Goal: Complete application form

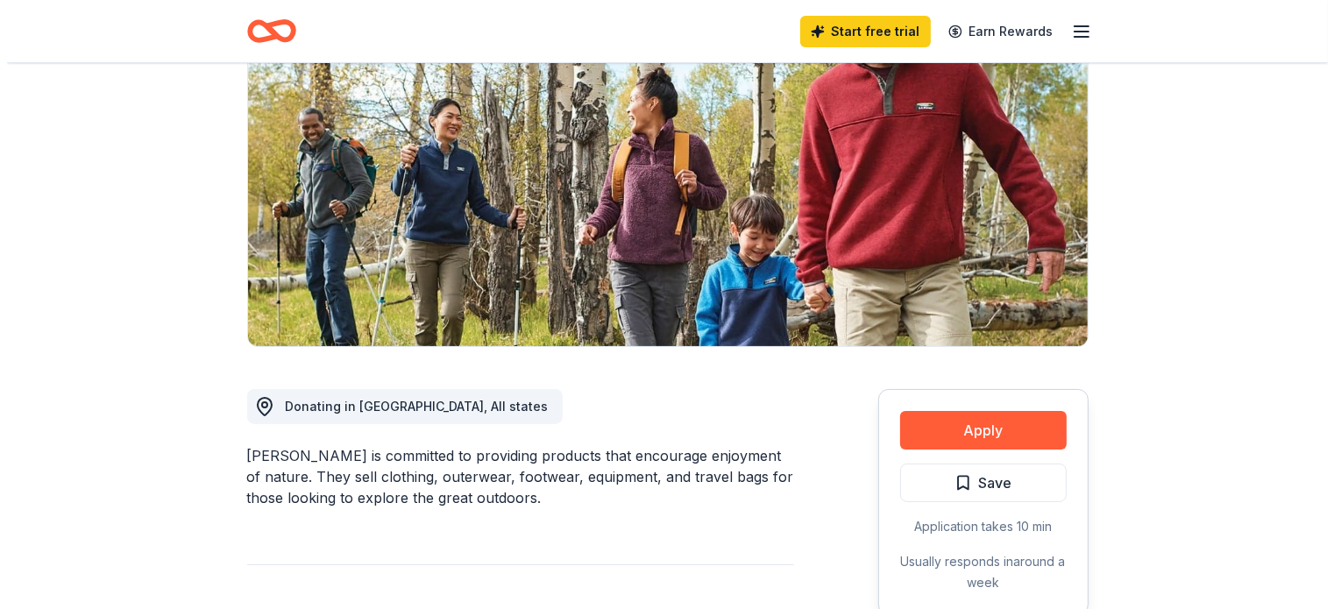
scroll to position [351, 0]
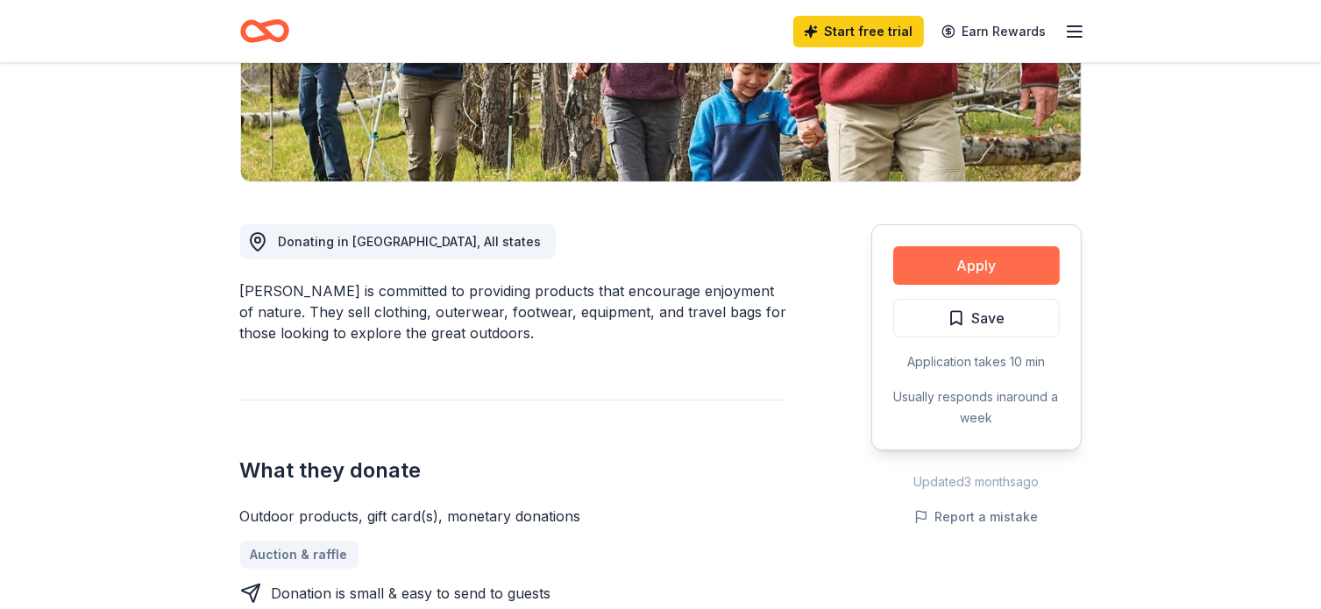
click at [957, 271] on button "Apply" at bounding box center [976, 265] width 167 height 39
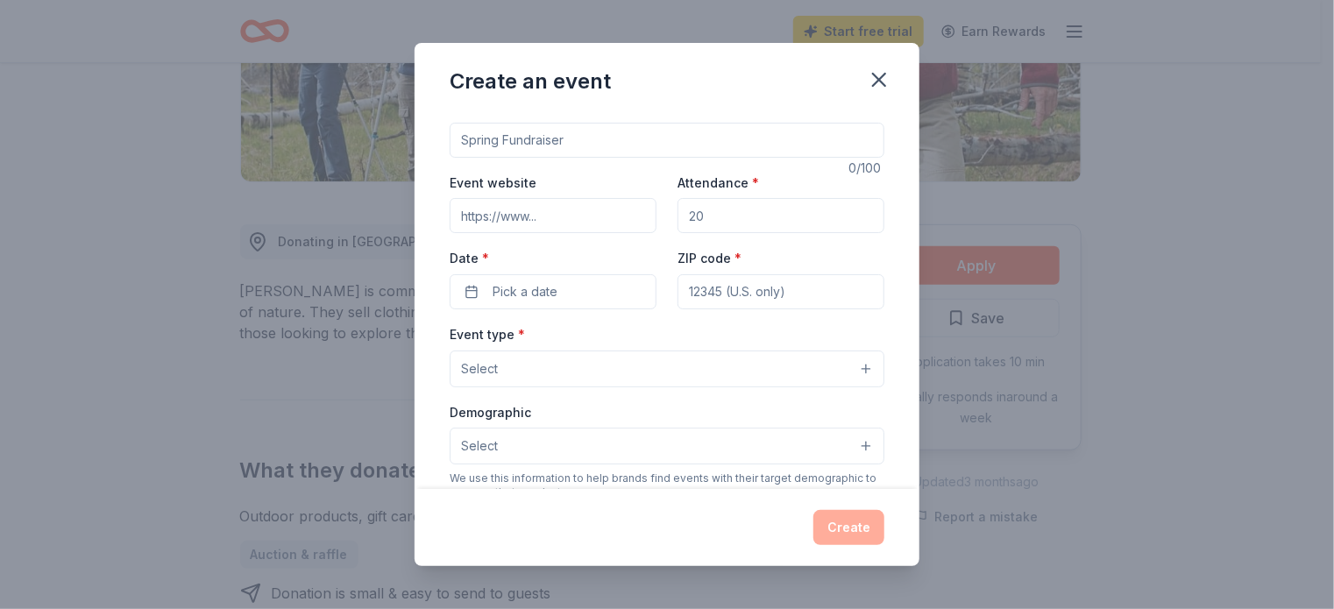
scroll to position [0, 0]
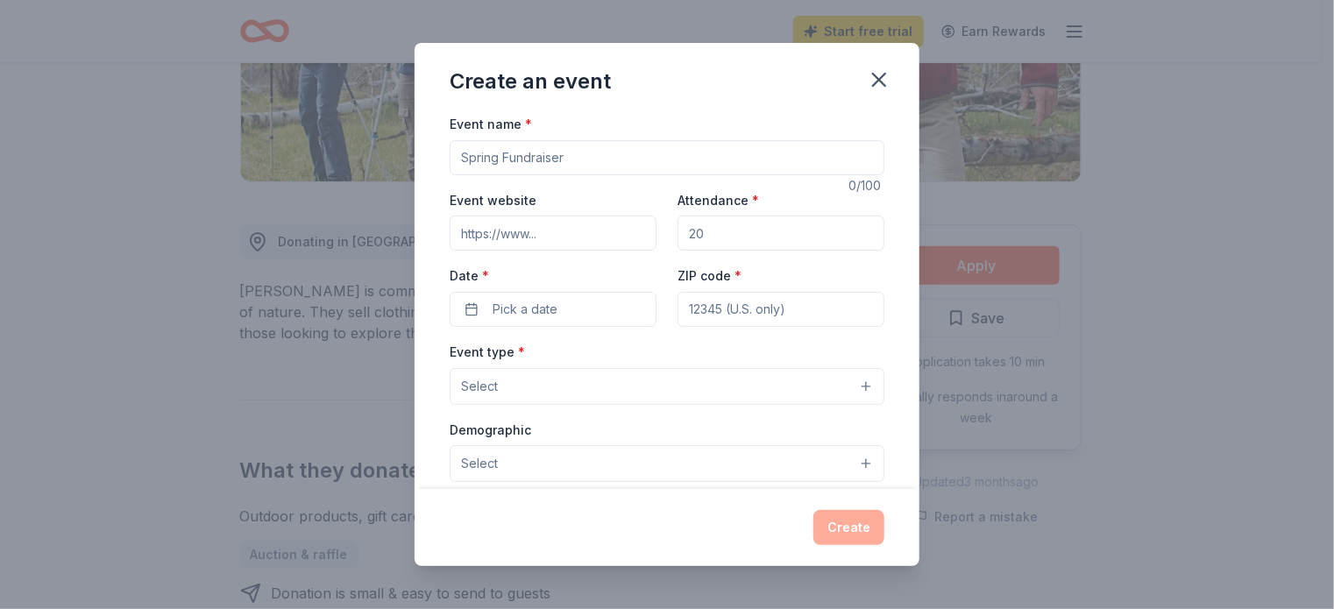
click at [669, 153] on input "Event name *" at bounding box center [667, 157] width 435 height 35
click at [477, 160] on input "RIdge Race" at bounding box center [667, 157] width 435 height 35
type input "Ridge Race"
click at [534, 231] on input "Event website" at bounding box center [553, 233] width 207 height 35
paste input "https://squamlakes.org/ridgerace/"
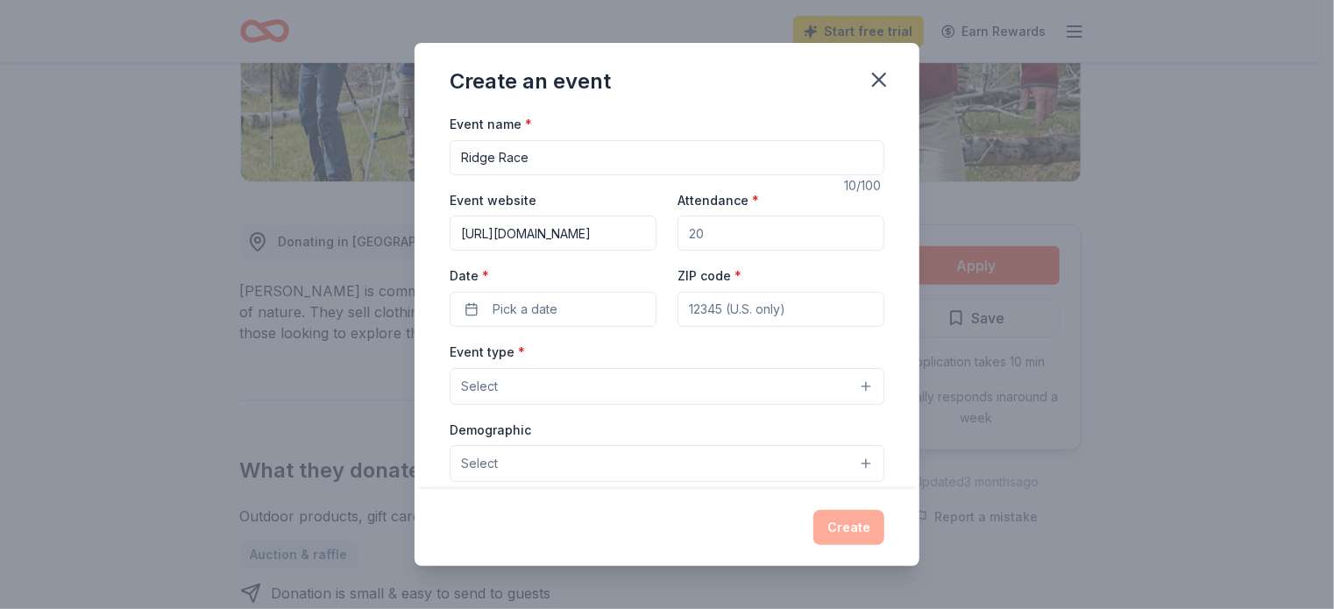
scroll to position [0, 19]
type input "https://squamlakes.org/ridgerace/"
click at [701, 229] on input "Attendance *" at bounding box center [781, 233] width 207 height 35
type input "300"
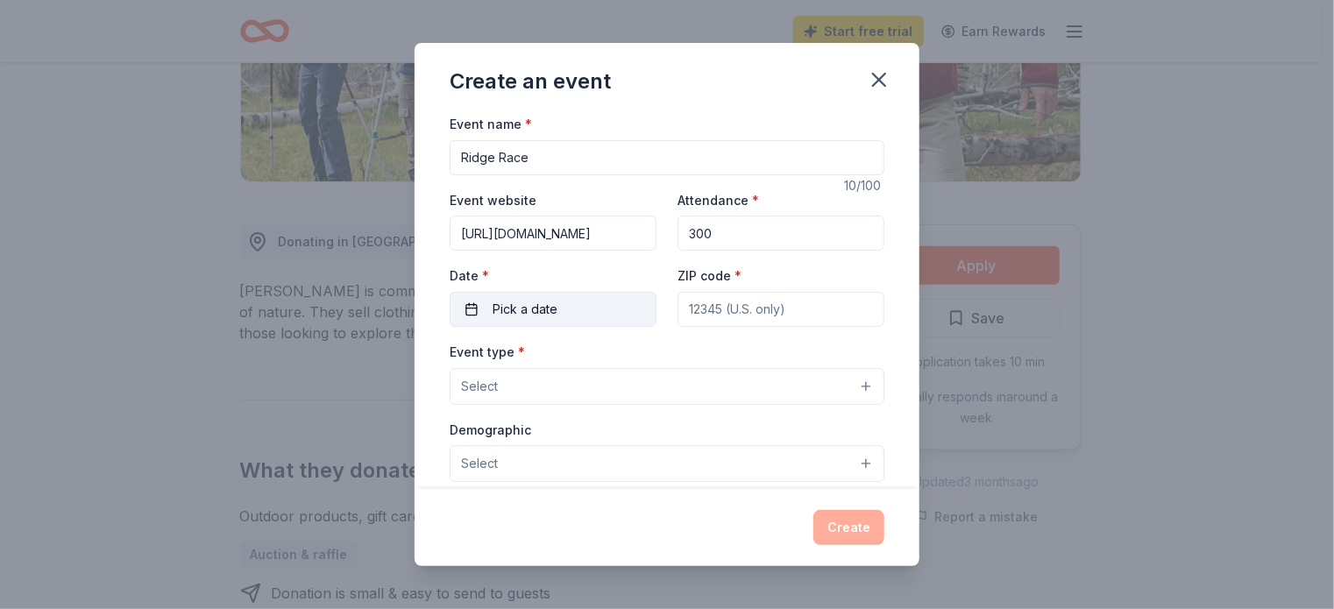
click at [591, 309] on button "Pick a date" at bounding box center [553, 309] width 207 height 35
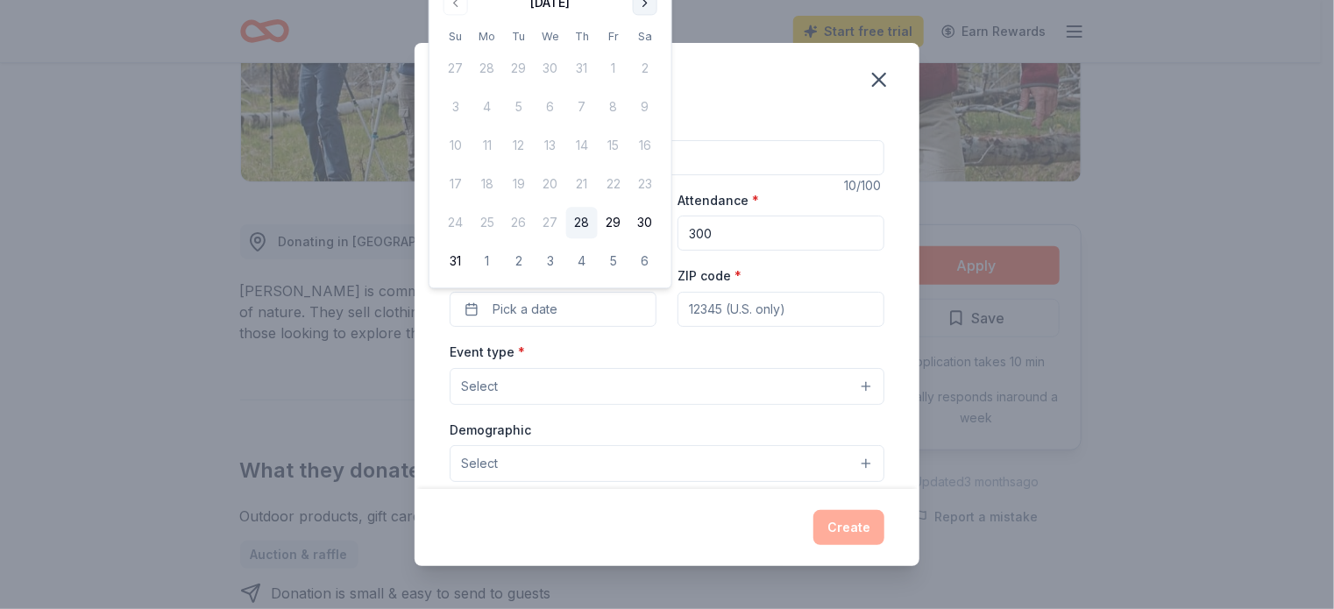
click at [648, 4] on button "Go to next month" at bounding box center [645, 2] width 25 height 25
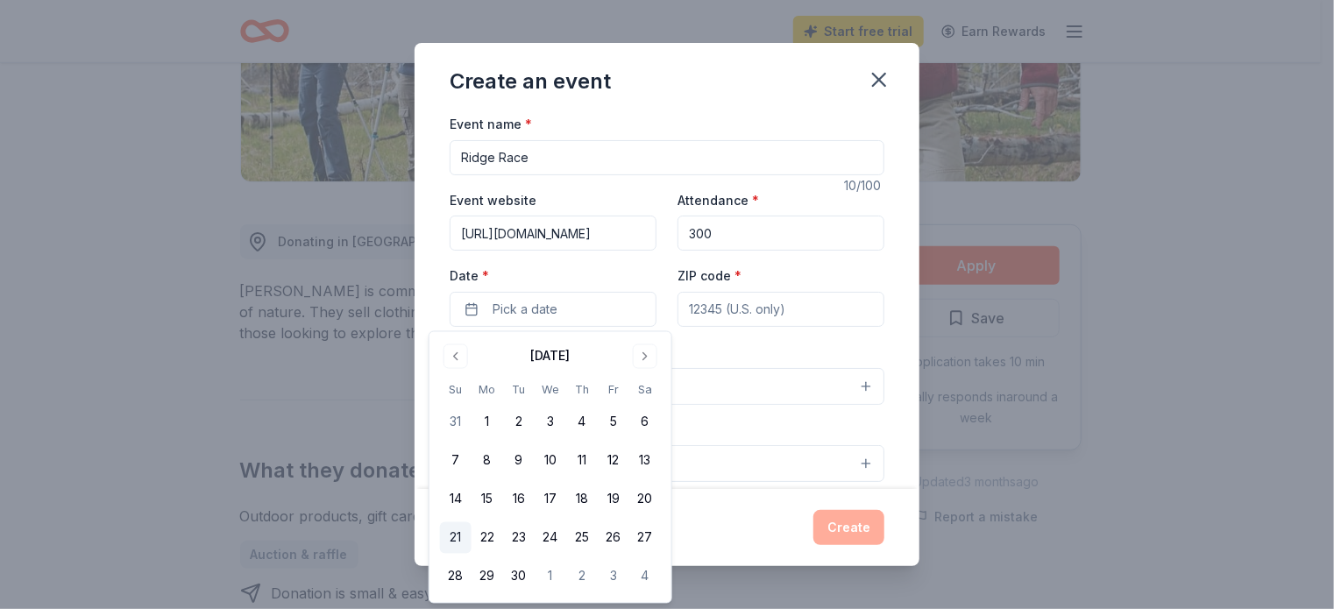
click at [463, 539] on button "21" at bounding box center [456, 539] width 32 height 32
click at [796, 309] on input "ZIP code *" at bounding box center [781, 309] width 207 height 35
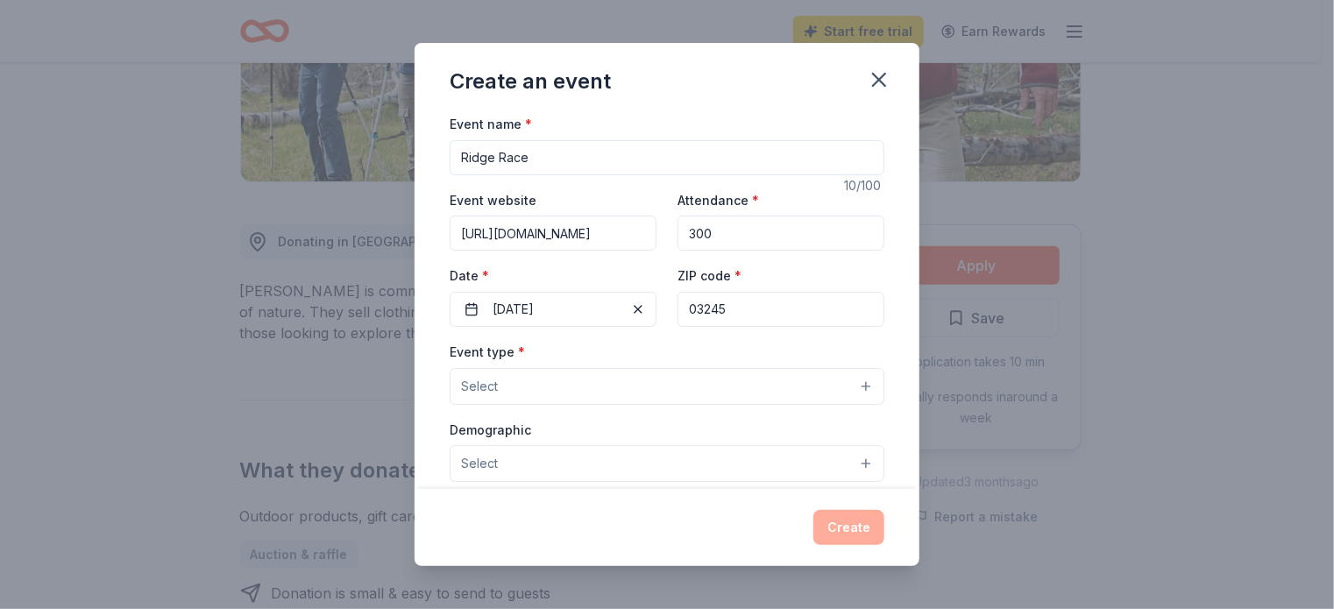
type input "03245"
click at [583, 385] on button "Select" at bounding box center [667, 386] width 435 height 37
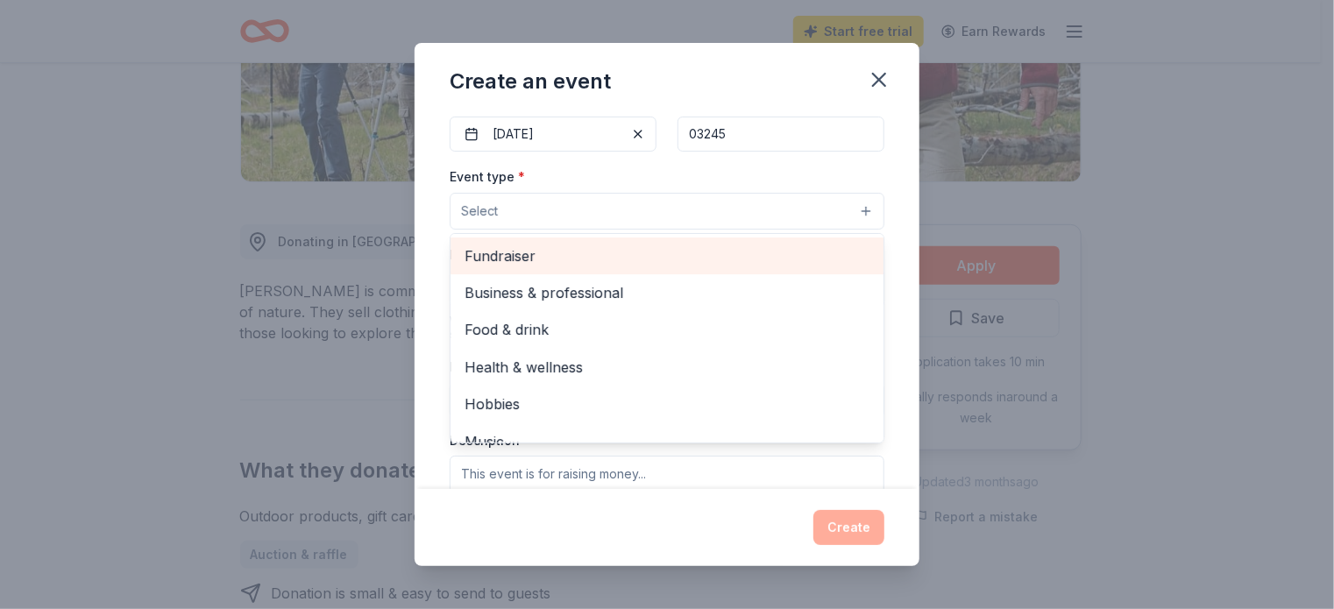
click at [573, 252] on span "Fundraiser" at bounding box center [667, 256] width 405 height 23
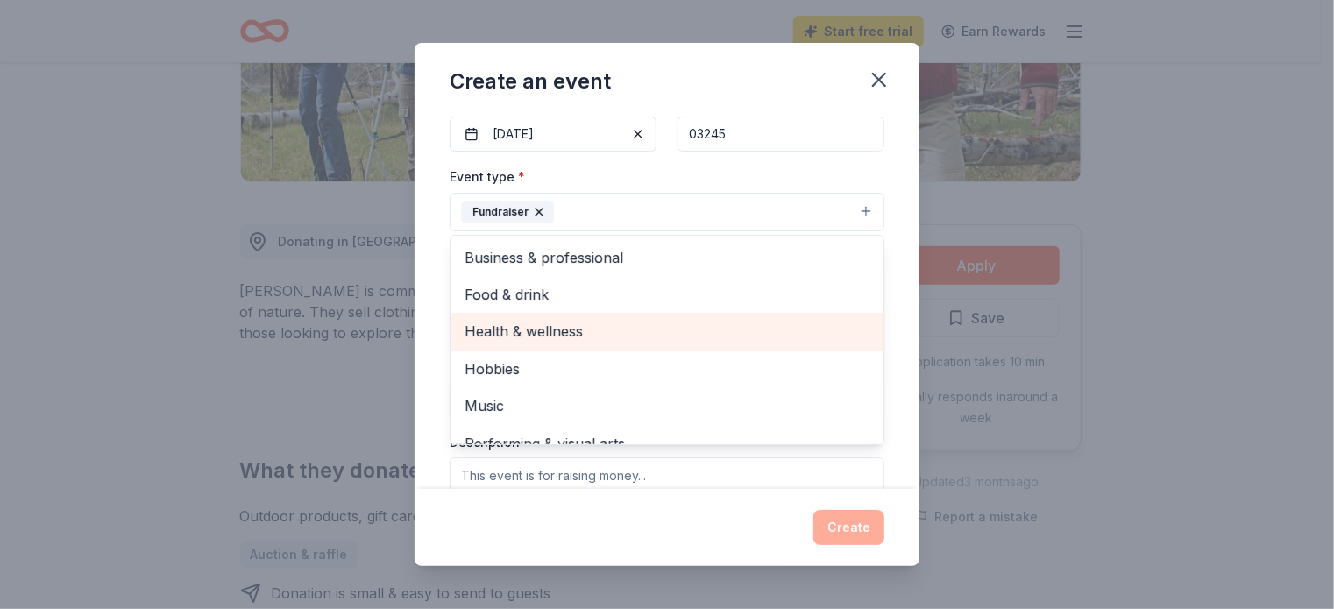
click at [669, 334] on span "Health & wellness" at bounding box center [667, 331] width 405 height 23
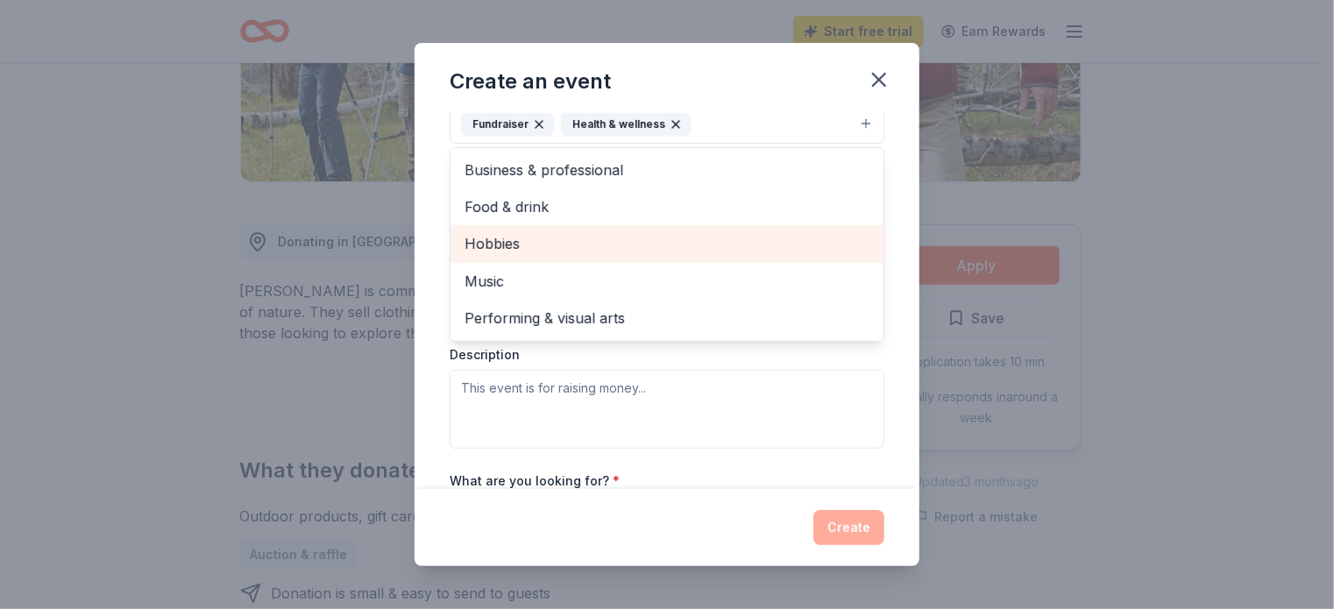
scroll to position [175, 0]
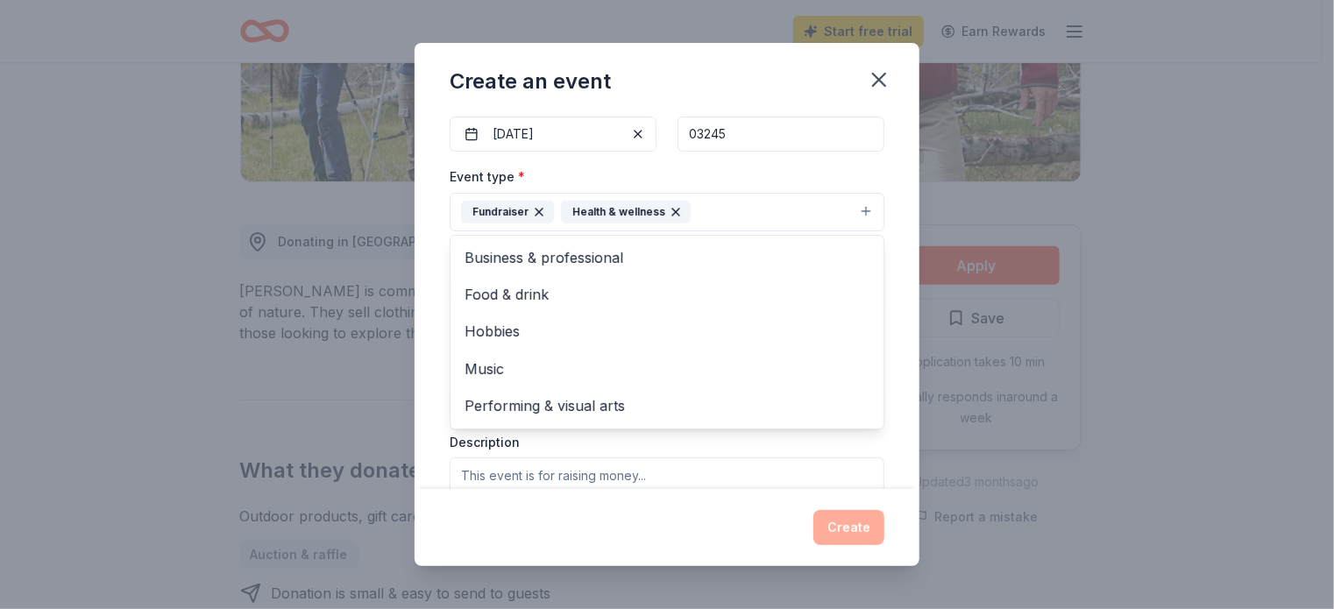
click at [424, 270] on div "Event name * Ridge Race 10 /100 Event website https://squamlakes.org/ridgerace/…" at bounding box center [667, 301] width 505 height 376
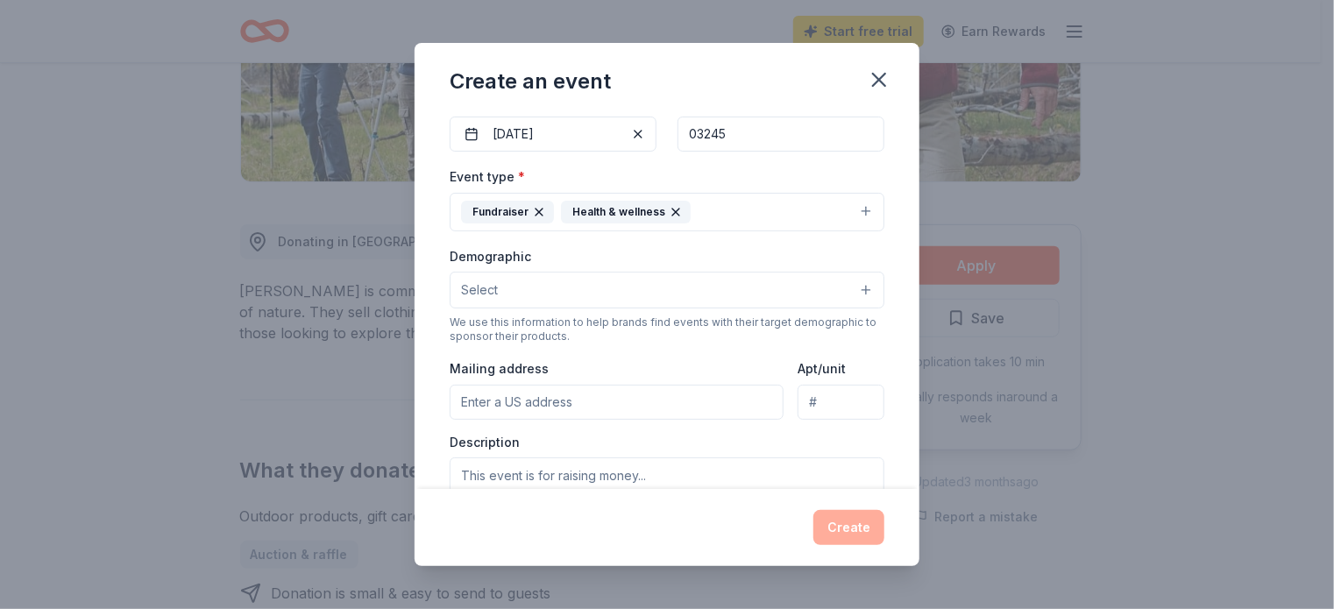
click at [608, 290] on button "Select" at bounding box center [667, 290] width 435 height 37
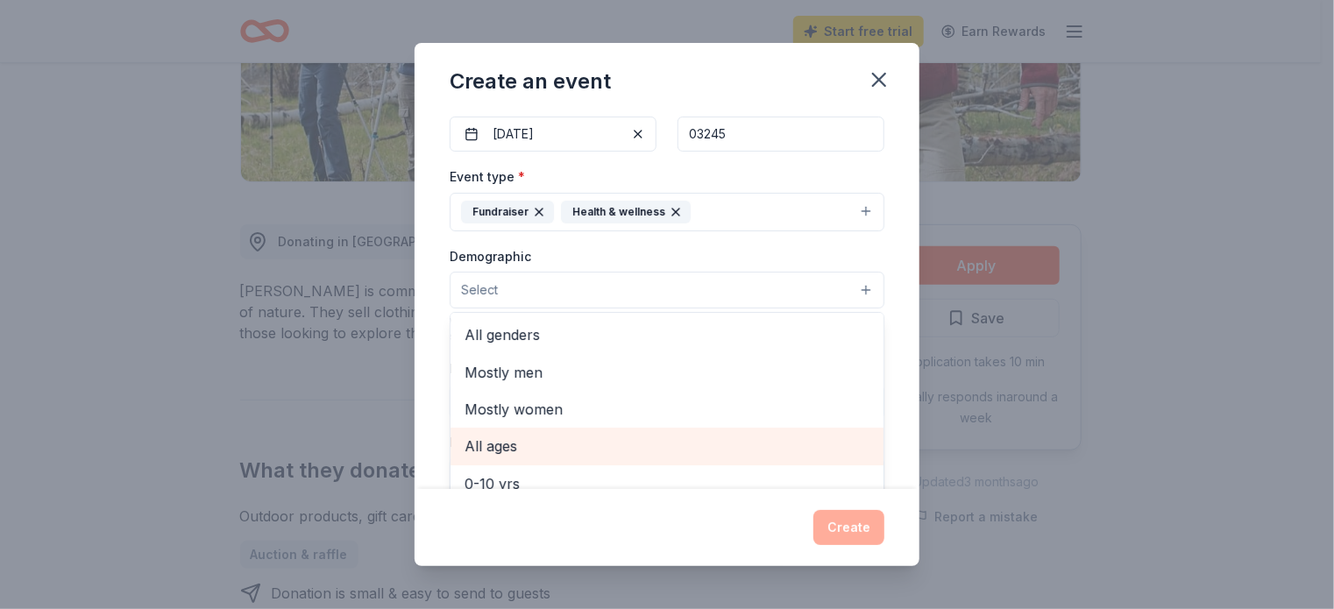
click at [600, 452] on span "All ages" at bounding box center [667, 446] width 405 height 23
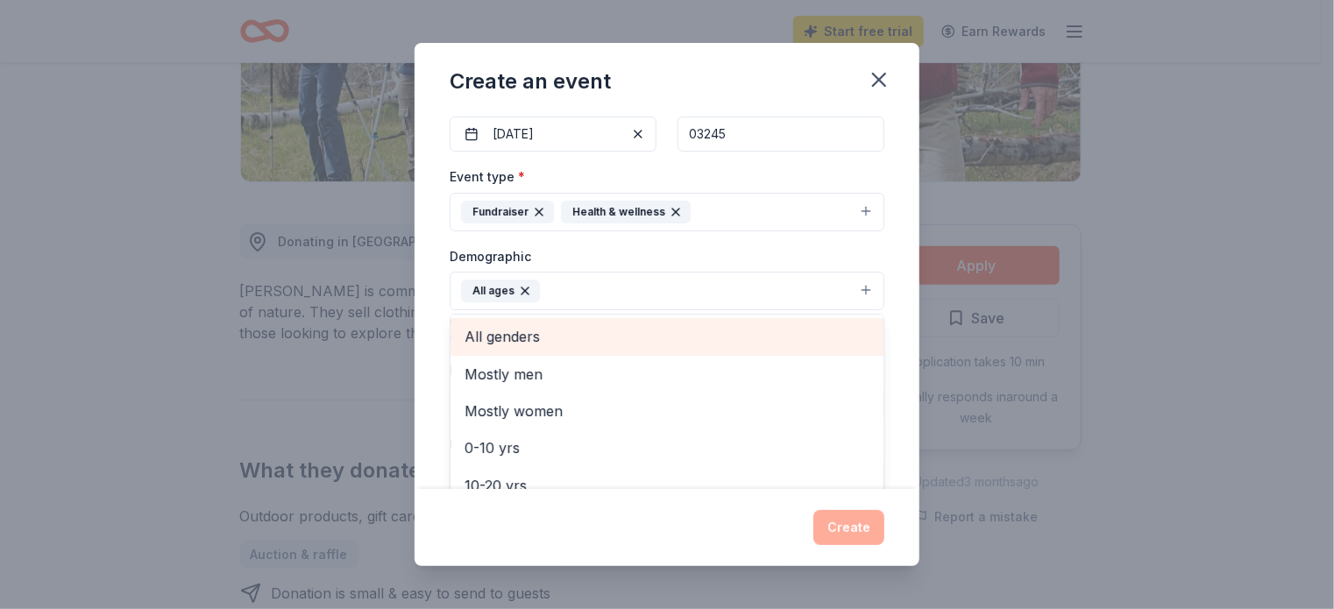
click at [601, 332] on span "All genders" at bounding box center [667, 336] width 405 height 23
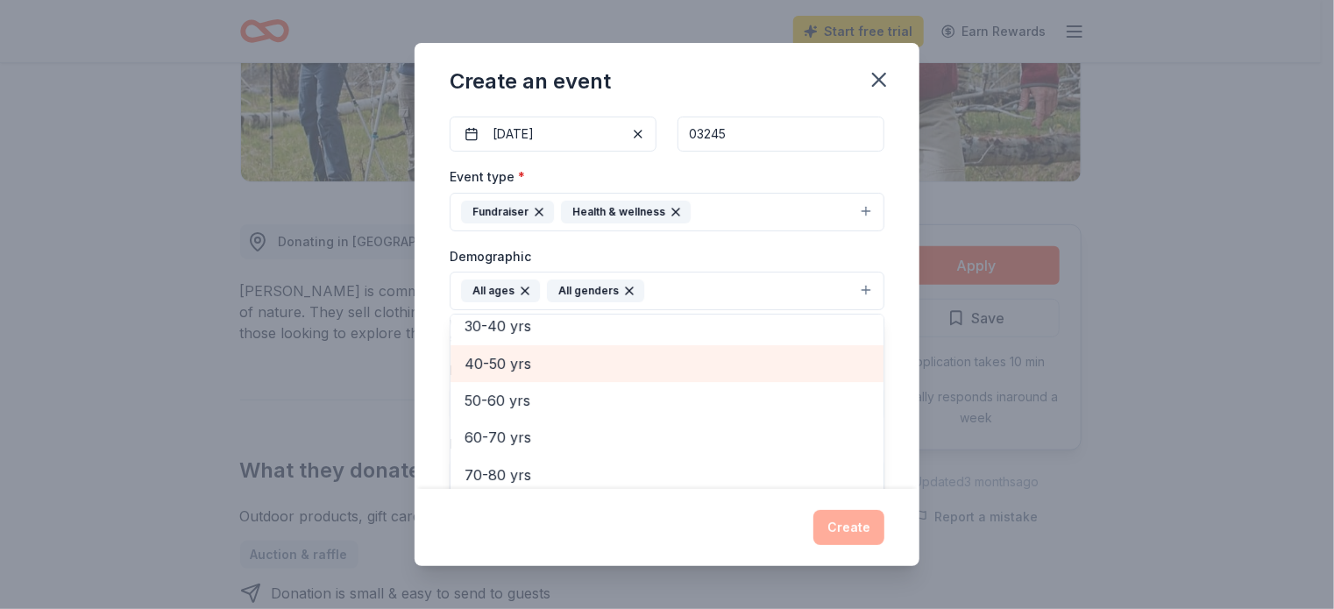
scroll to position [207, 0]
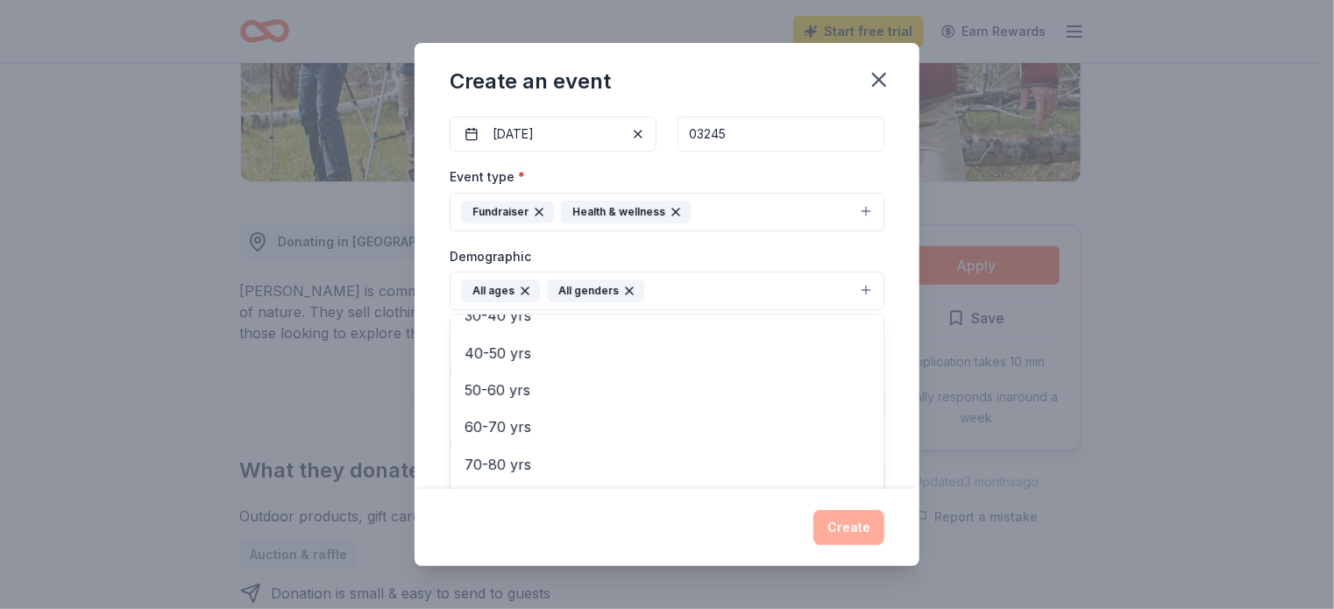
click at [428, 319] on div "Event name * Ridge Race 10 /100 Event website https://squamlakes.org/ridgerace/…" at bounding box center [667, 301] width 505 height 376
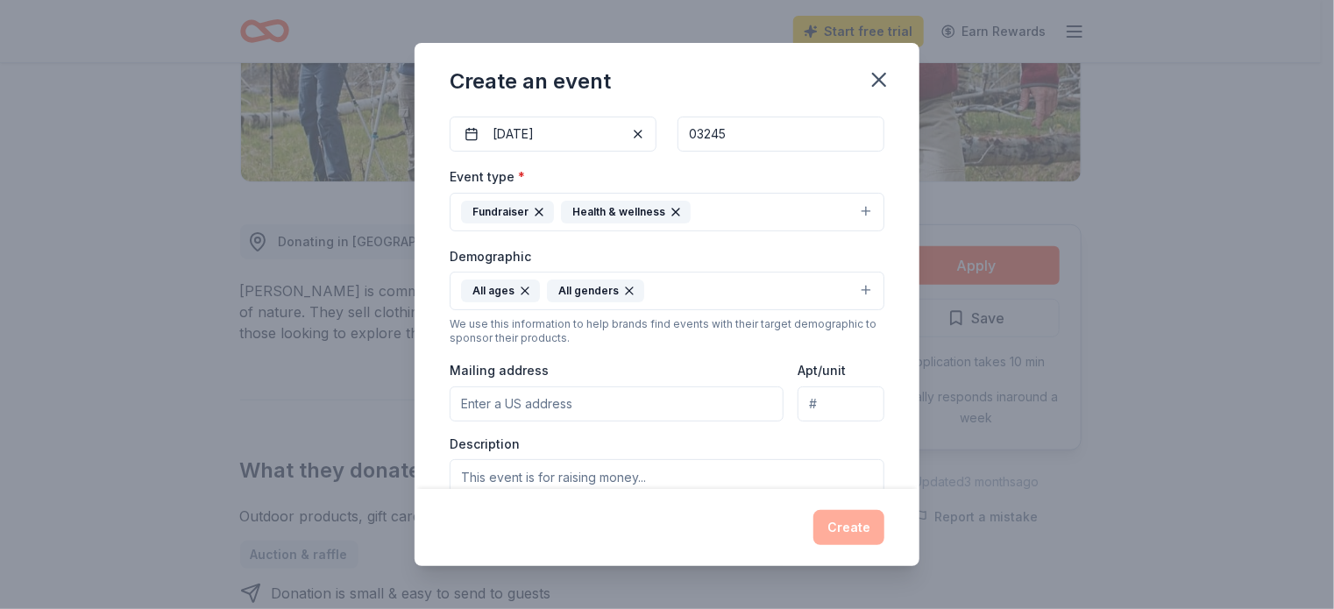
click at [624, 403] on input "Mailing address" at bounding box center [617, 404] width 334 height 35
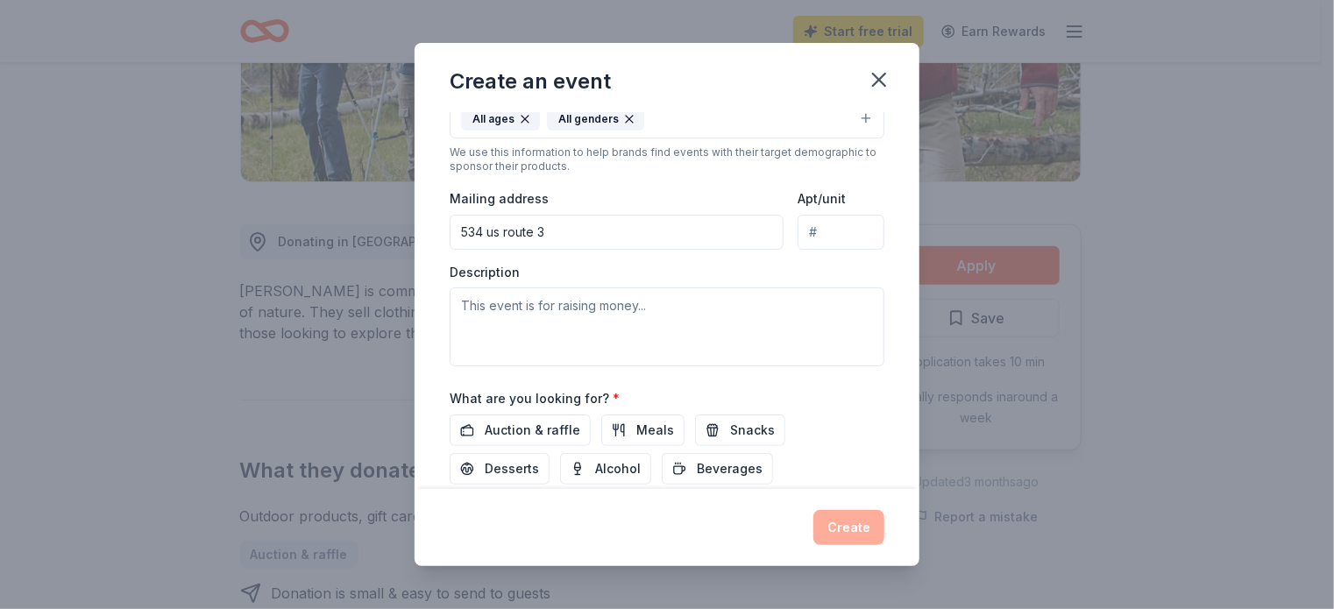
scroll to position [351, 0]
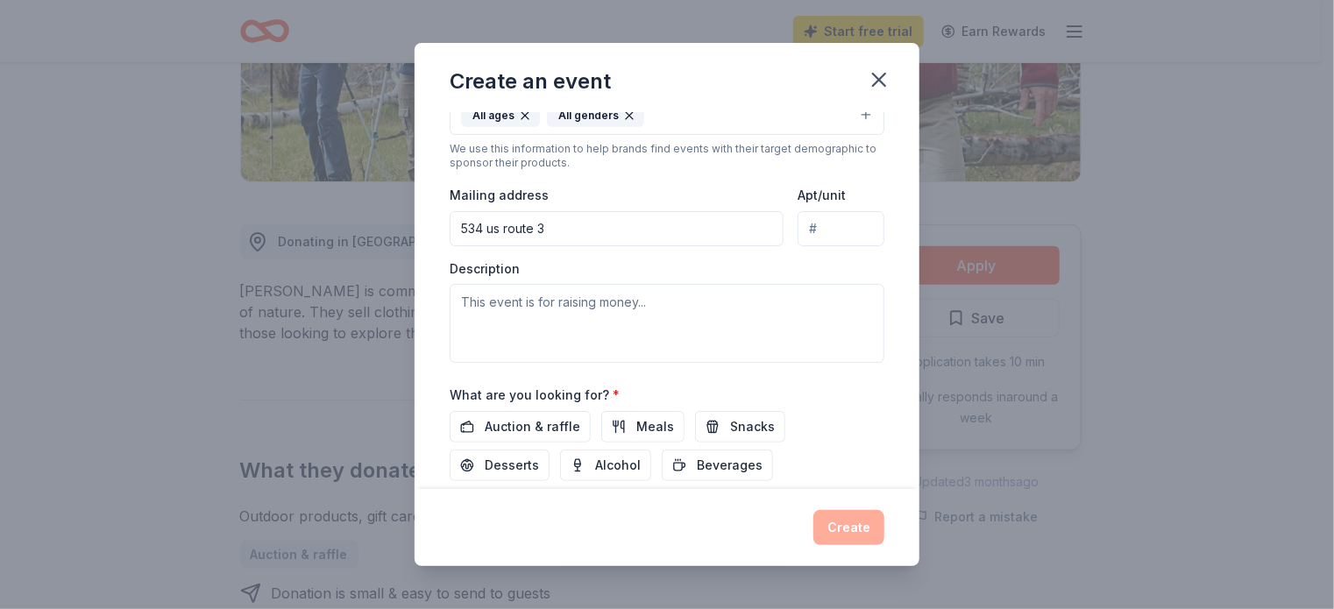
click at [659, 229] on input "534 us route 3" at bounding box center [617, 228] width 334 height 35
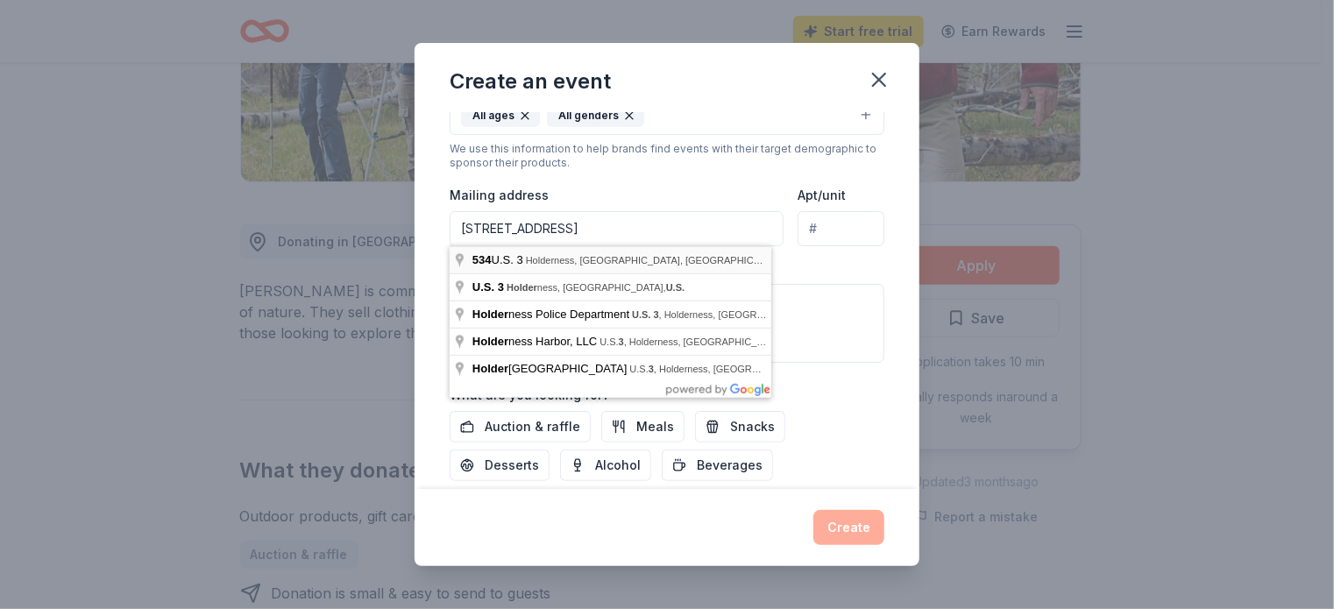
type input "534 U.S. 3, Holderness, NH, 03245"
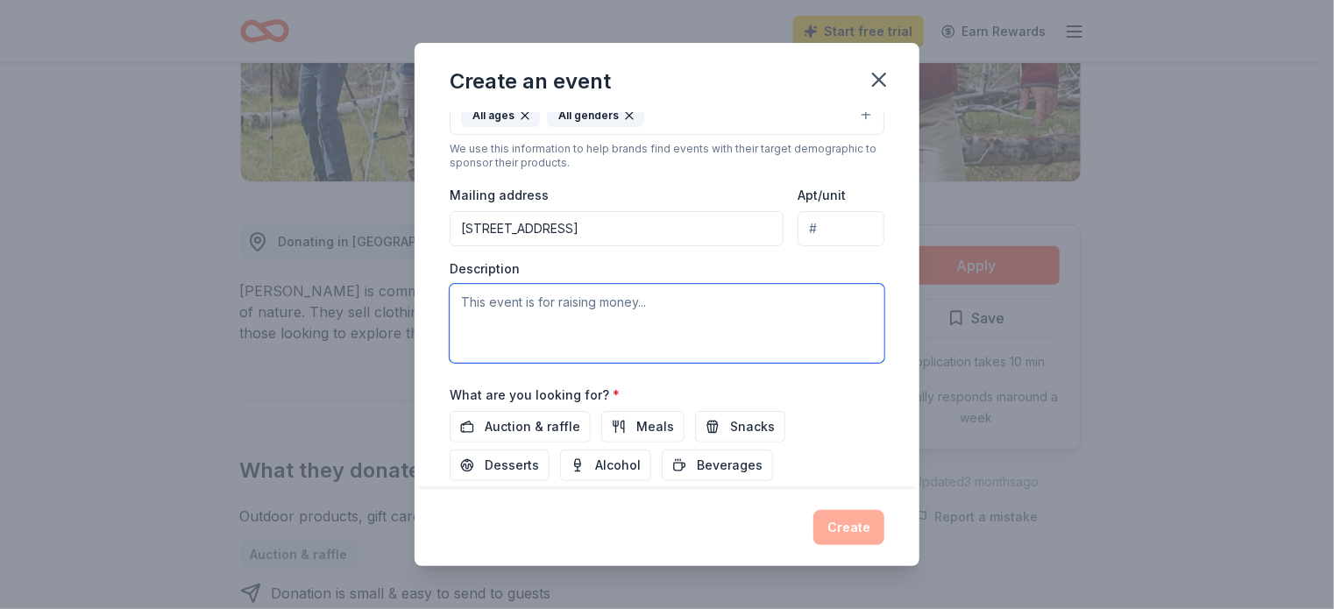
click at [612, 311] on textarea at bounding box center [667, 323] width 435 height 79
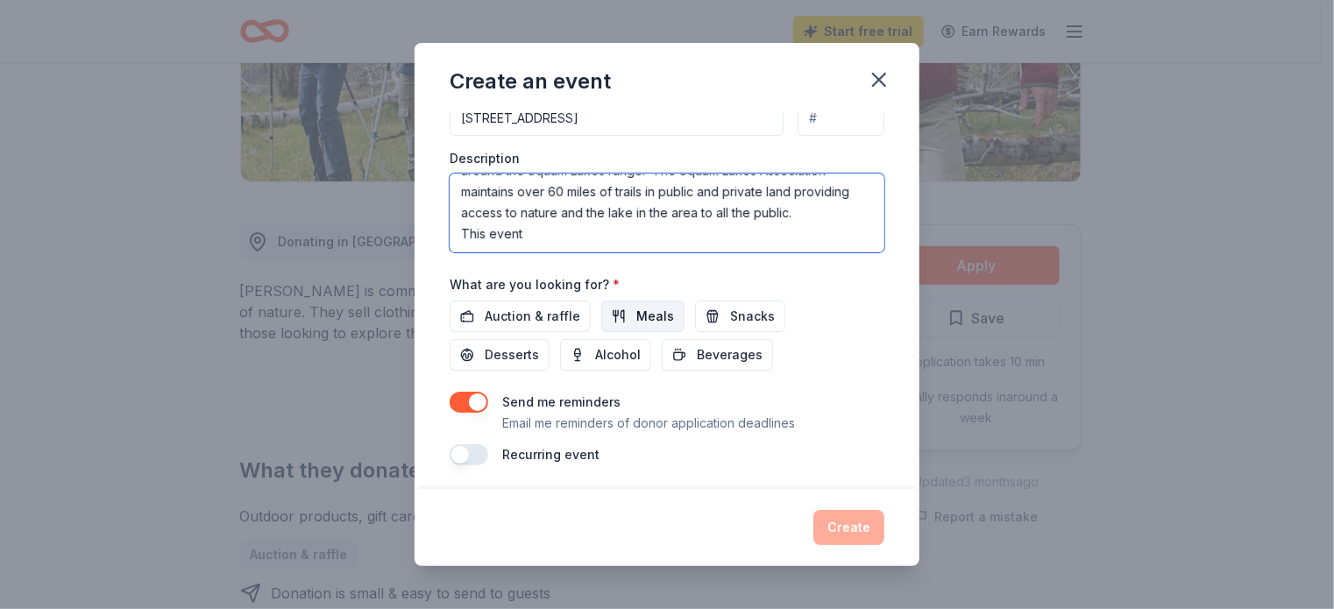
scroll to position [464, 0]
click at [596, 211] on textarea "This event supports raising funds and awareness of access of trails around the …" at bounding box center [667, 210] width 435 height 79
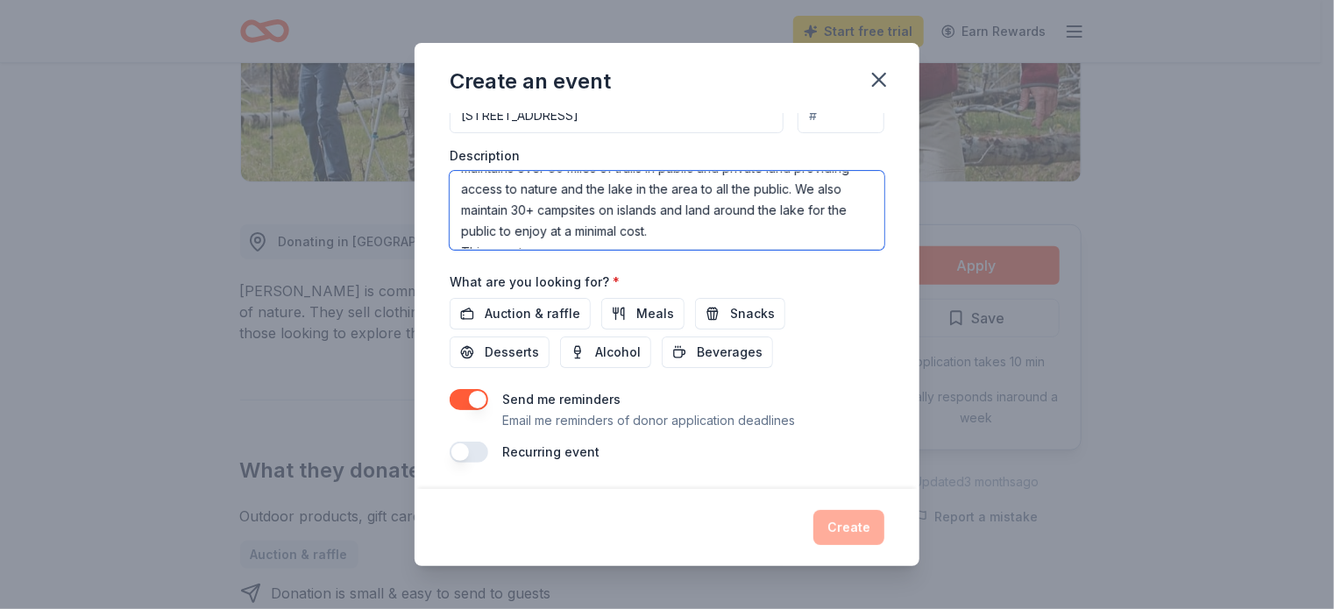
scroll to position [84, 0]
click at [565, 235] on textarea "This event supports raising funds and awareness of access of trails around the …" at bounding box center [667, 210] width 435 height 79
click at [605, 226] on textarea "This event supports raising funds and awareness of access of trails around the …" at bounding box center [667, 210] width 435 height 79
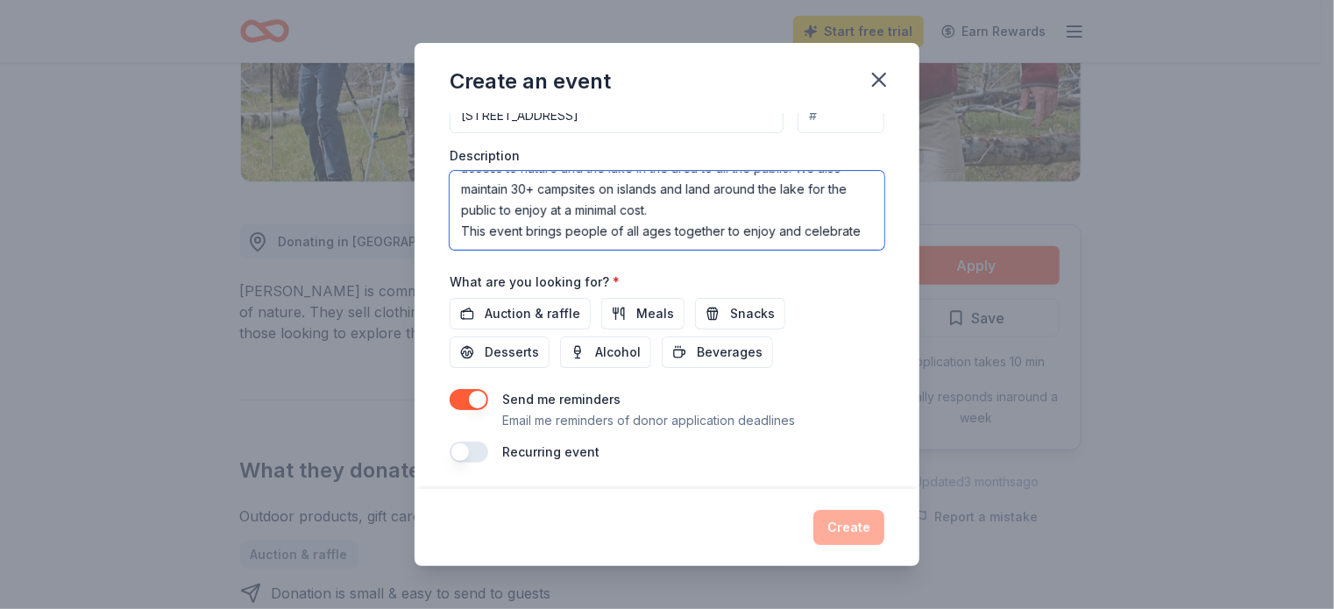
scroll to position [95, 0]
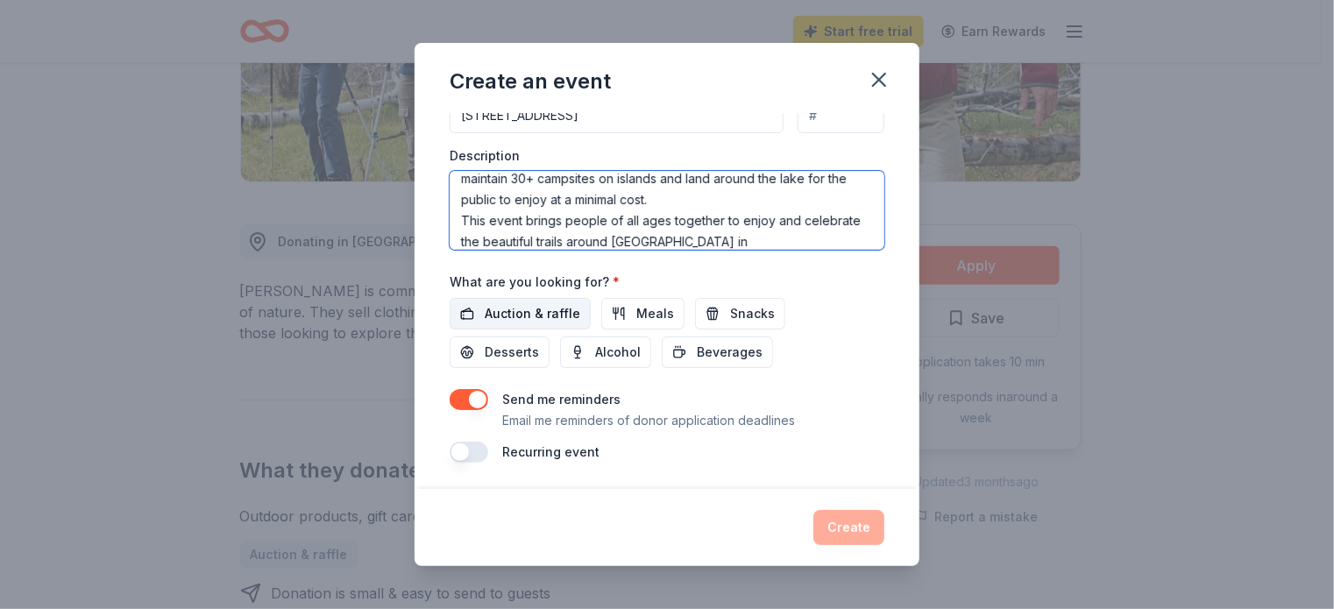
type textarea "This event supports raising funds and awareness of access of trails around the …"
click at [539, 310] on span "Auction & raffle" at bounding box center [533, 313] width 96 height 21
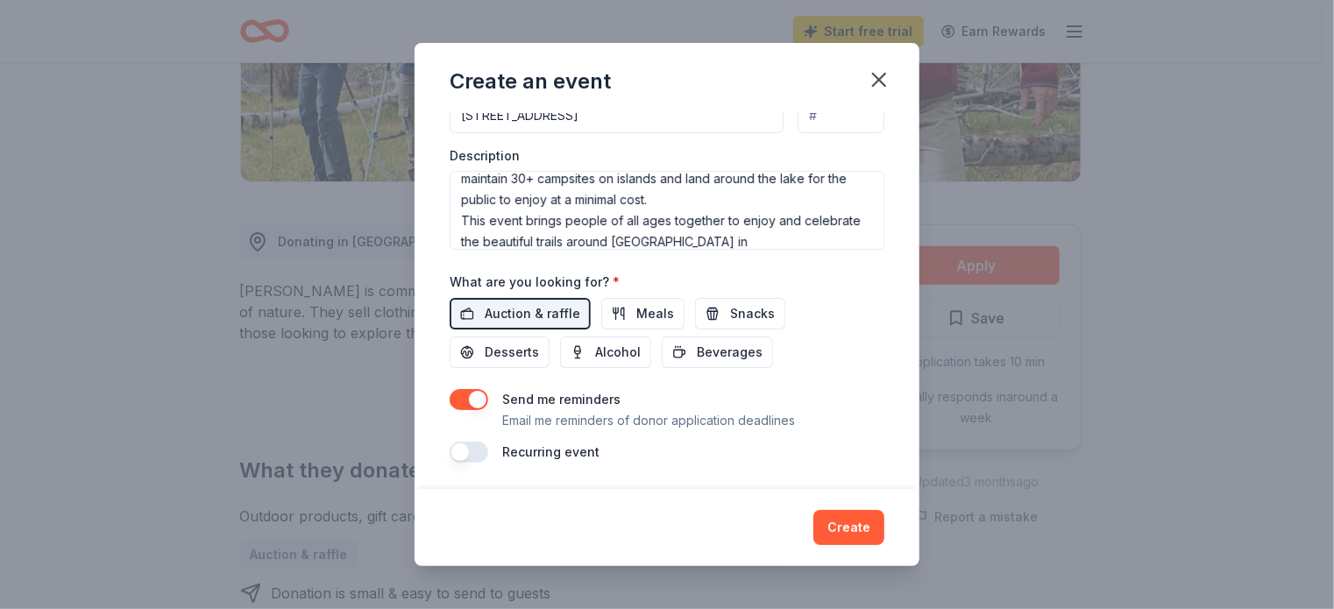
click at [480, 446] on button "button" at bounding box center [469, 452] width 39 height 21
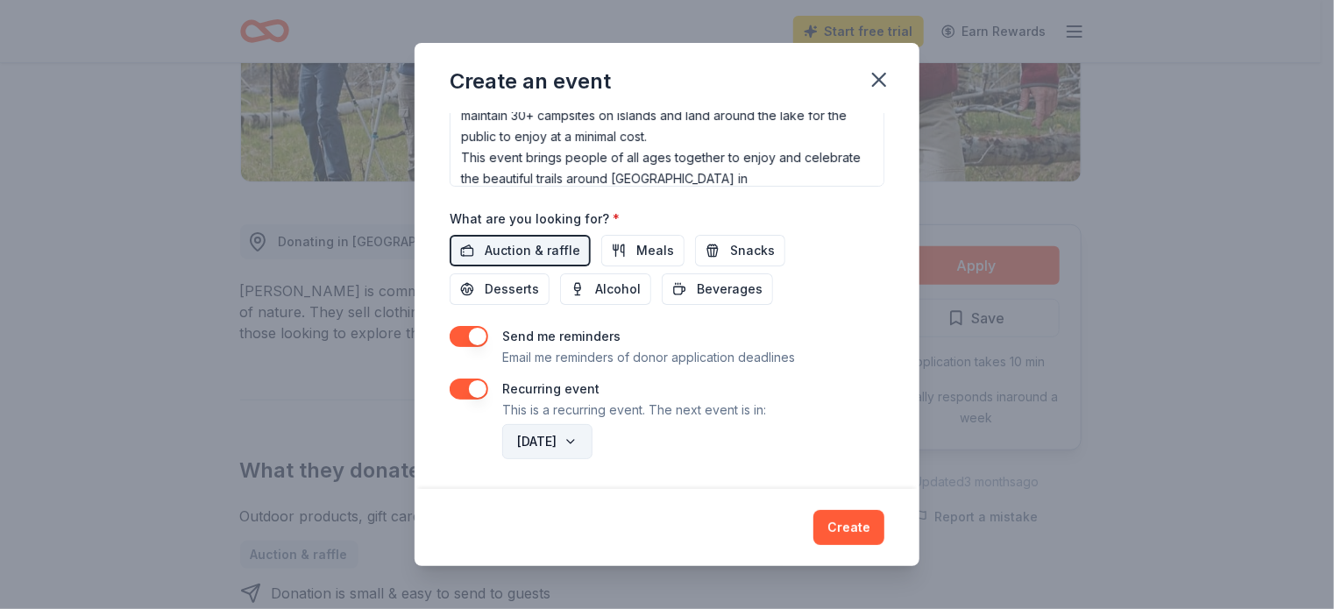
click at [593, 441] on button "September 2026" at bounding box center [547, 441] width 90 height 35
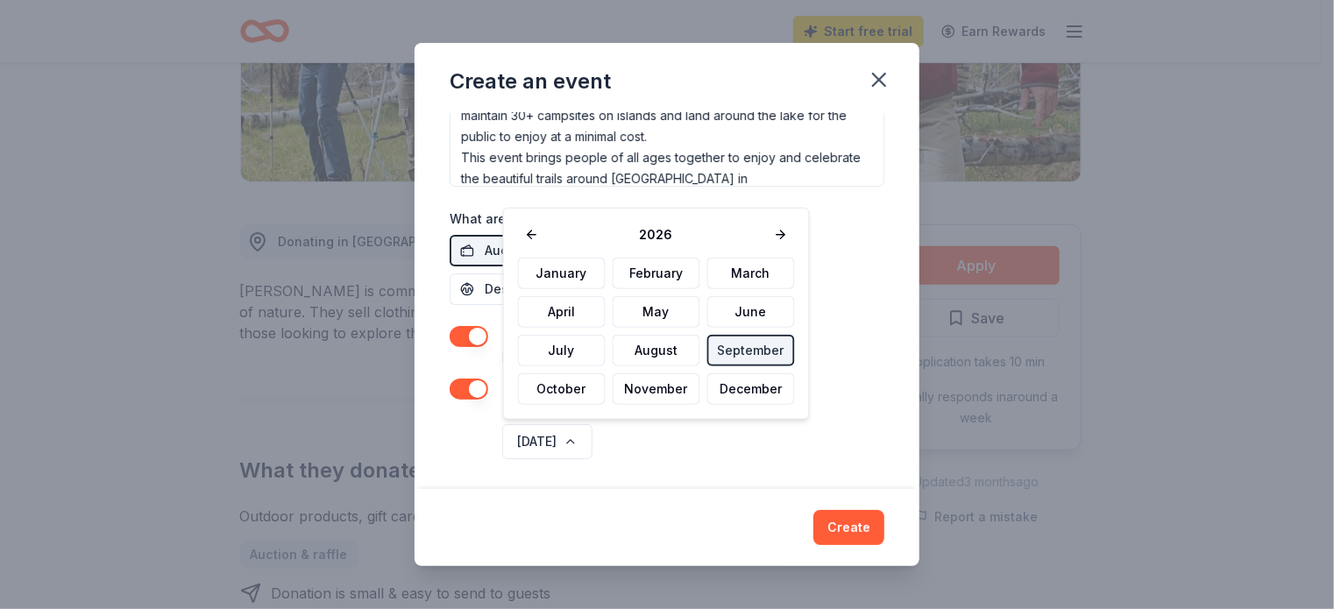
click at [535, 227] on button at bounding box center [532, 235] width 28 height 25
click at [736, 362] on button "September" at bounding box center [752, 351] width 88 height 32
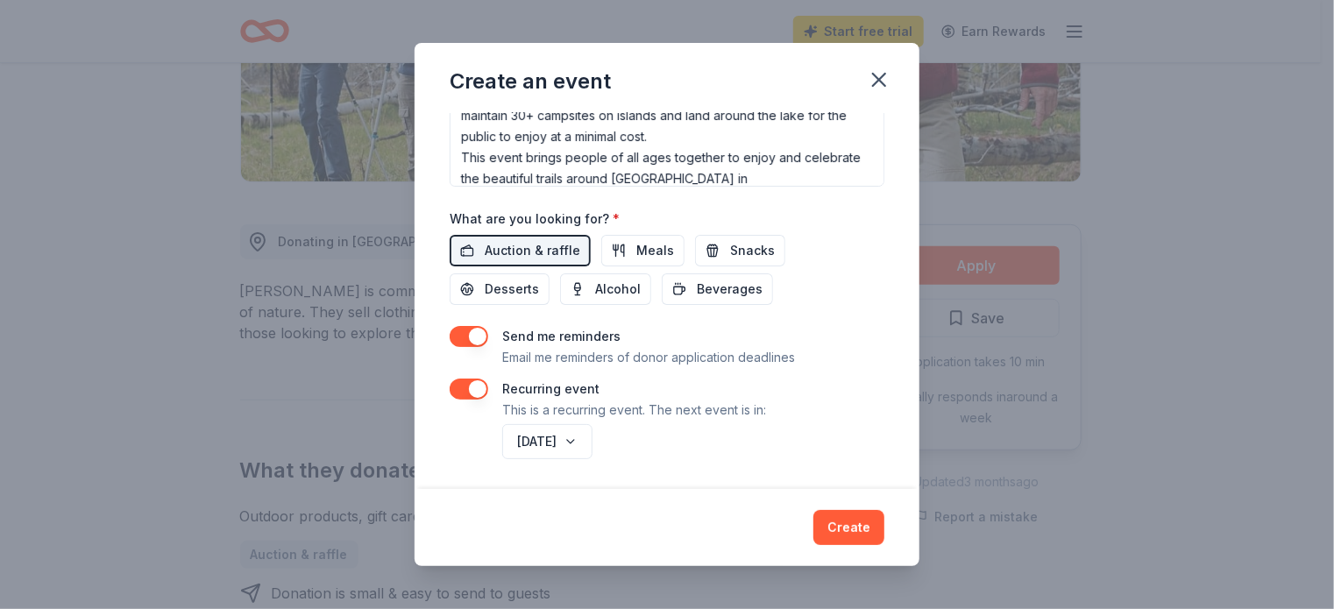
click at [849, 535] on button "Create" at bounding box center [849, 527] width 71 height 35
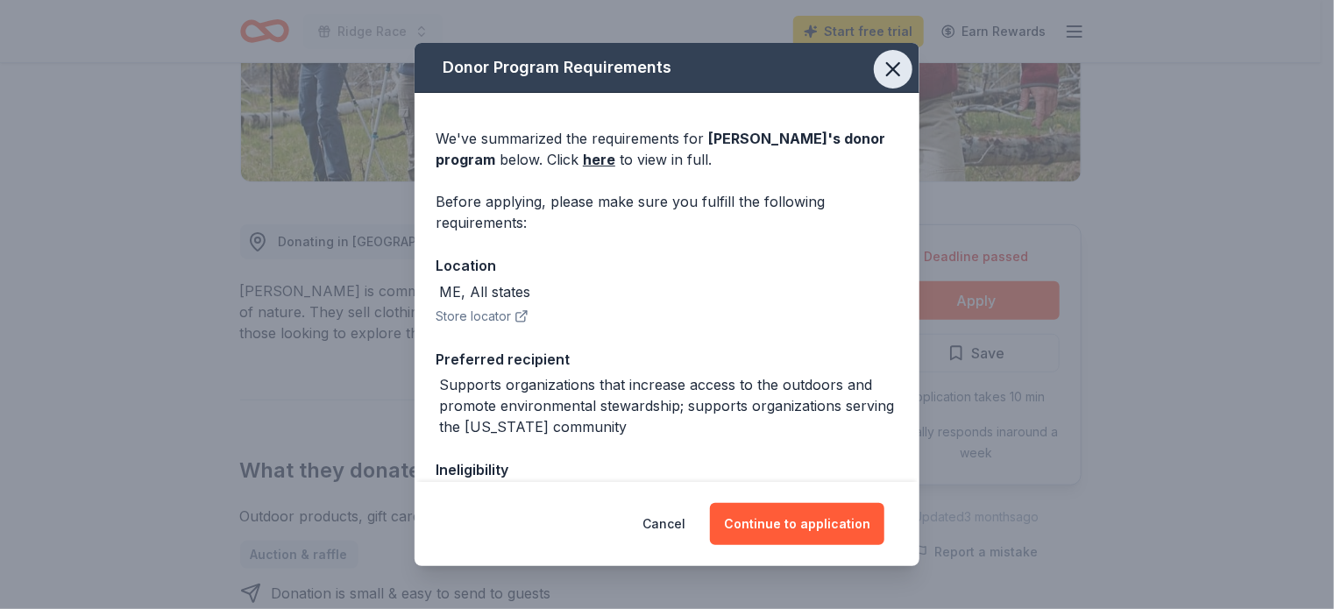
click at [881, 64] on icon "button" at bounding box center [893, 69] width 25 height 25
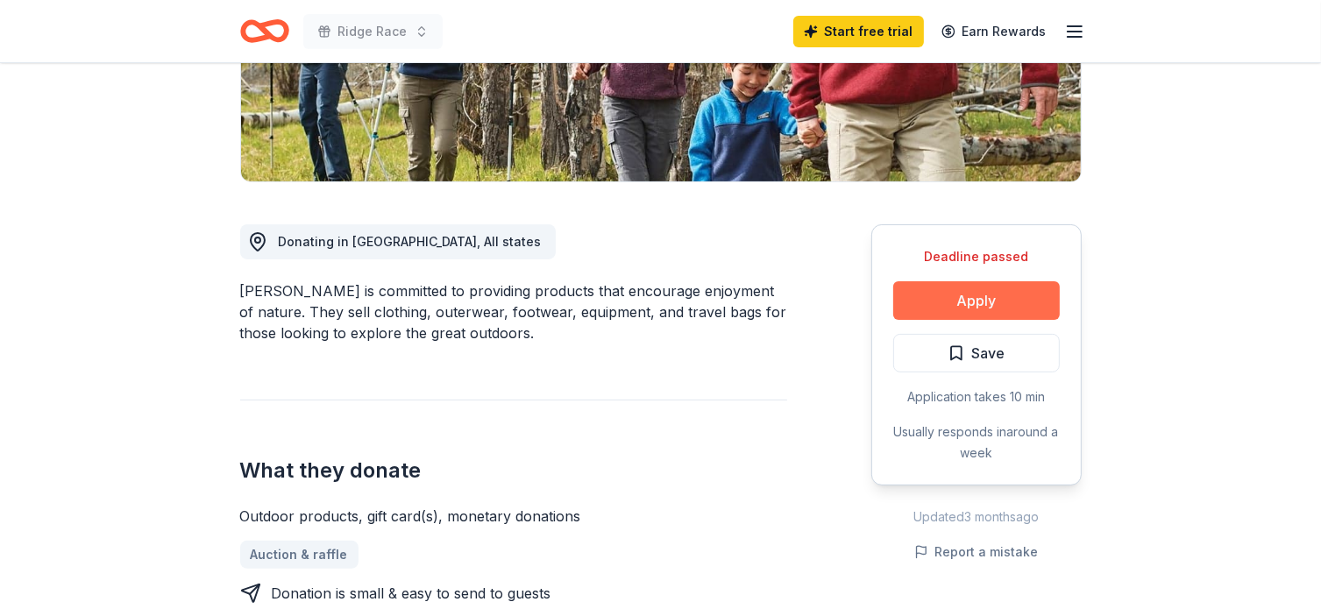
click at [1002, 299] on button "Apply" at bounding box center [976, 300] width 167 height 39
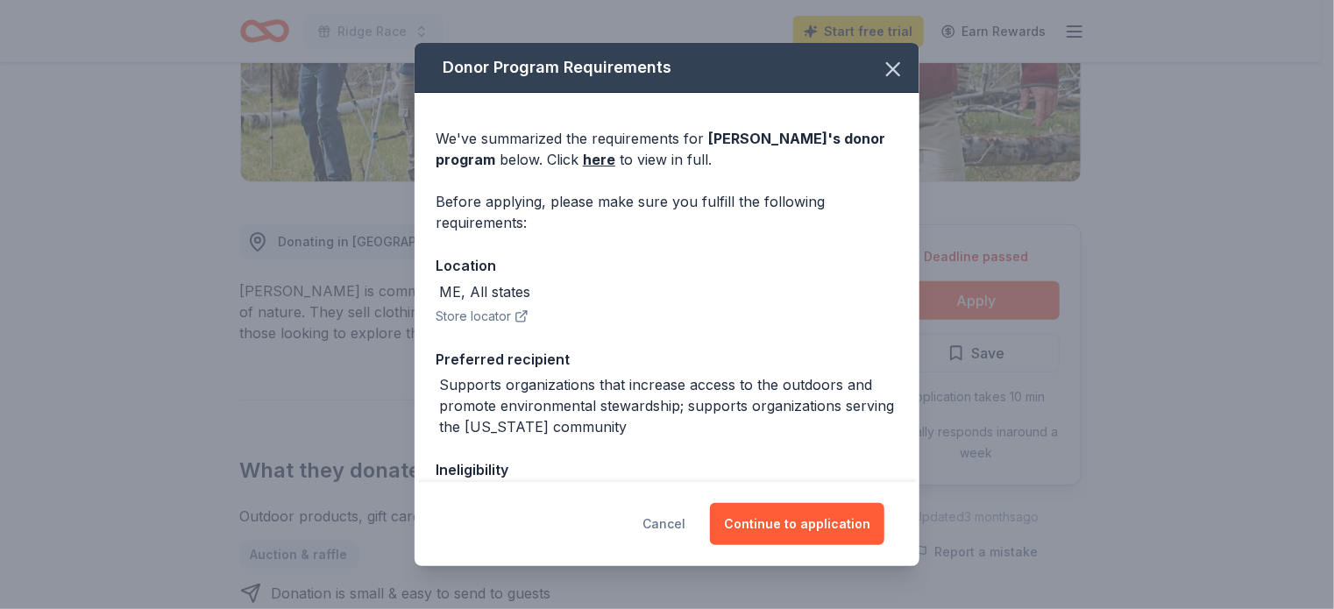
click at [663, 529] on button "Cancel" at bounding box center [664, 524] width 43 height 42
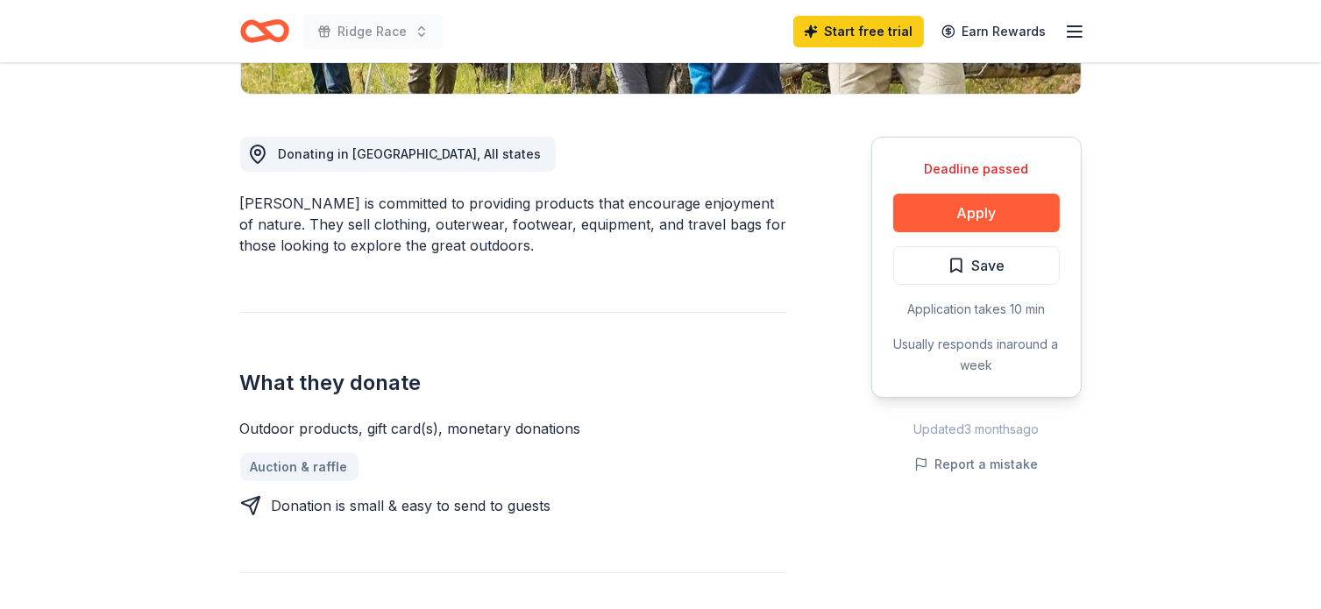
scroll to position [351, 0]
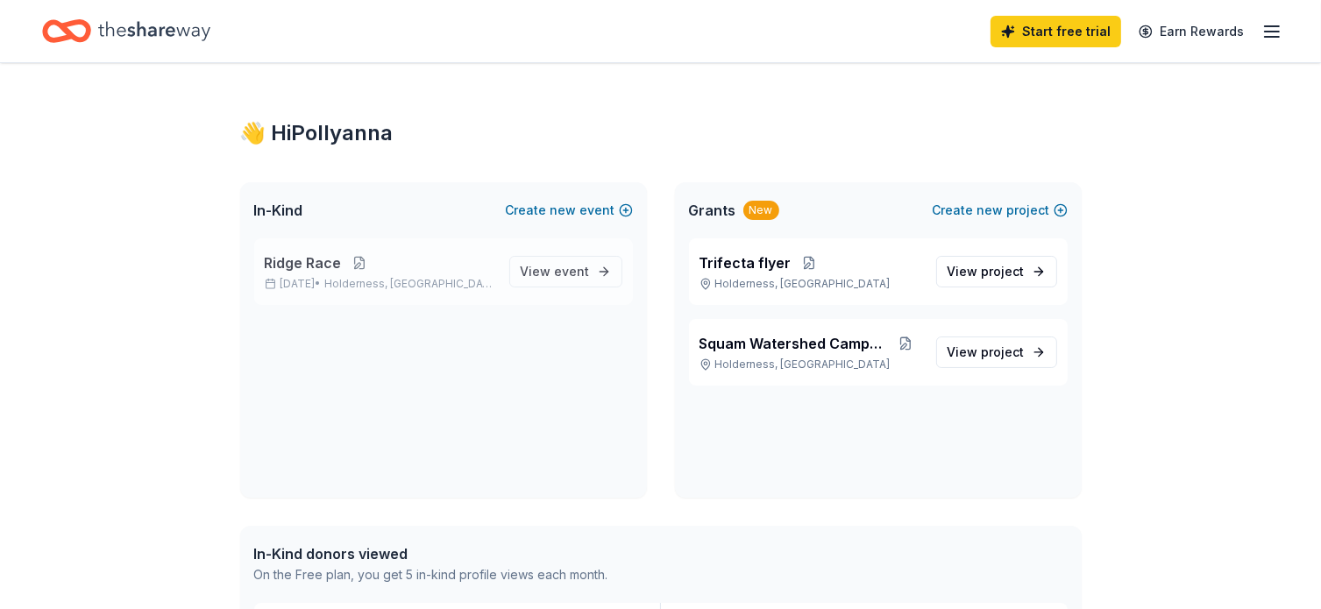
click at [359, 260] on button at bounding box center [359, 263] width 35 height 14
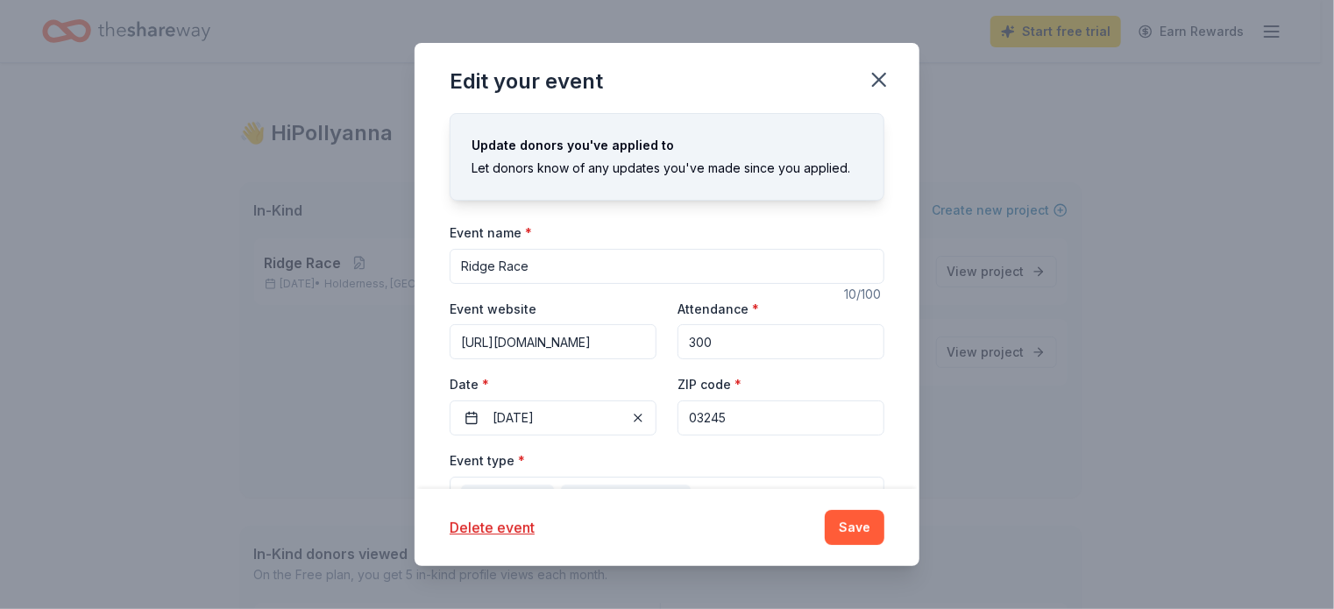
click at [722, 346] on input "300" at bounding box center [781, 341] width 207 height 35
type input "300"
click at [538, 431] on button "09/21/2025" at bounding box center [553, 418] width 207 height 35
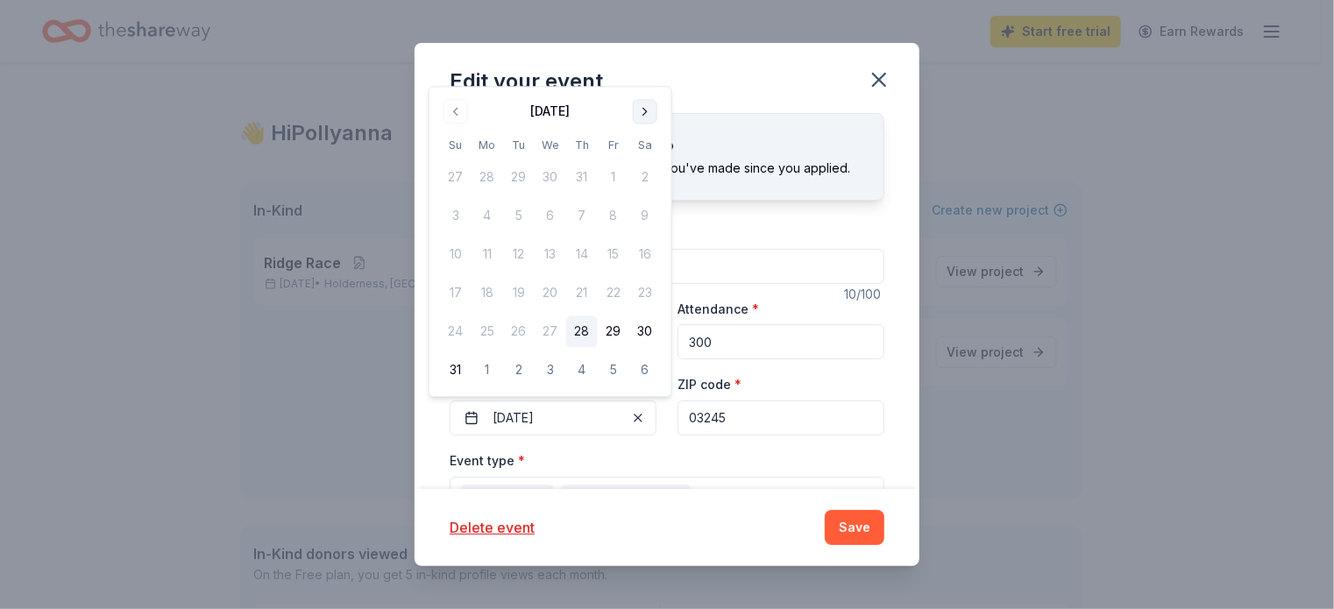
click at [646, 113] on button "Go to next month" at bounding box center [645, 111] width 25 height 25
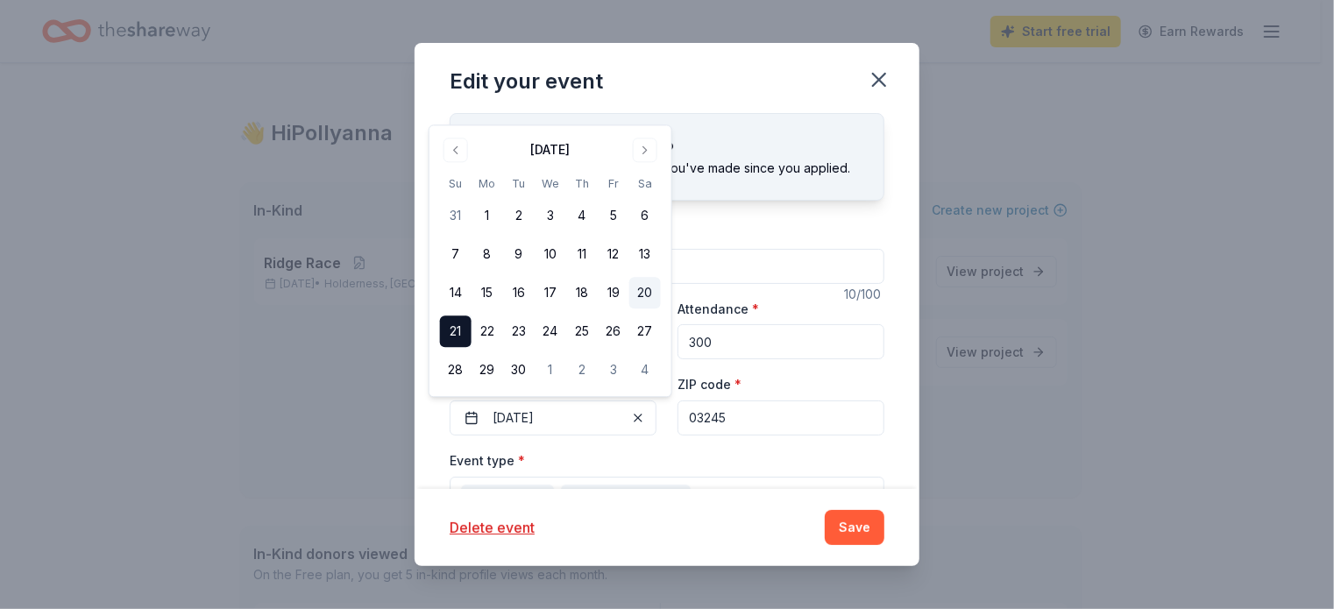
click at [644, 295] on button "20" at bounding box center [646, 294] width 32 height 32
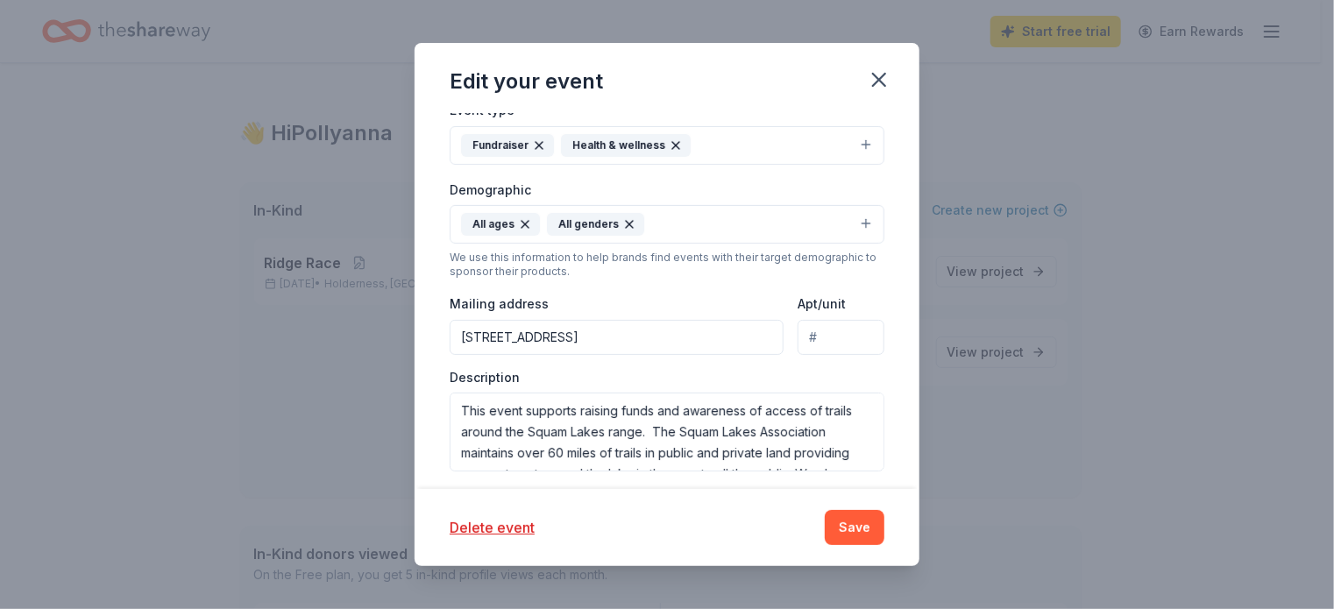
scroll to position [526, 0]
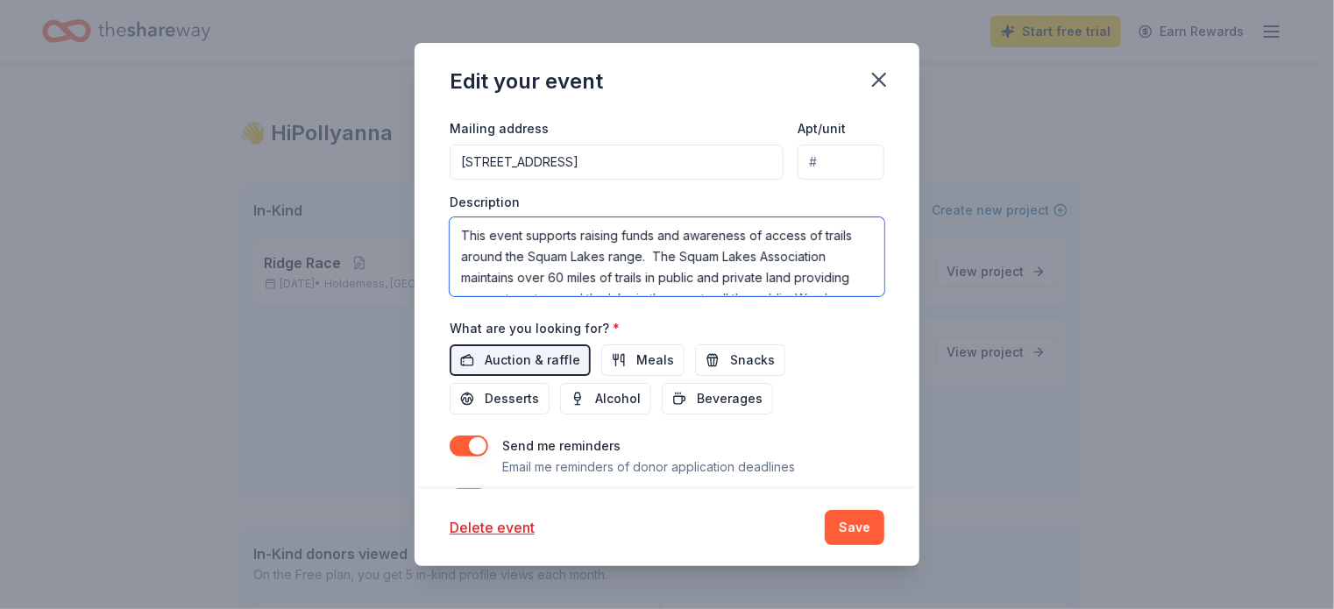
drag, startPoint x: 822, startPoint y: 232, endPoint x: 765, endPoint y: 235, distance: 57.9
click at [765, 235] on textarea "This event supports raising funds and awareness of access of trails around the …" at bounding box center [667, 256] width 435 height 79
click at [796, 230] on textarea "This event supports raising funds and awareness of trails around the Squam Lake…" at bounding box center [667, 256] width 435 height 79
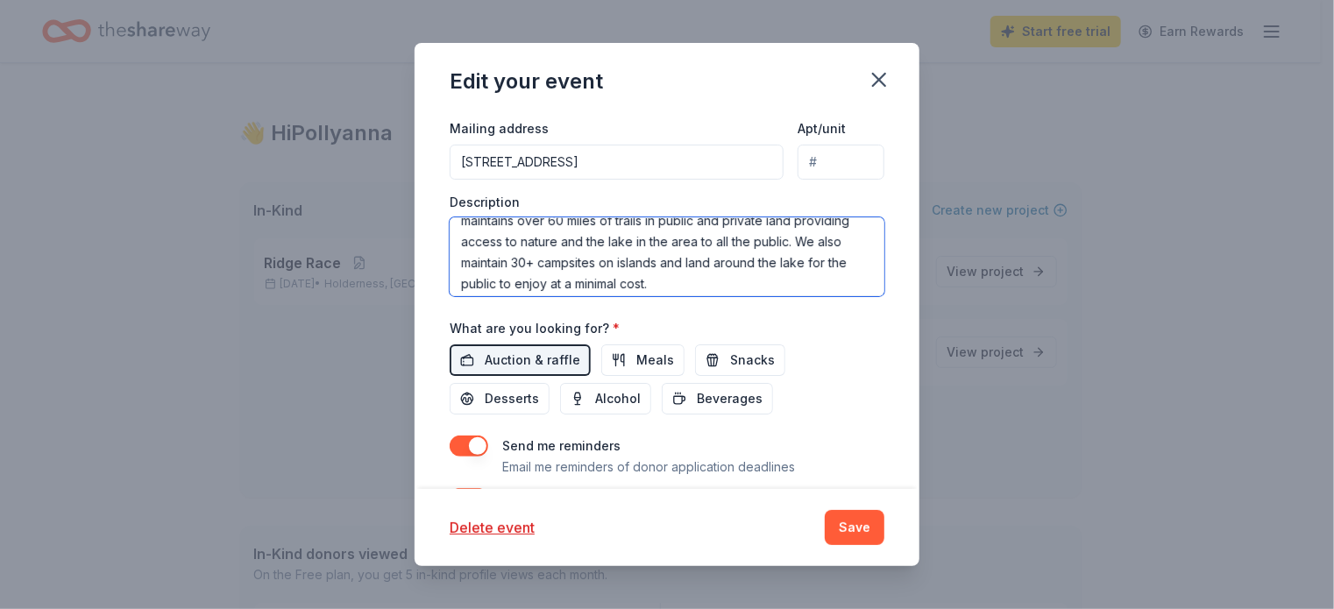
scroll to position [88, 0]
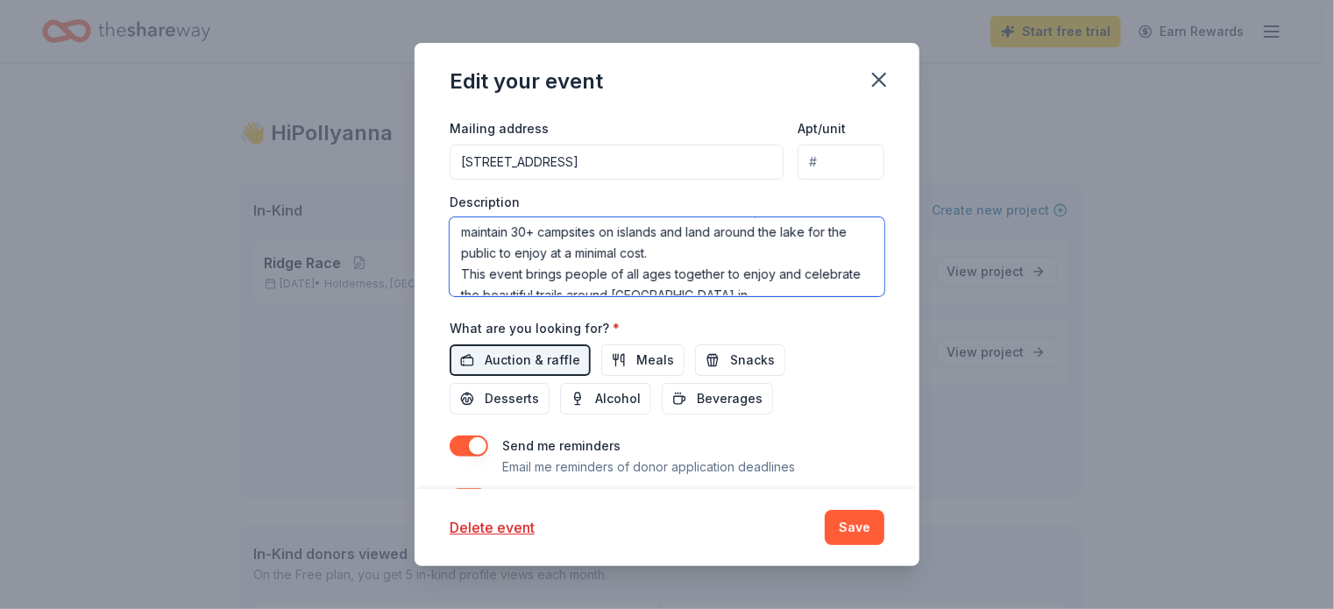
click at [712, 231] on textarea "This event supports raising funds and awareness of trail access around the Squa…" at bounding box center [667, 256] width 435 height 79
click at [734, 252] on textarea "This event supports raising funds and awareness of trail access around the Squa…" at bounding box center [667, 256] width 435 height 79
click at [485, 272] on textarea "This event supports raising funds and awareness of trail access around the Squa…" at bounding box center [667, 256] width 435 height 79
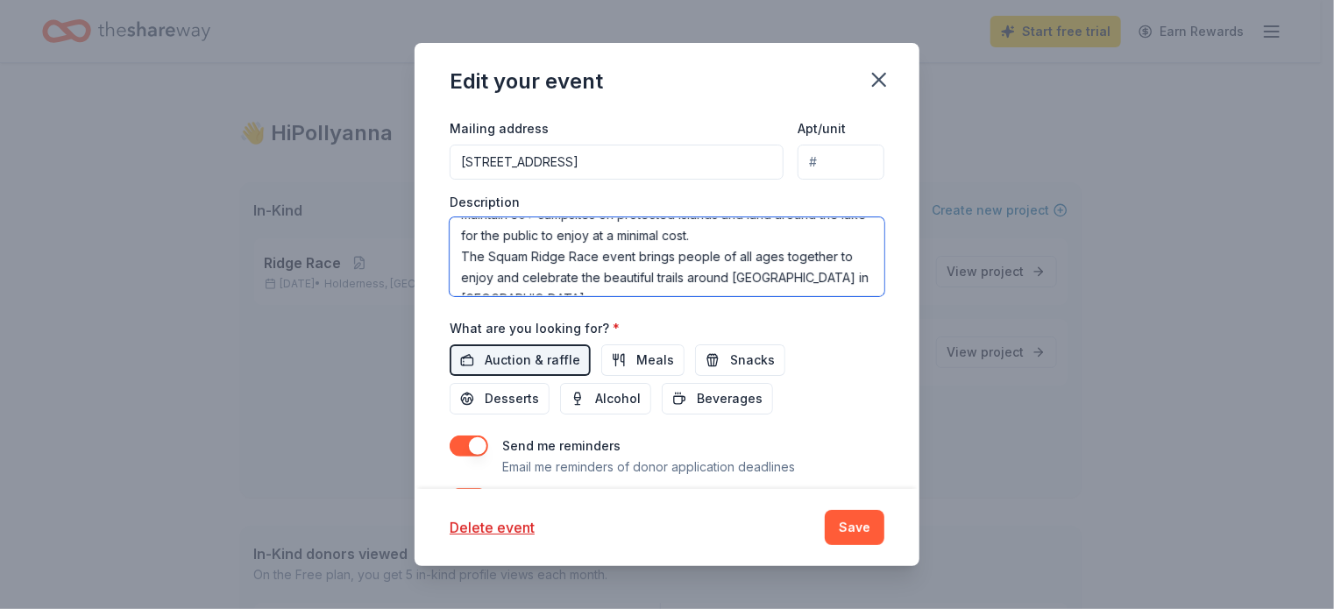
scroll to position [614, 0]
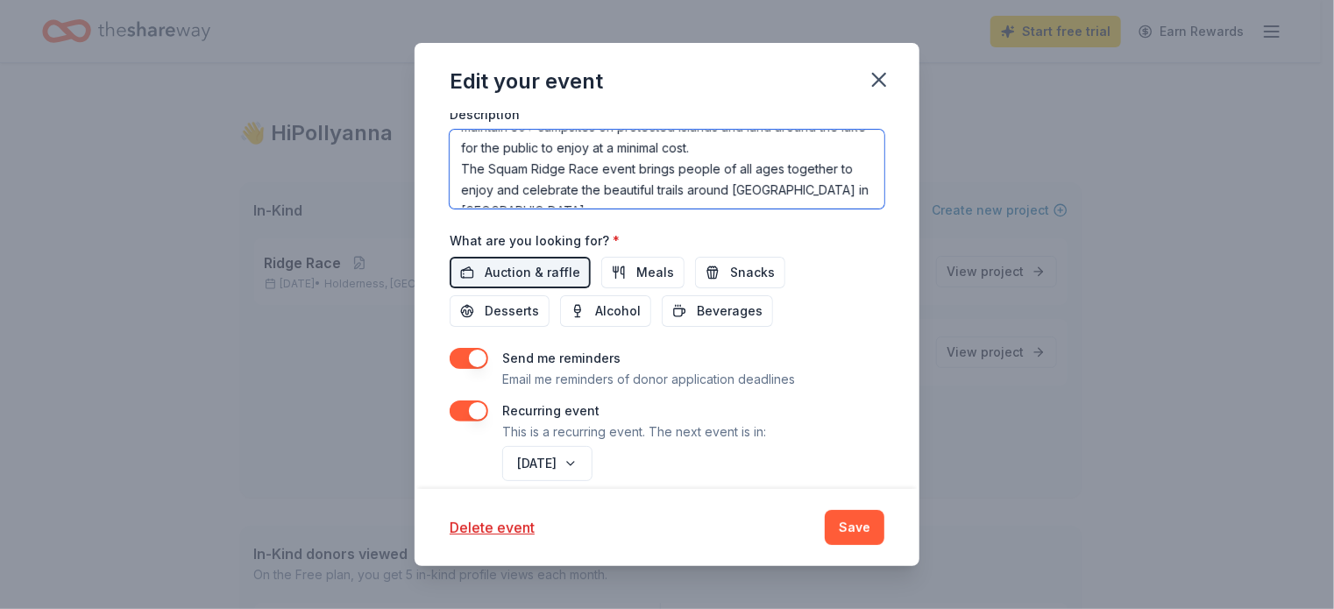
click at [845, 186] on textarea "This event supports raising funds and awareness of trail access around the Squa…" at bounding box center [667, 169] width 435 height 79
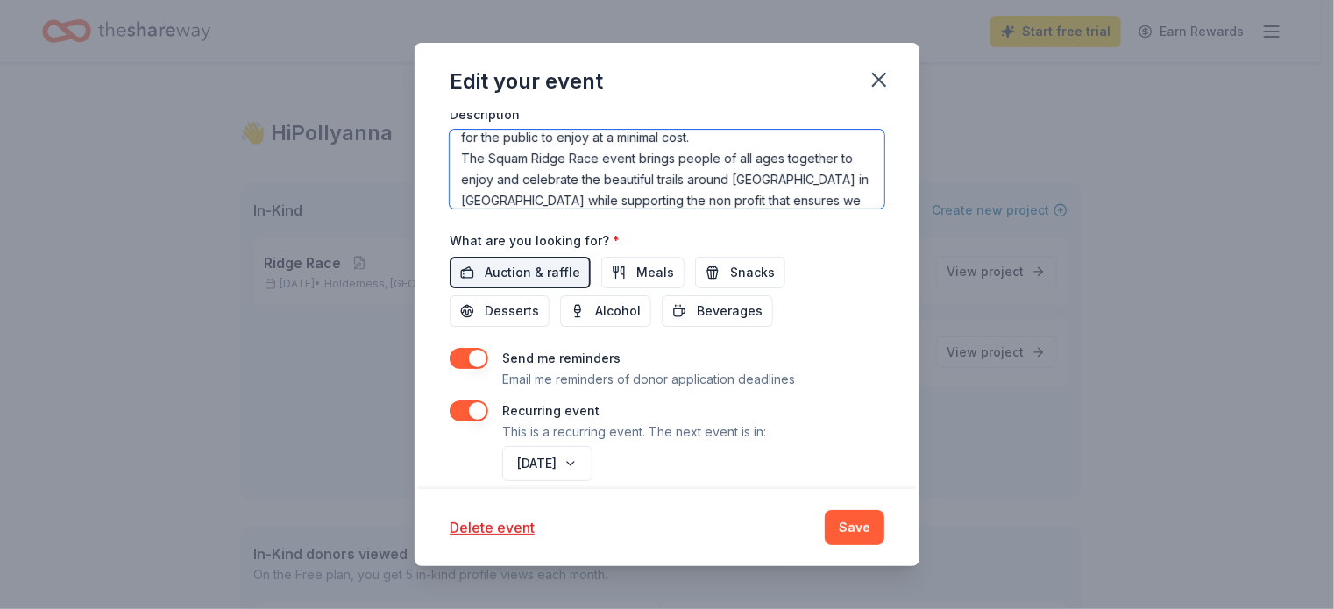
scroll to position [137, 0]
type textarea "This event supports raising funds and awareness of trail access around the Squa…"
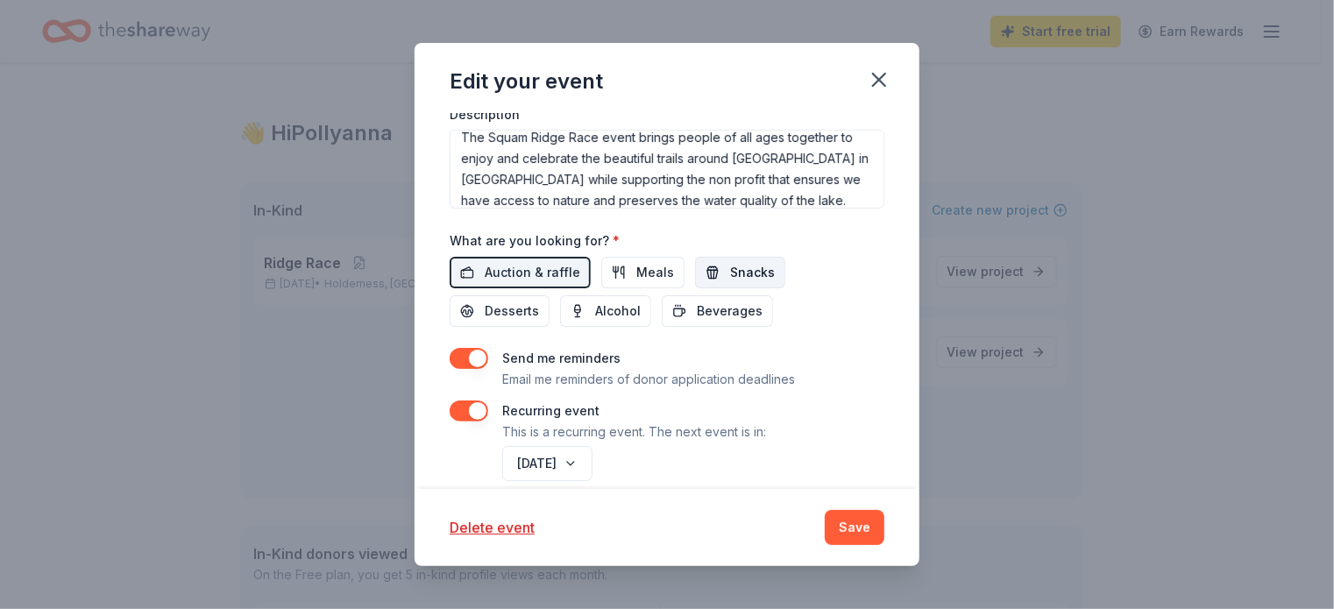
click at [753, 274] on span "Snacks" at bounding box center [752, 272] width 45 height 21
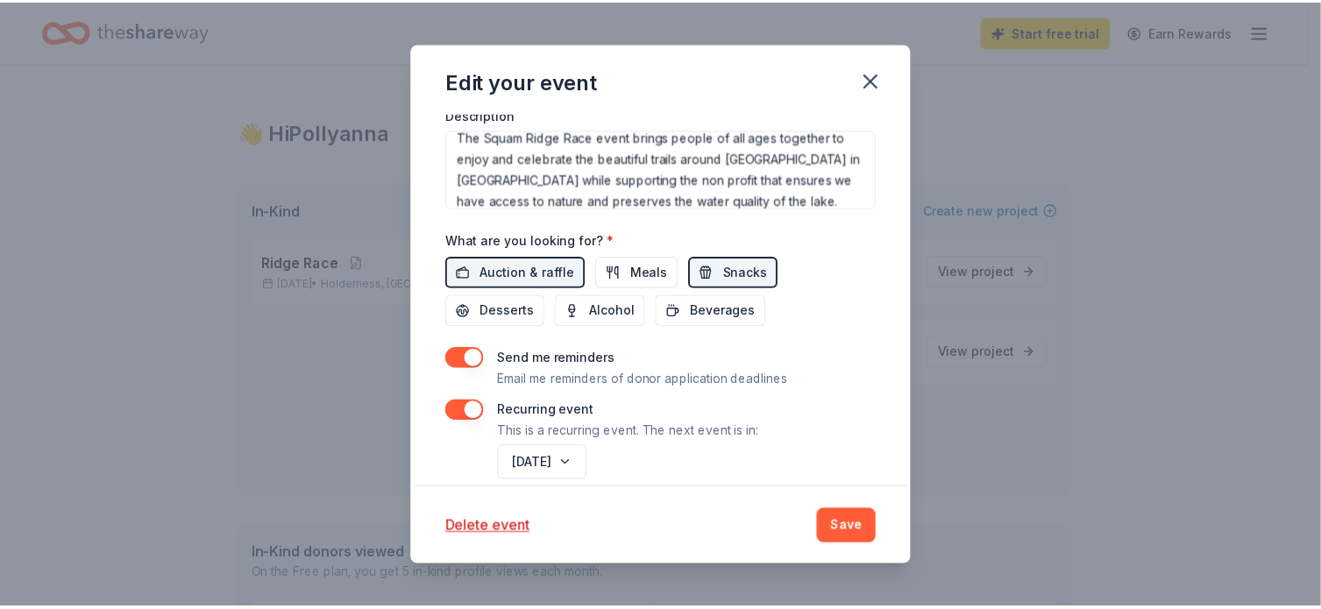
scroll to position [636, 0]
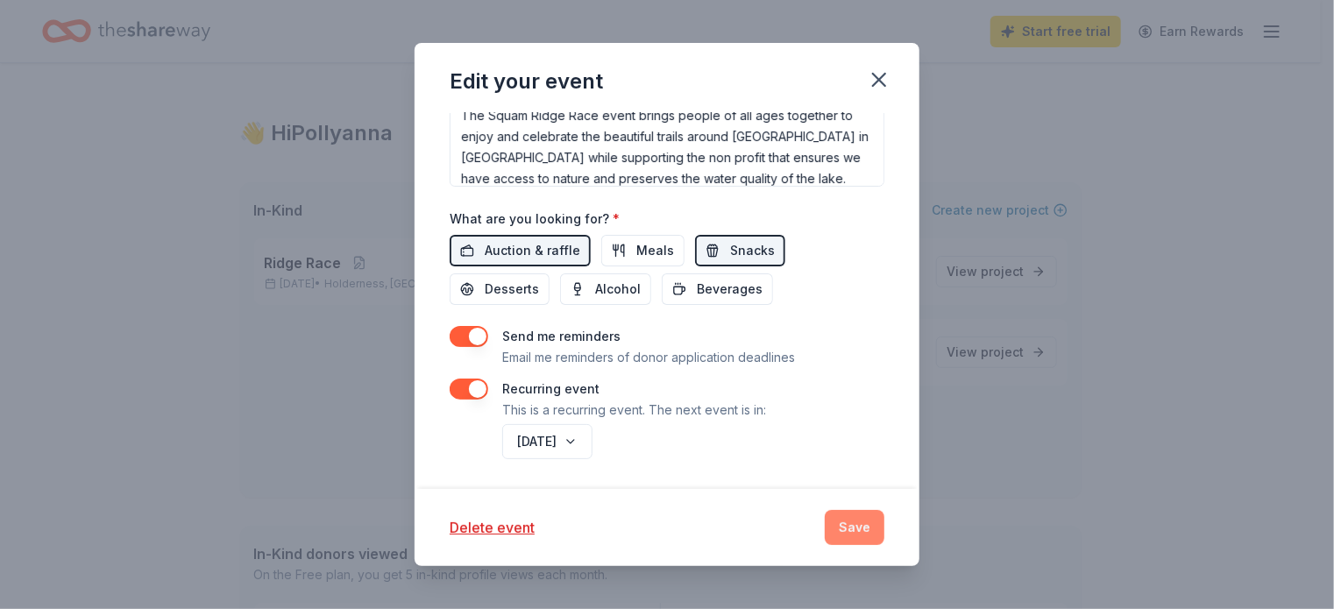
click at [849, 519] on button "Save" at bounding box center [855, 527] width 60 height 35
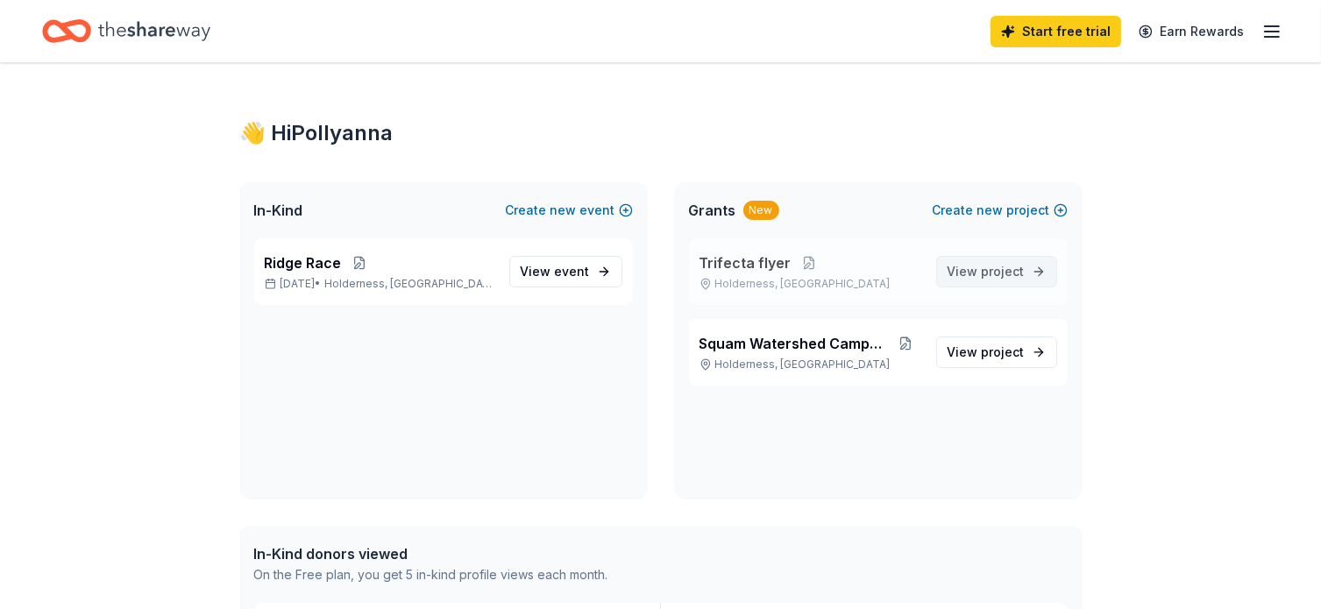
click at [1014, 272] on span "project" at bounding box center [1003, 271] width 43 height 15
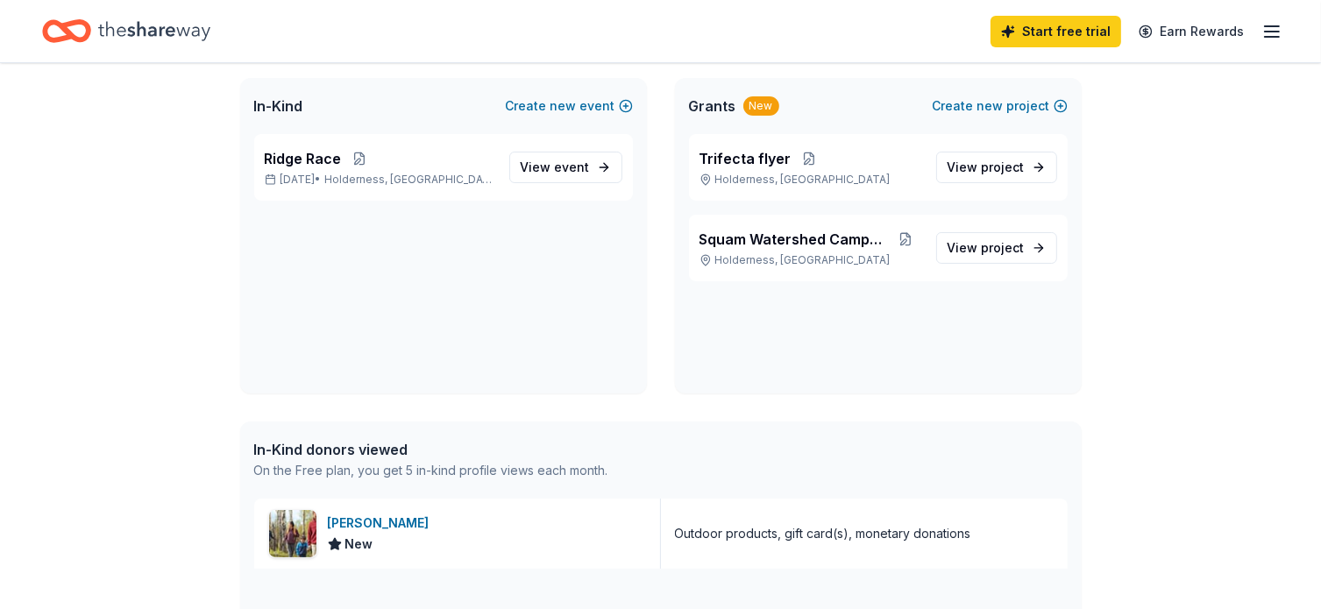
scroll to position [88, 0]
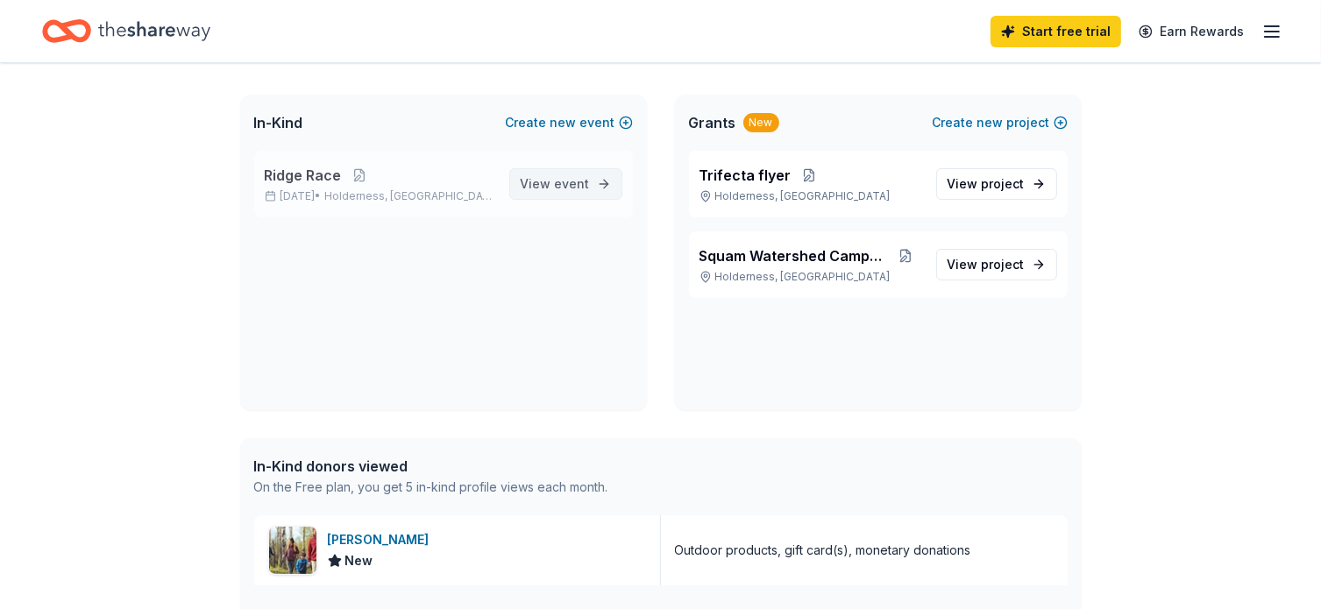
click at [575, 189] on span "event" at bounding box center [572, 183] width 35 height 15
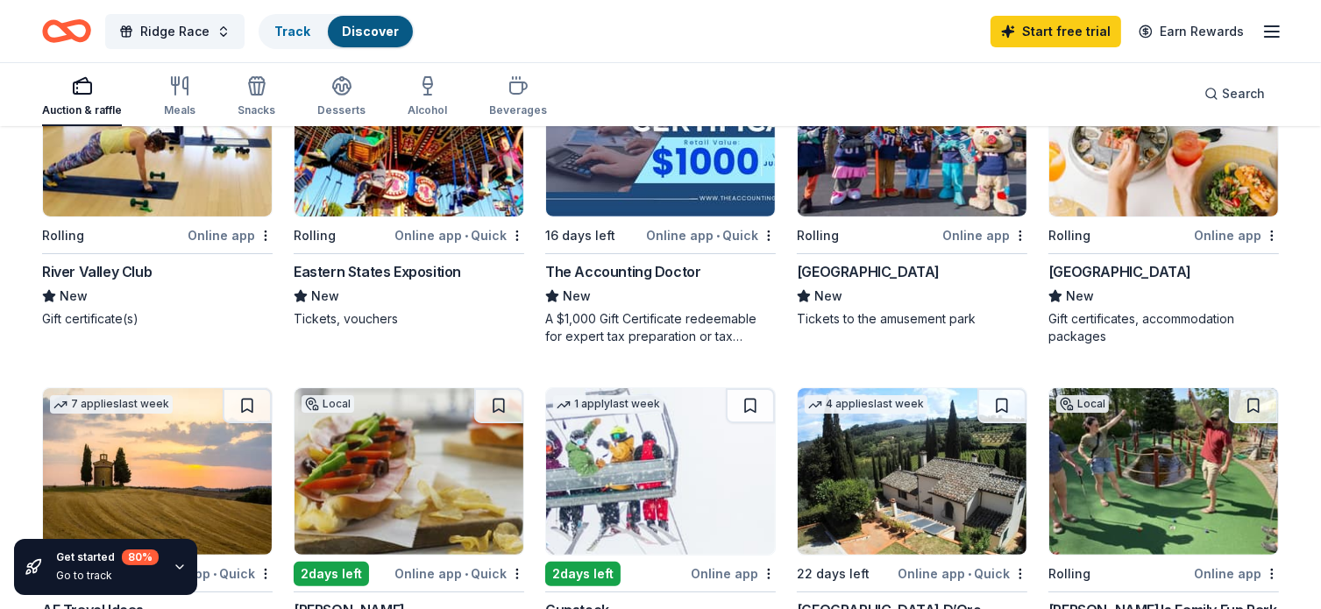
scroll to position [263, 0]
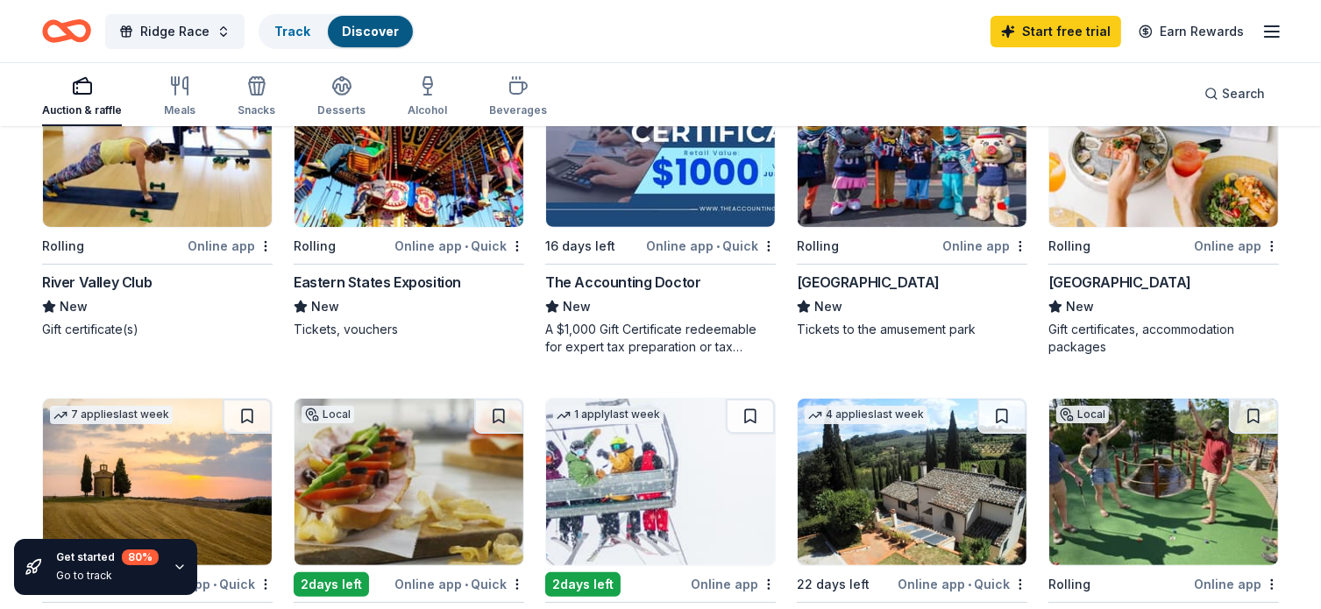
click at [996, 246] on div "Online app" at bounding box center [985, 246] width 85 height 22
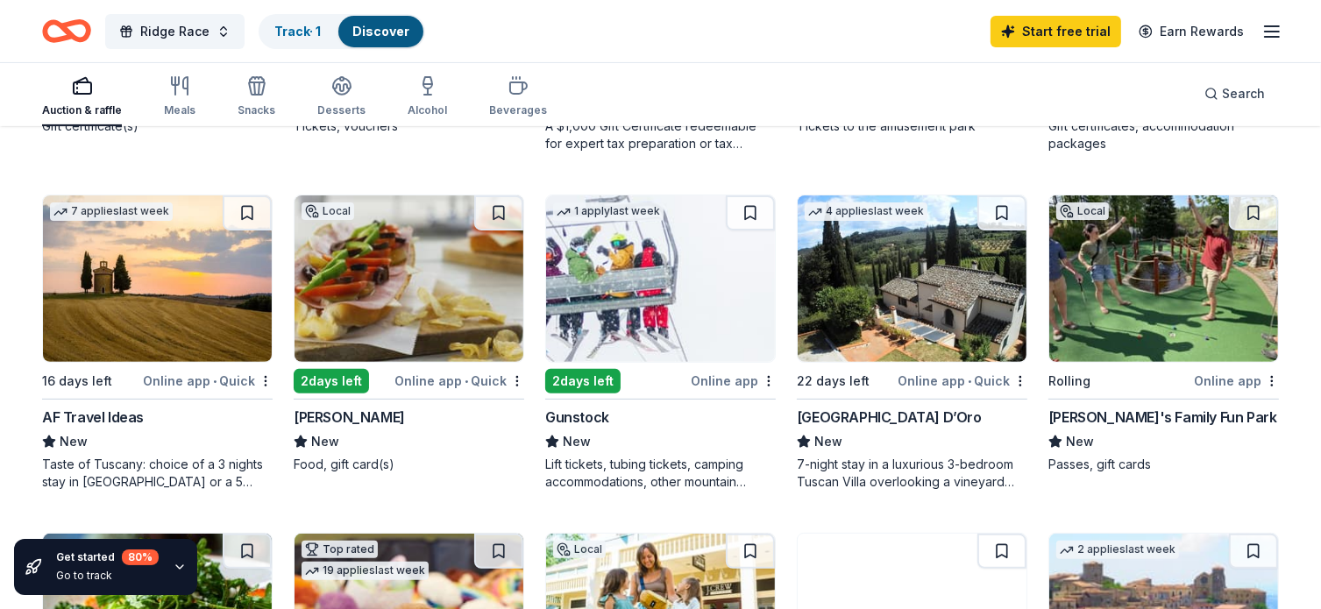
scroll to position [526, 0]
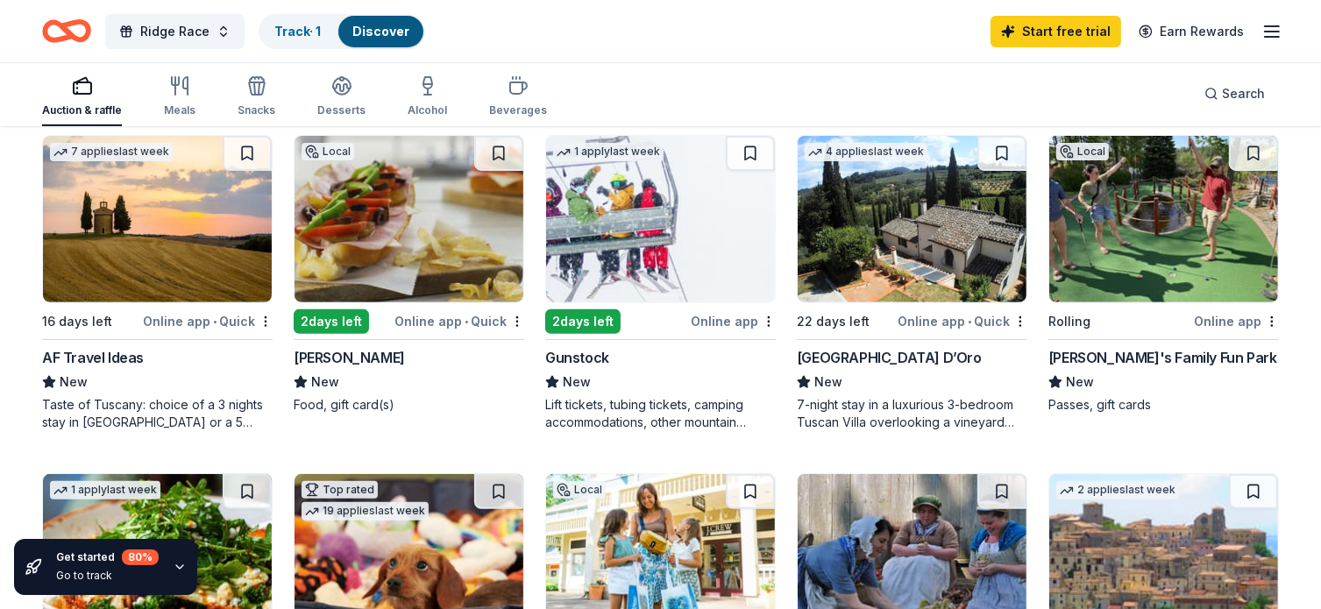
click at [717, 277] on img at bounding box center [660, 219] width 229 height 167
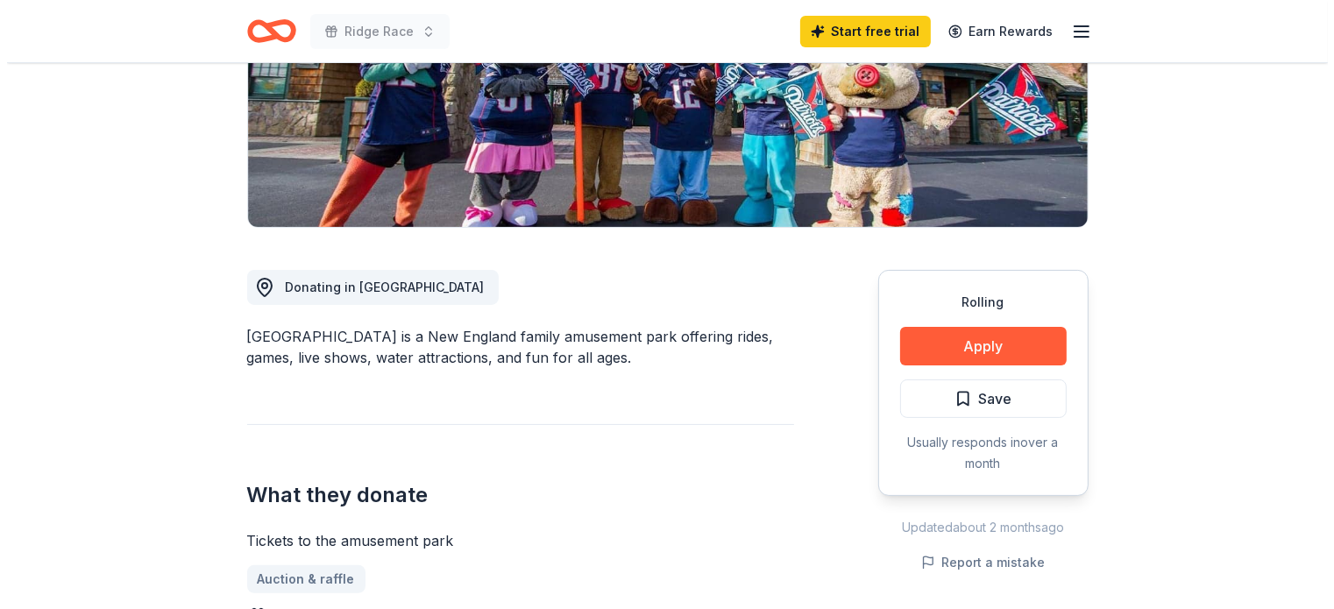
scroll to position [263, 0]
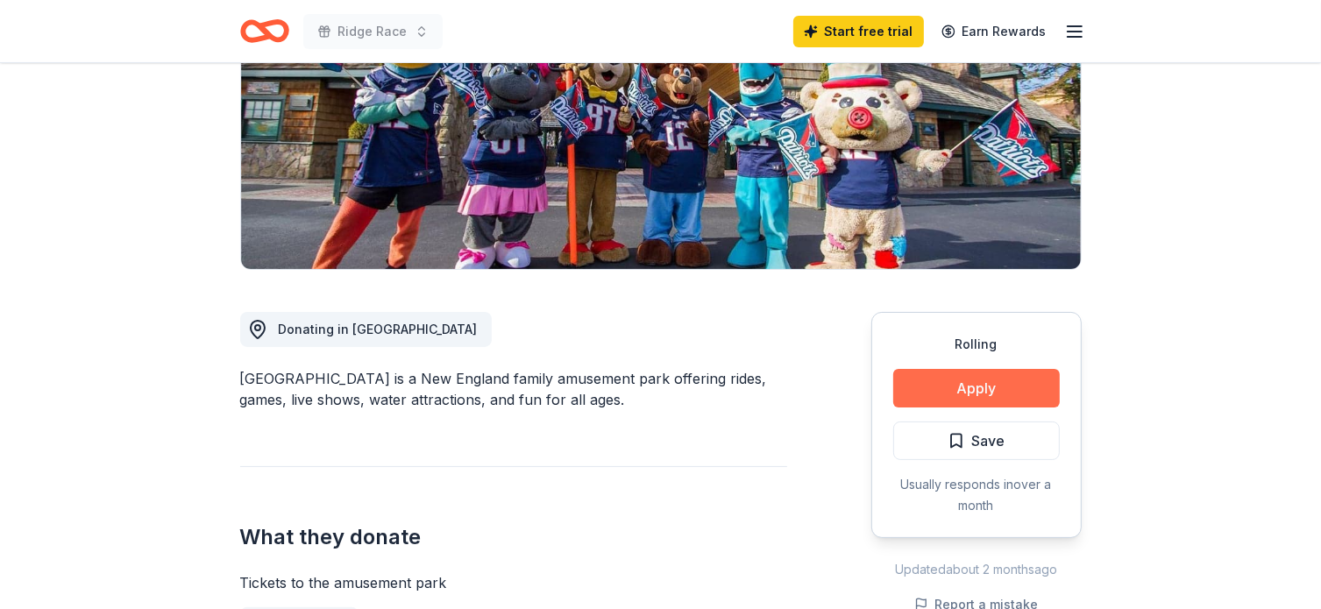
click at [979, 390] on button "Apply" at bounding box center [976, 388] width 167 height 39
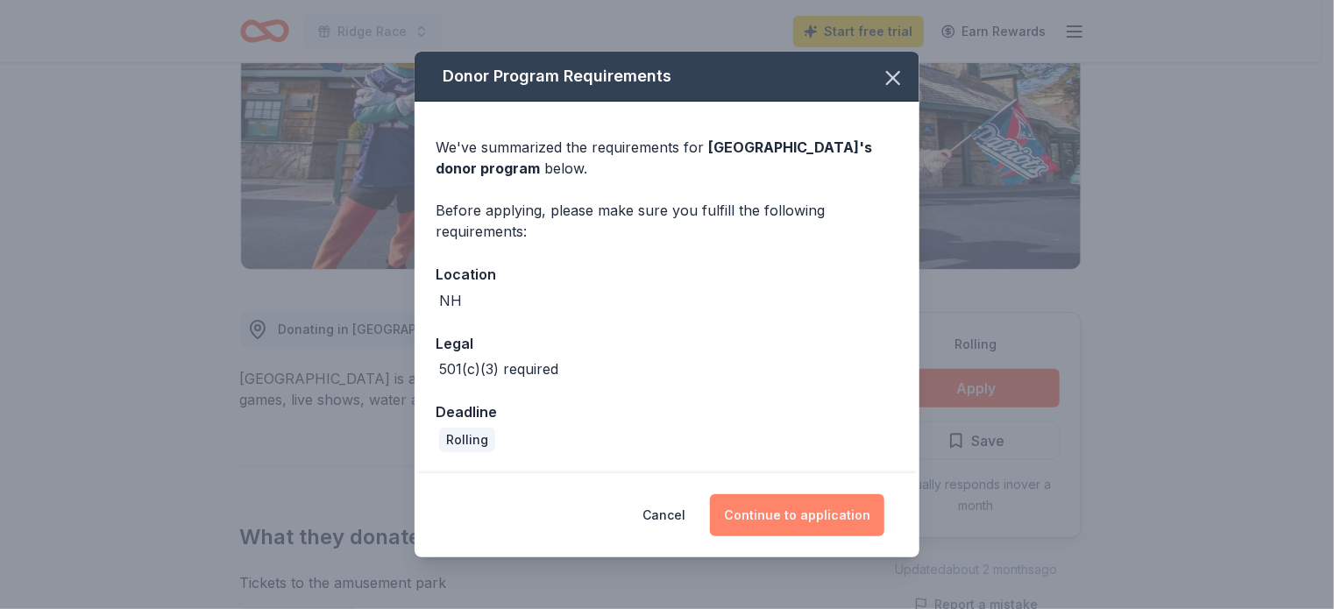
click at [815, 518] on button "Continue to application" at bounding box center [797, 516] width 174 height 42
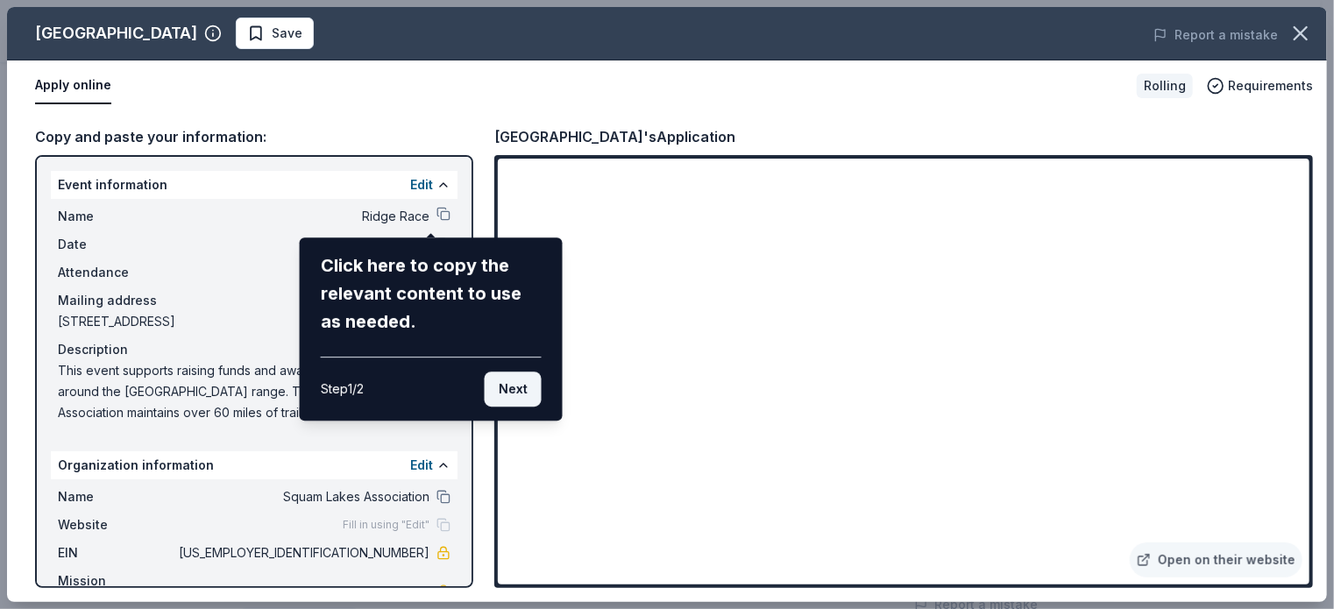
click at [537, 395] on button "Next" at bounding box center [513, 389] width 57 height 35
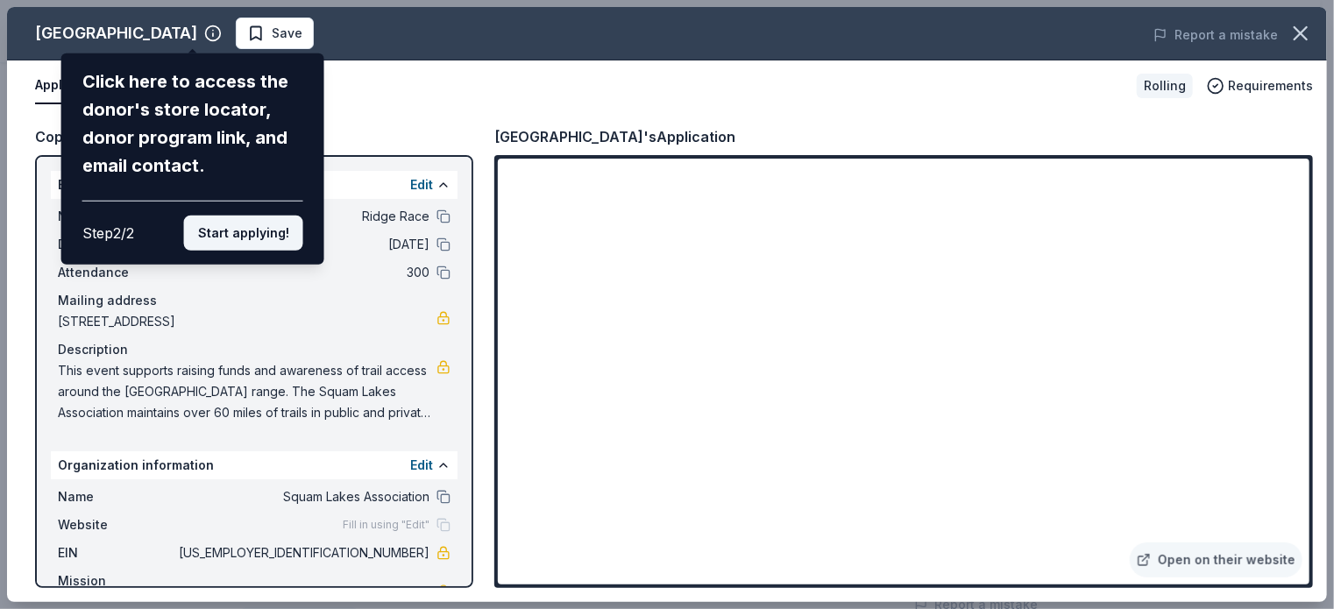
click at [264, 221] on button "Start applying!" at bounding box center [243, 233] width 119 height 35
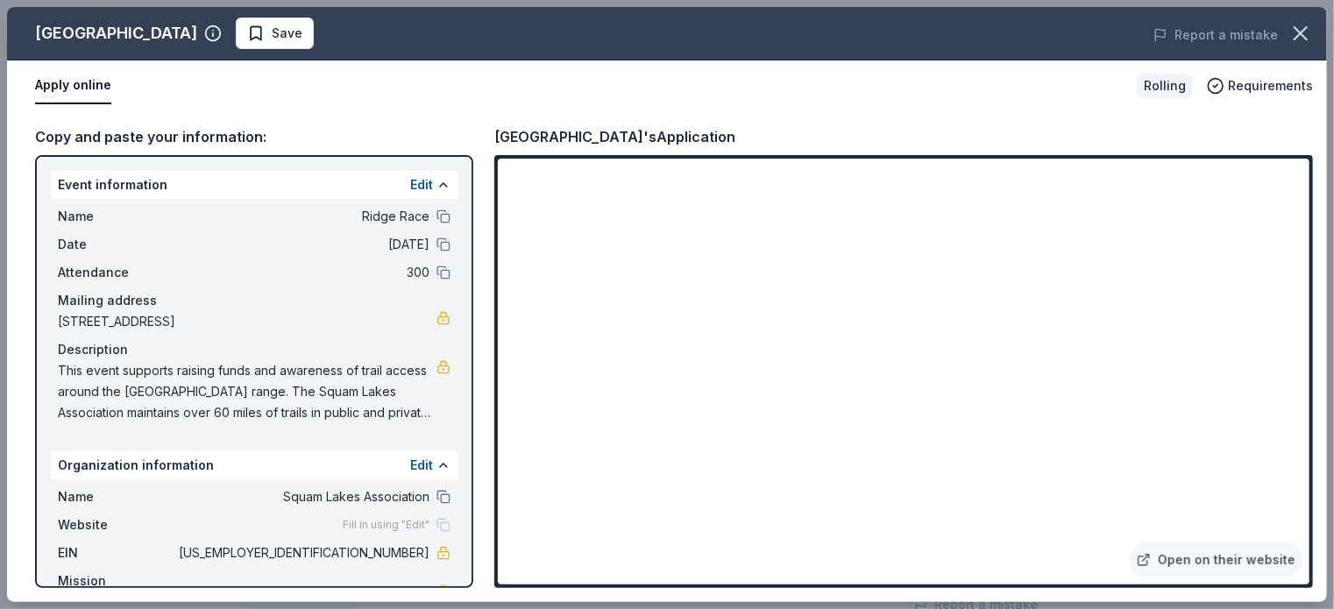
scroll to position [46, 0]
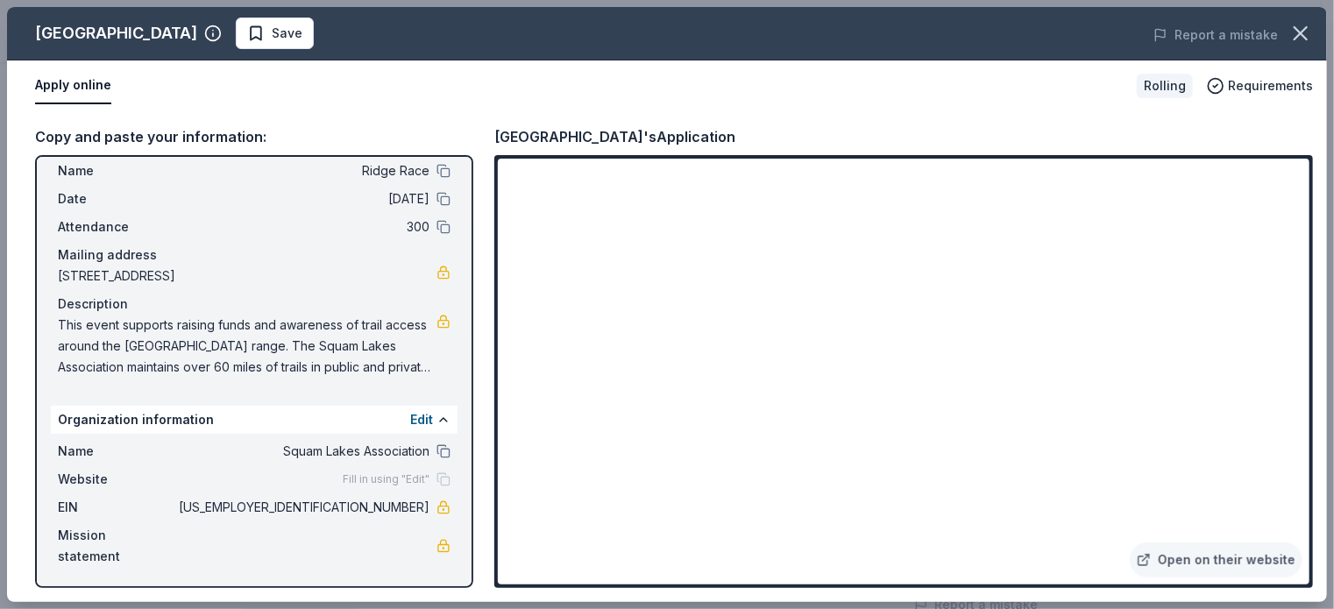
click at [362, 473] on span "Fill in using "Edit"" at bounding box center [386, 480] width 87 height 14
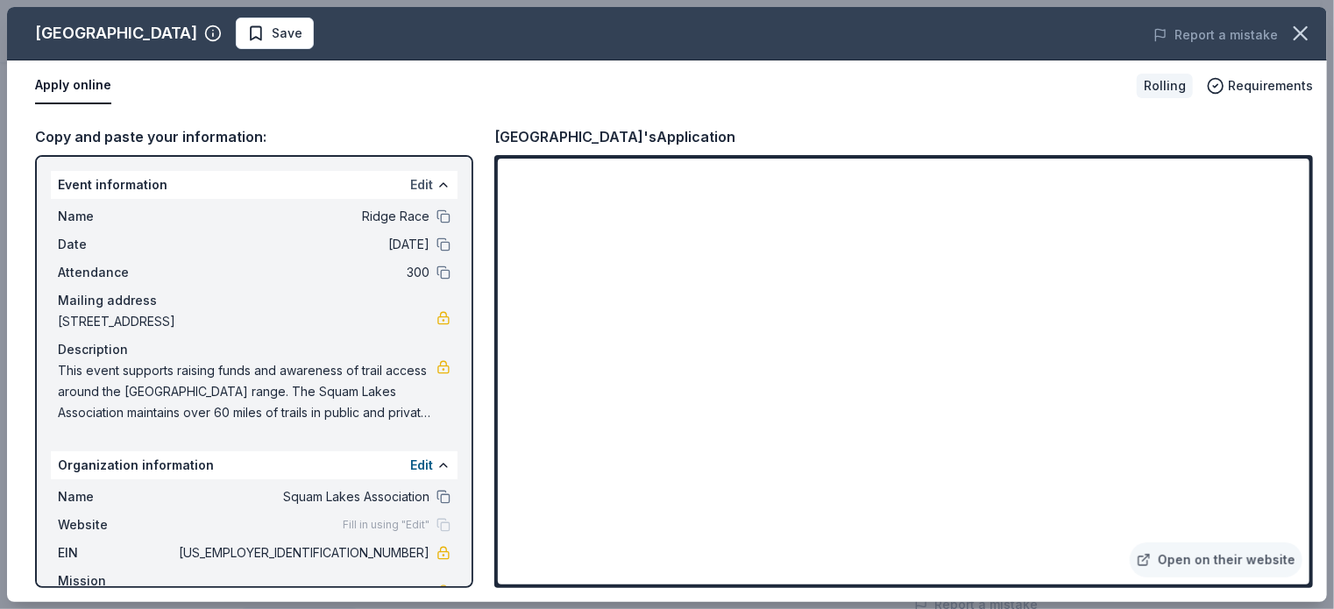
click at [410, 185] on button "Edit" at bounding box center [421, 184] width 23 height 21
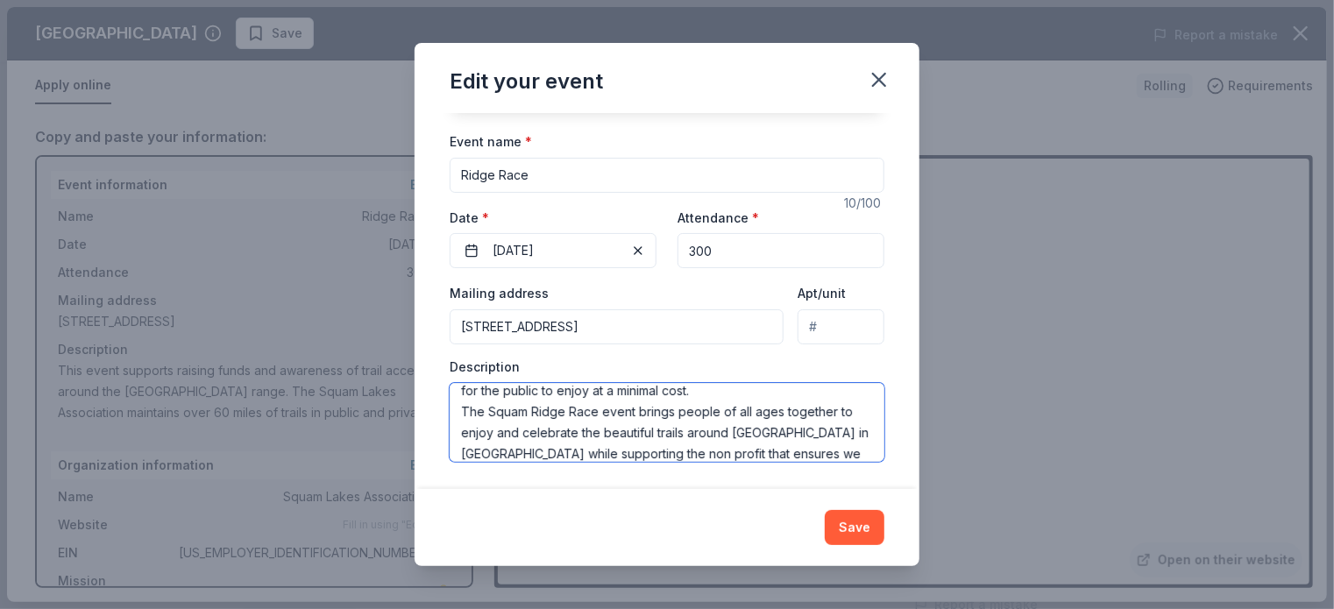
scroll to position [147, 0]
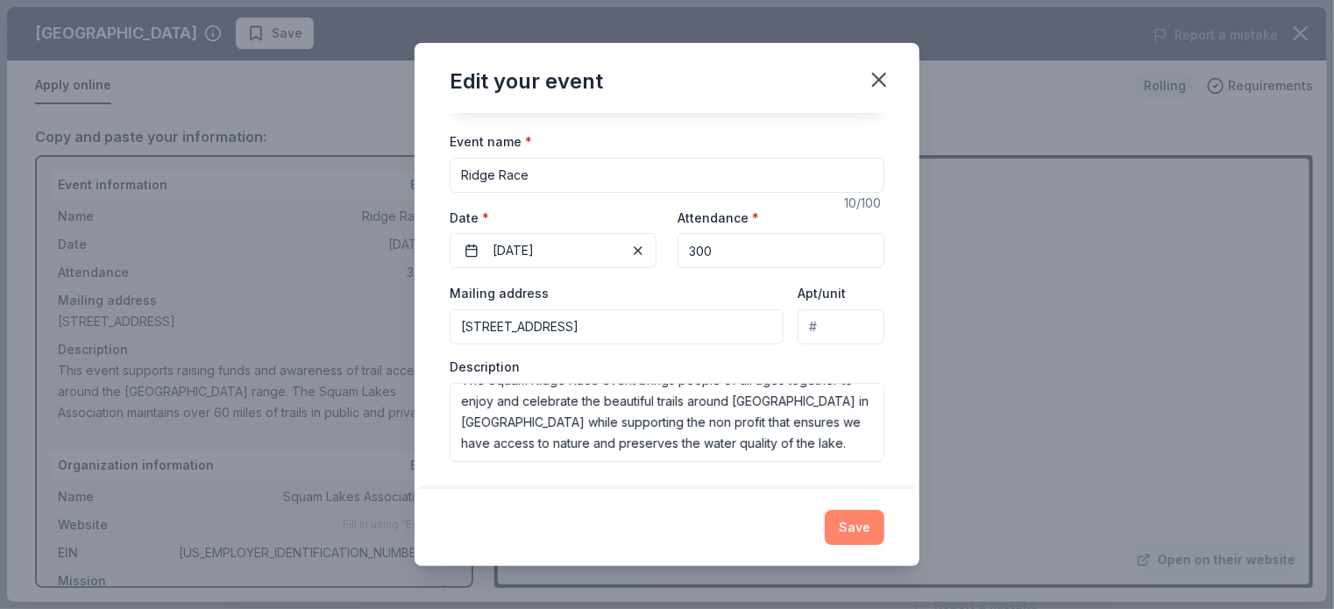
click at [856, 518] on button "Save" at bounding box center [855, 527] width 60 height 35
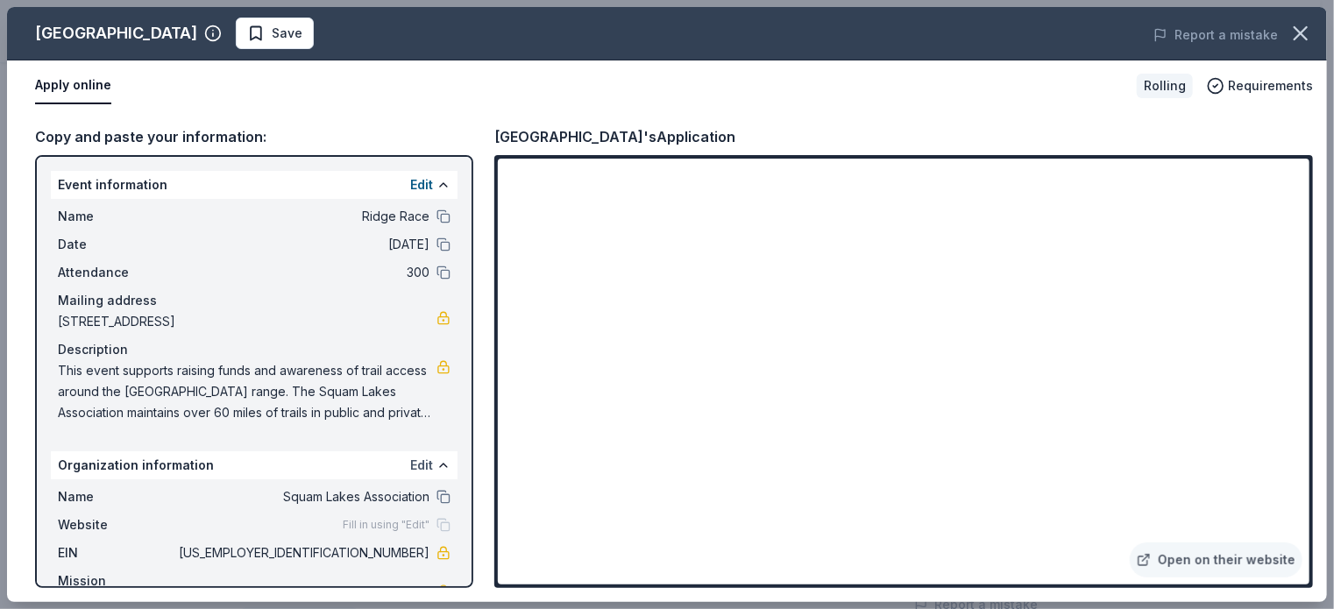
click at [410, 463] on button "Edit" at bounding box center [421, 465] width 23 height 21
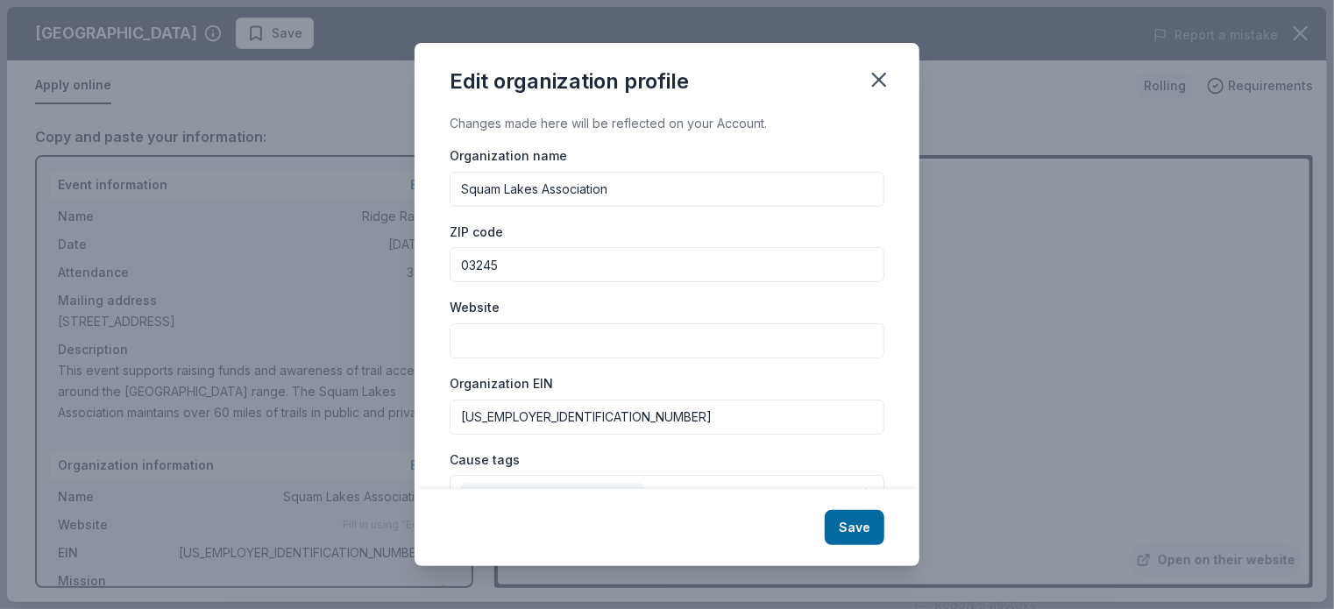
click at [590, 330] on input "Website" at bounding box center [667, 341] width 435 height 35
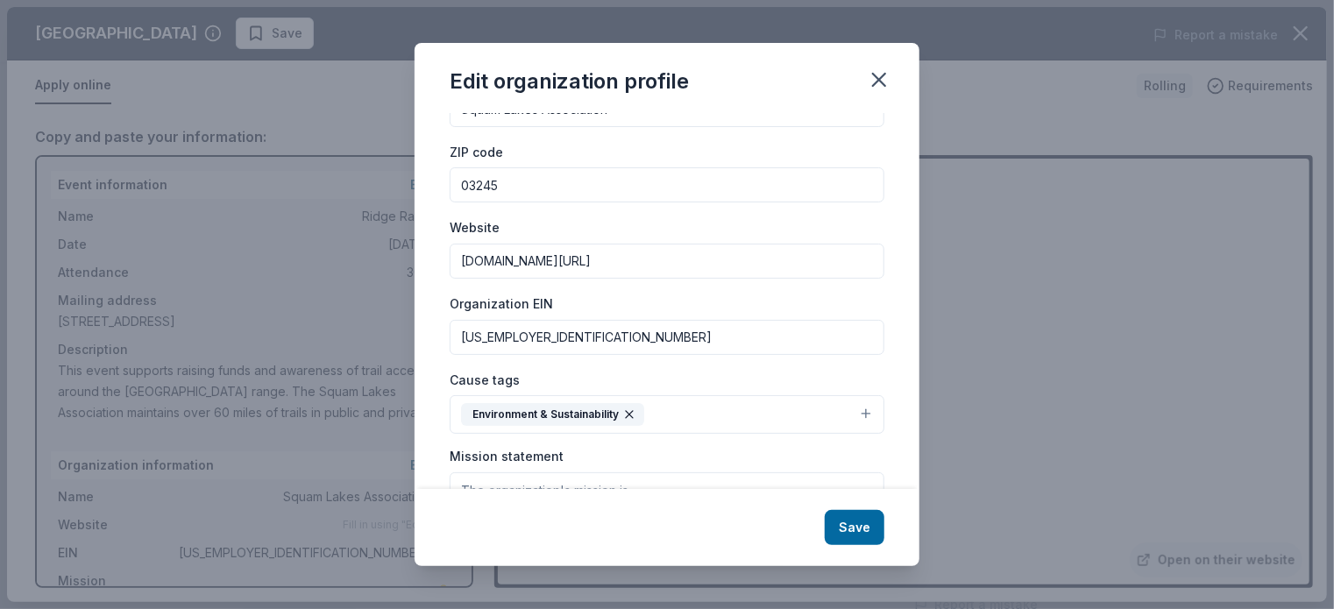
scroll to position [175, 0]
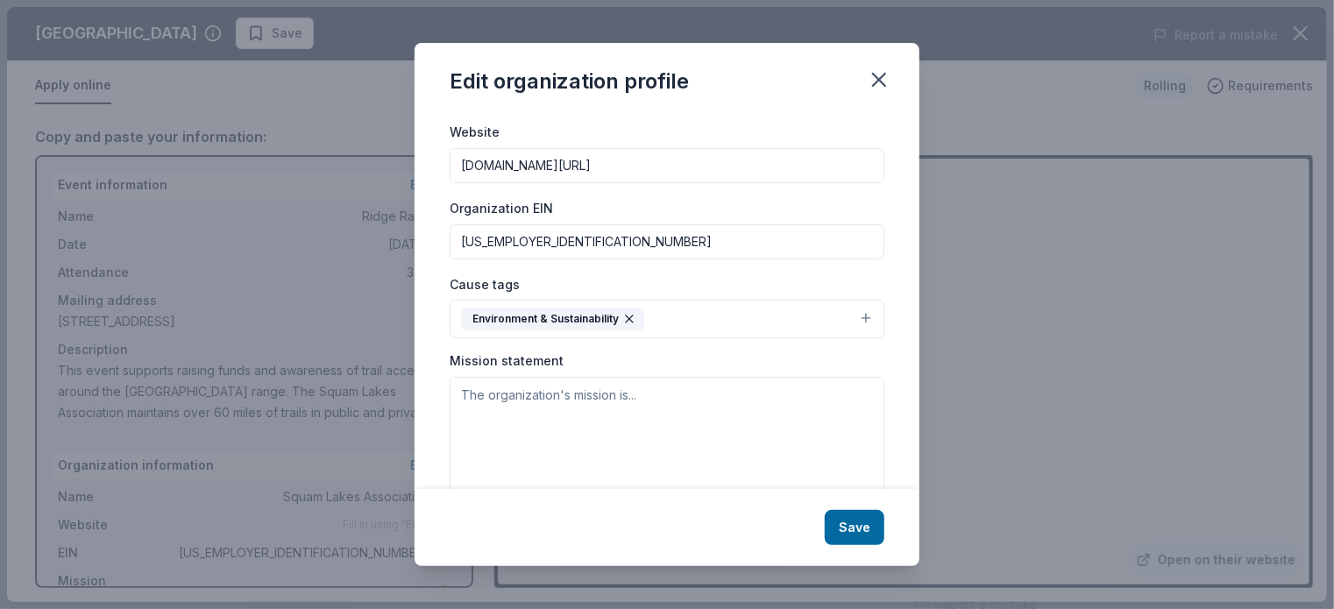
type input "squamlakes.org/ridgerace"
click at [765, 314] on button "Environment & Sustainability" at bounding box center [667, 319] width 435 height 39
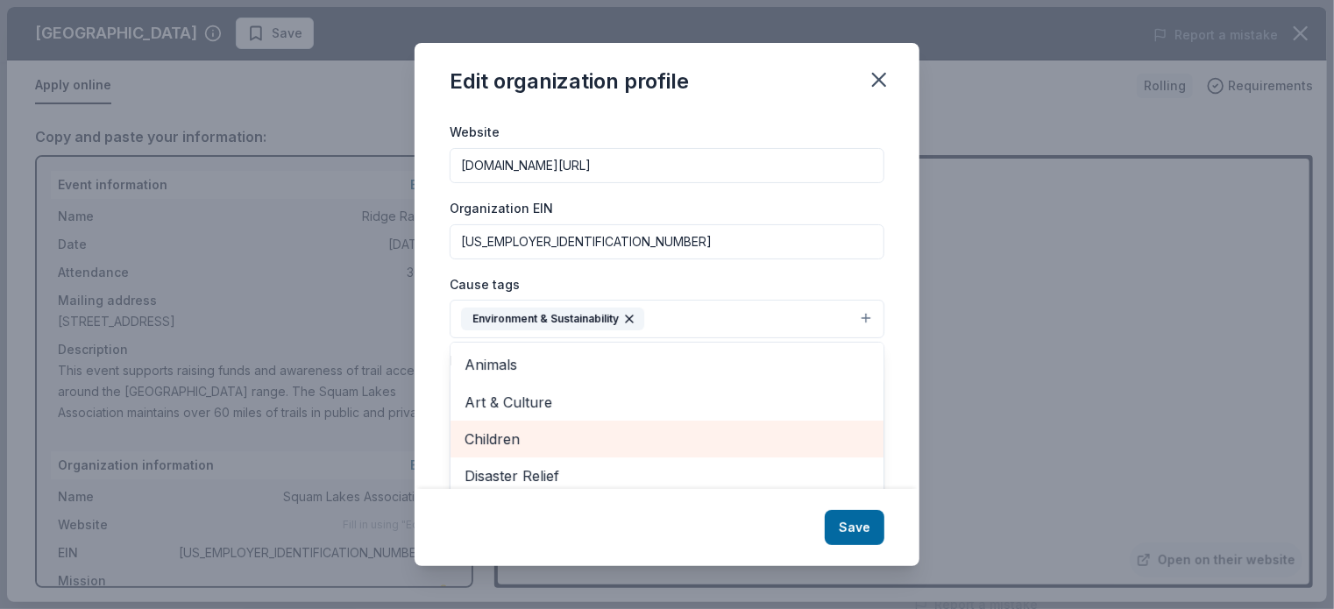
click at [632, 443] on span "Children" at bounding box center [667, 439] width 405 height 23
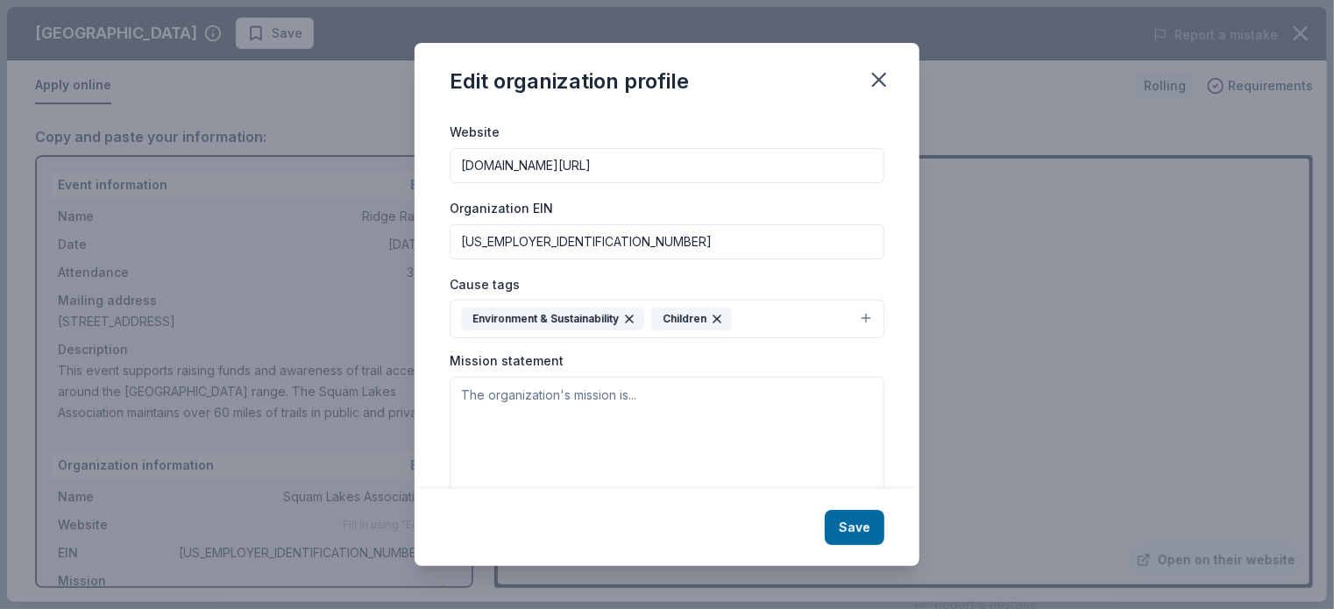
click at [784, 319] on button "Environment & Sustainability Children" at bounding box center [667, 319] width 435 height 39
click at [758, 324] on button "Environment & Sustainability Children" at bounding box center [667, 319] width 435 height 39
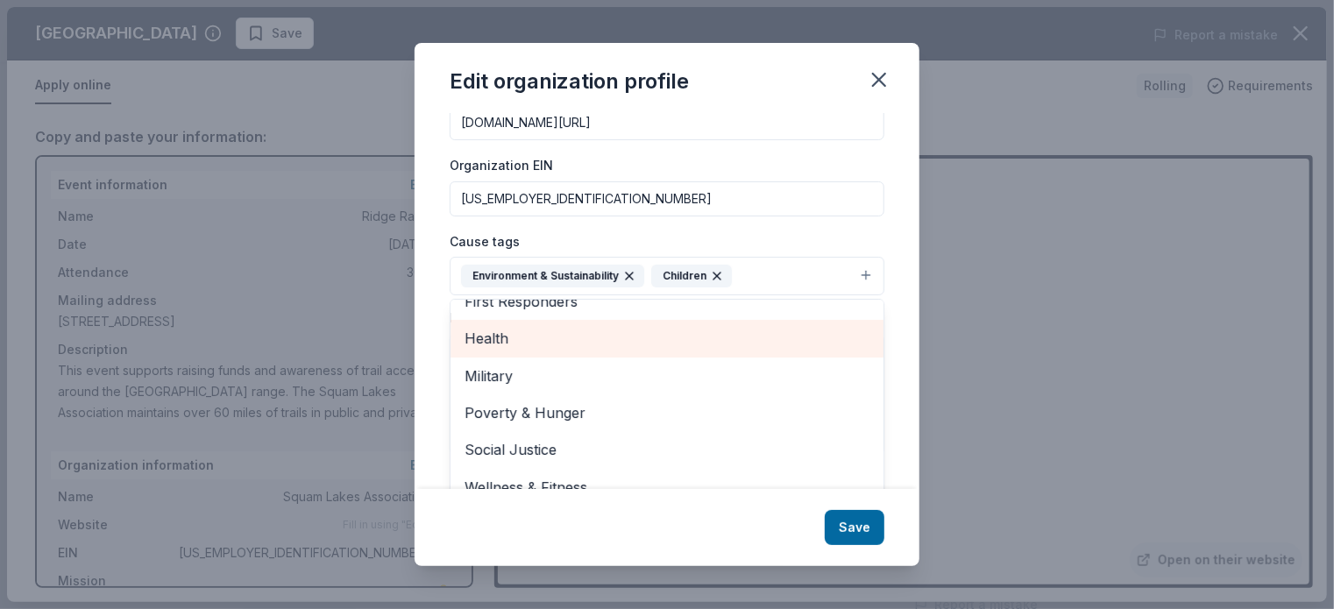
scroll to position [238, 0]
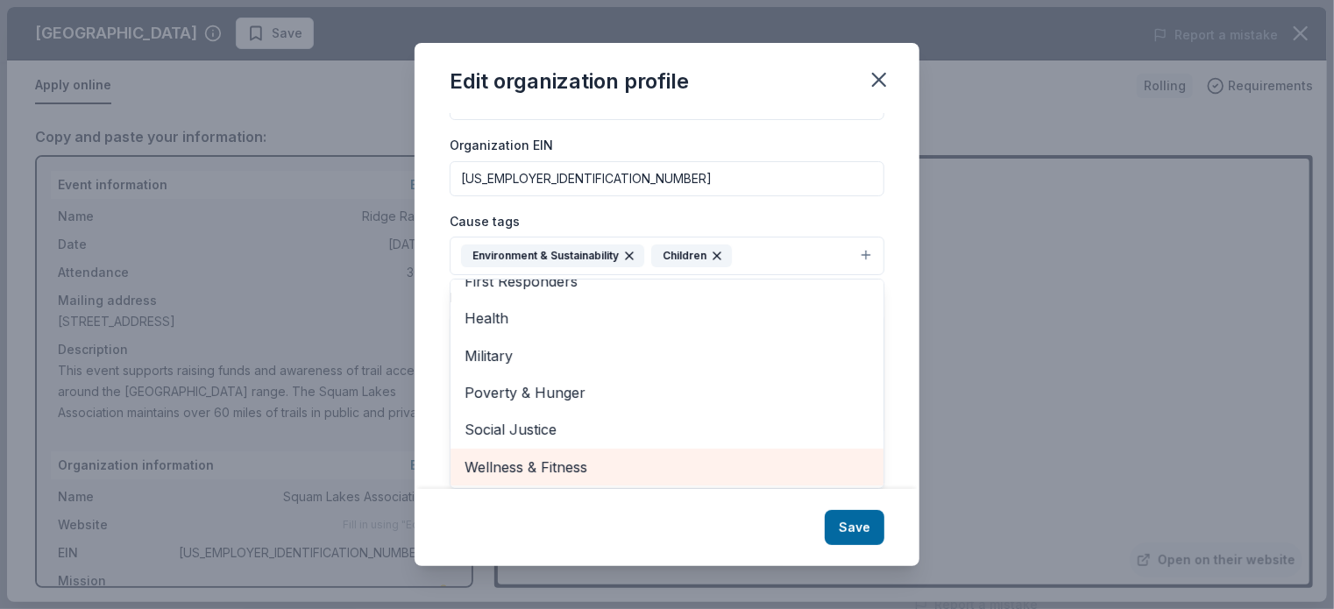
click at [651, 460] on span "Wellness & Fitness" at bounding box center [667, 467] width 405 height 23
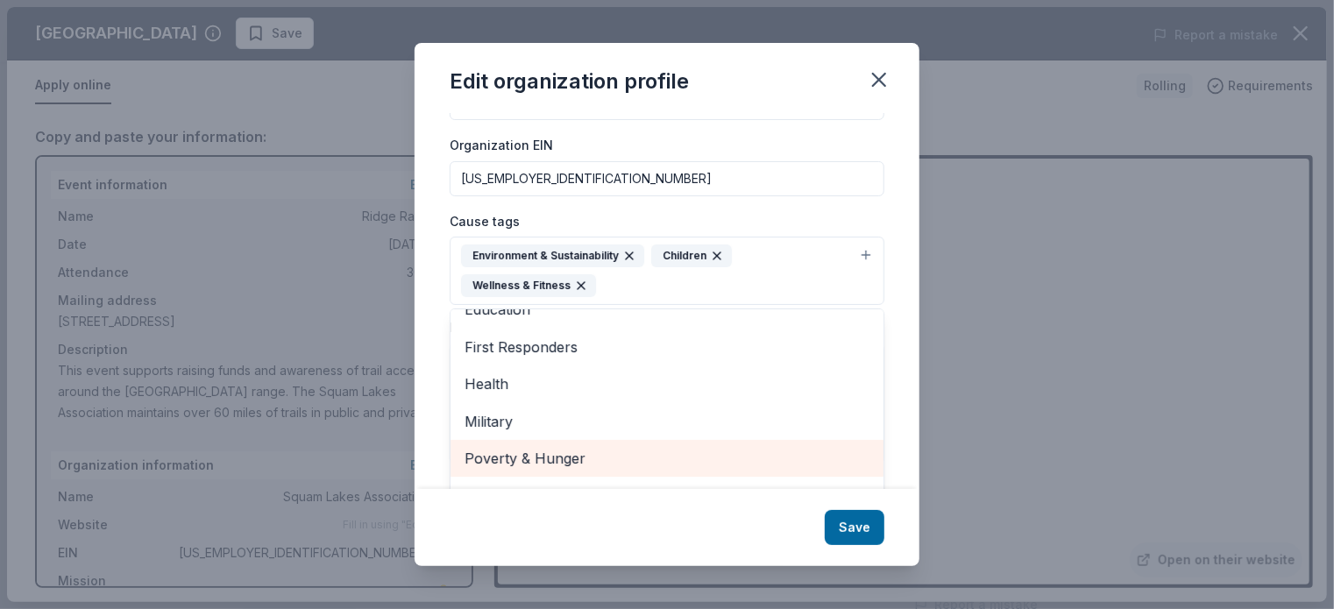
scroll to position [132, 0]
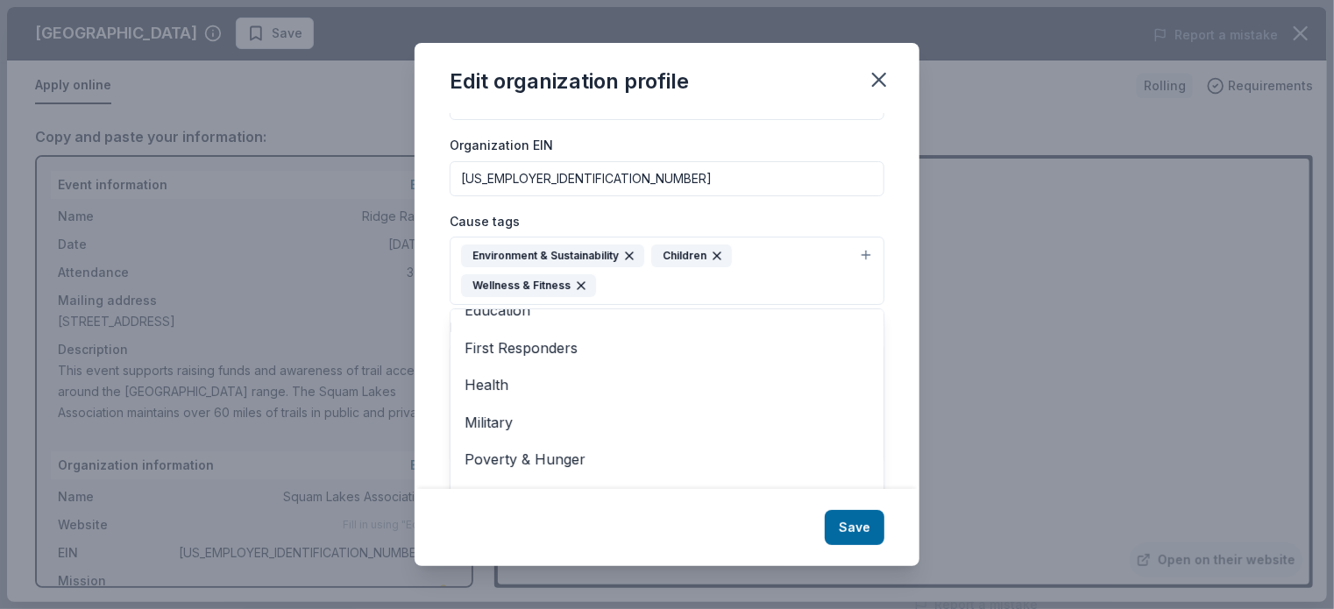
click at [440, 273] on div "Changes made here will be reflected on your Account. Organization name Squam La…" at bounding box center [667, 301] width 505 height 376
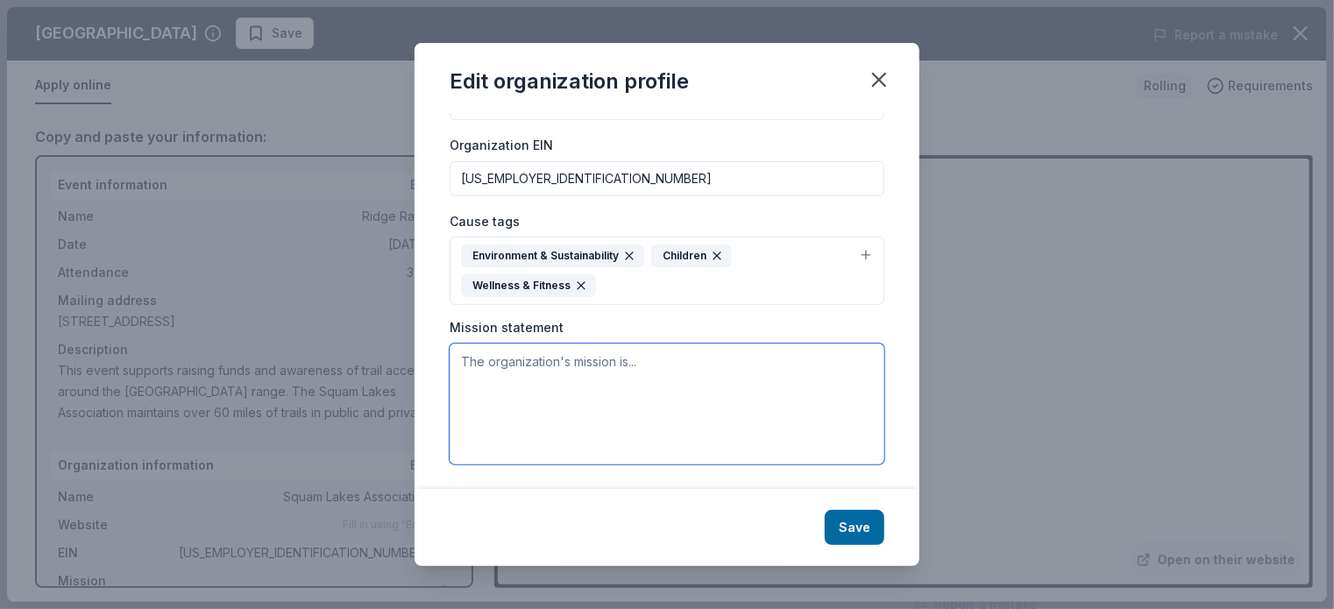
click at [543, 373] on textarea at bounding box center [667, 404] width 435 height 121
paste textarea "he Squam Lakes Association is dedicated to conserving for public benefit the na…"
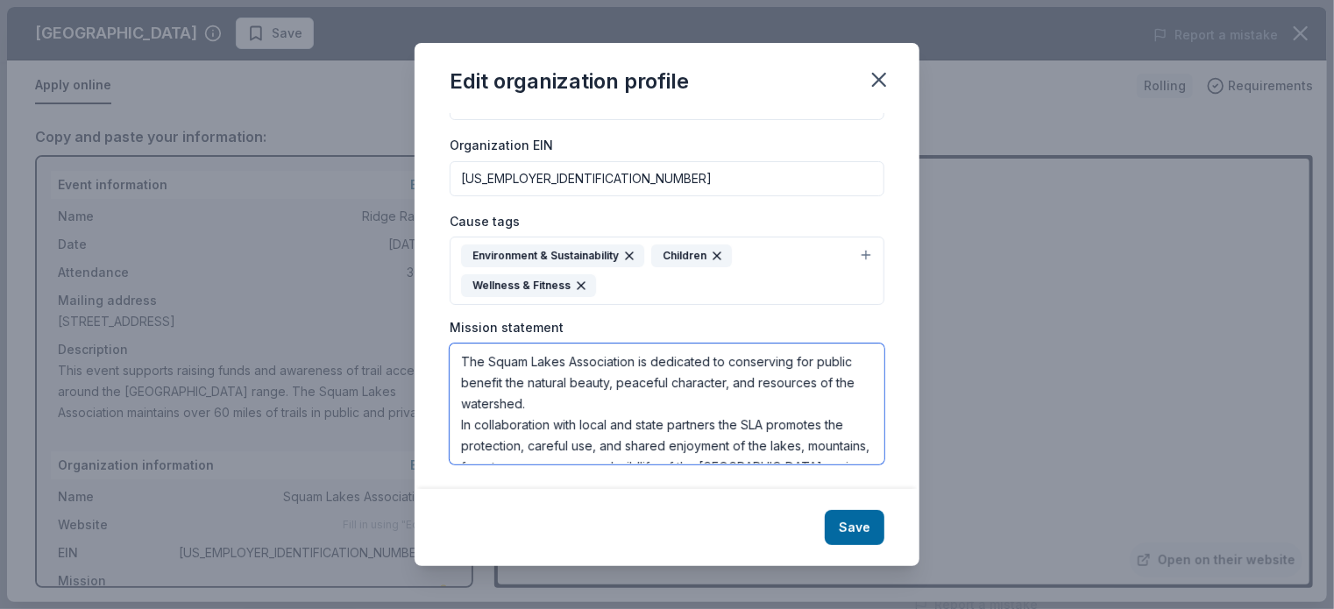
scroll to position [32, 0]
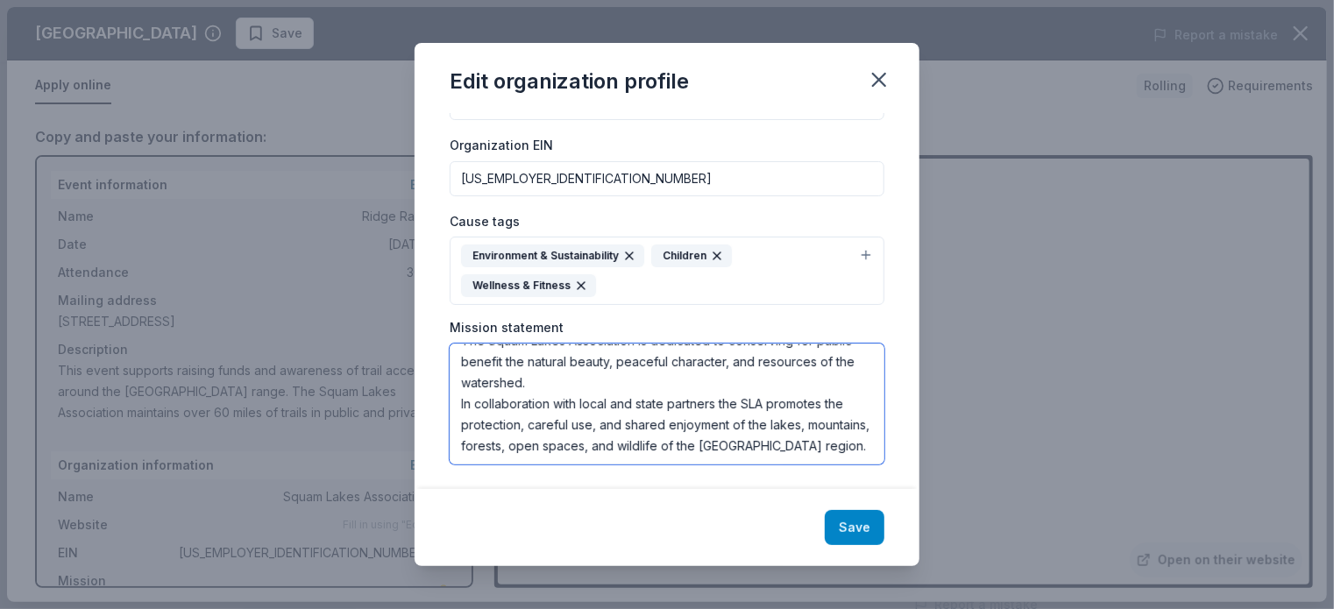
type textarea "The Squam Lakes Association is dedicated to conserving for public benefit the n…"
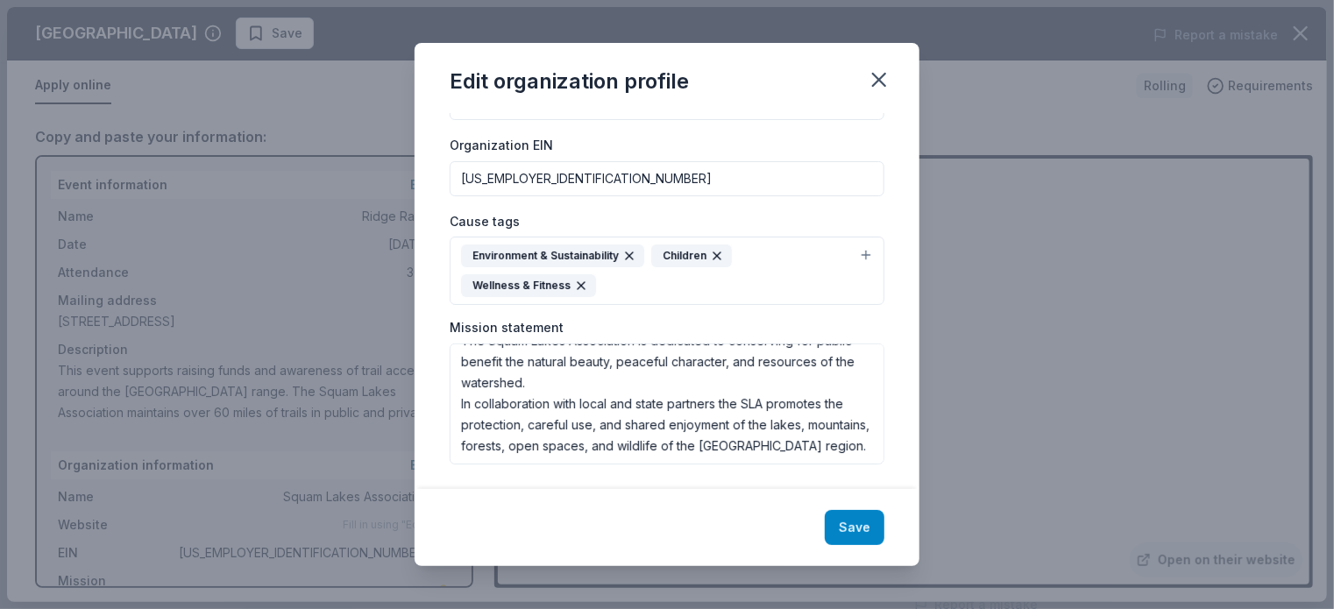
click at [860, 517] on button "Save" at bounding box center [855, 527] width 60 height 35
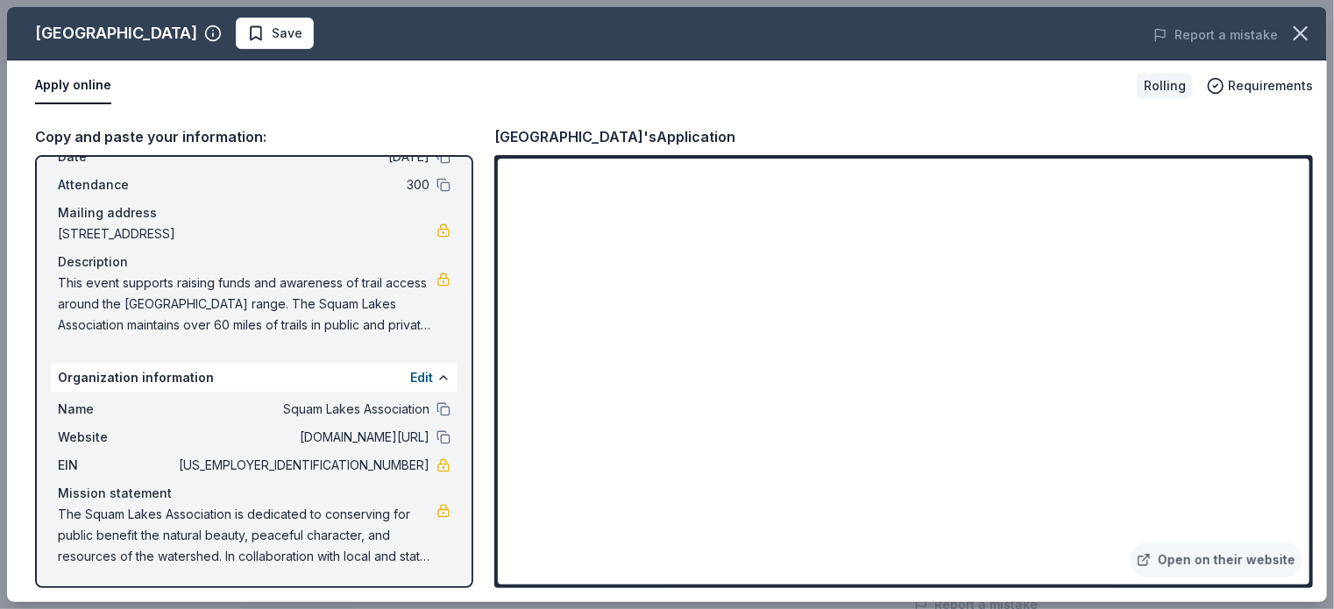
scroll to position [88, 0]
click at [272, 23] on span "Save" at bounding box center [287, 33] width 31 height 21
click at [1282, 83] on span "Requirements" at bounding box center [1270, 85] width 85 height 21
click at [1072, 100] on div "Apply online" at bounding box center [579, 86] width 1088 height 37
click at [249, 118] on div "Copy and paste your information: Event information Edit Name Ridge Race Date 09…" at bounding box center [667, 356] width 1320 height 491
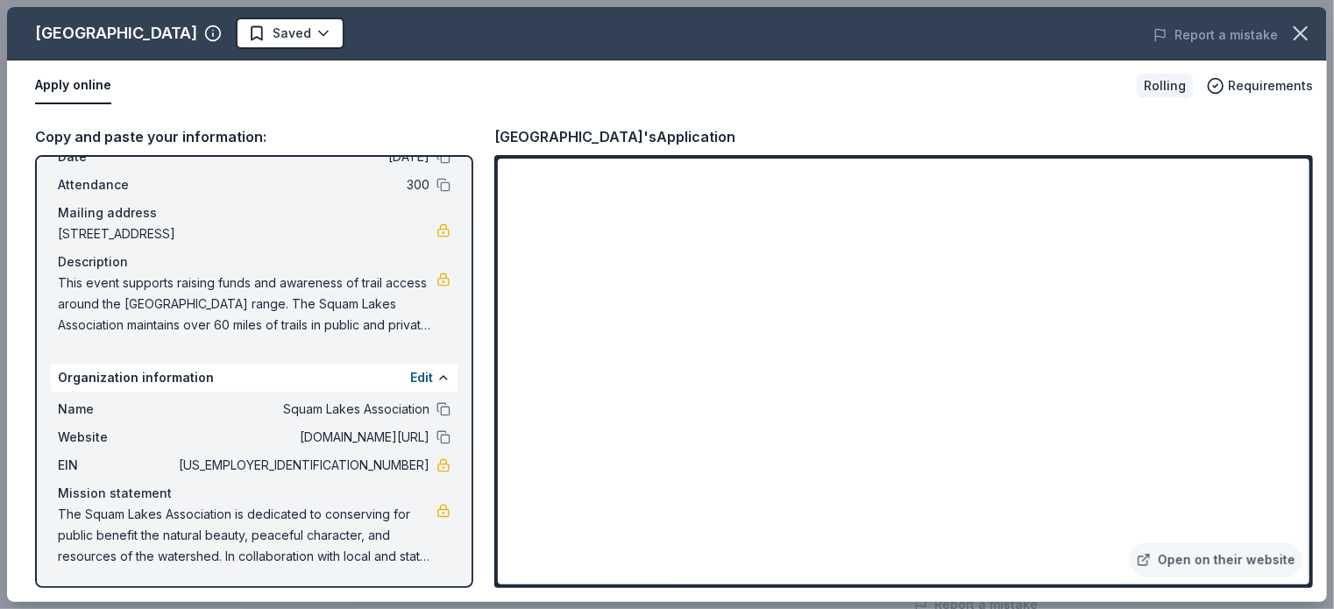
drag, startPoint x: 414, startPoint y: 462, endPoint x: 396, endPoint y: 466, distance: 17.9
click at [396, 466] on span "02-0256498" at bounding box center [302, 465] width 254 height 21
click at [416, 375] on button "Edit" at bounding box center [421, 377] width 23 height 21
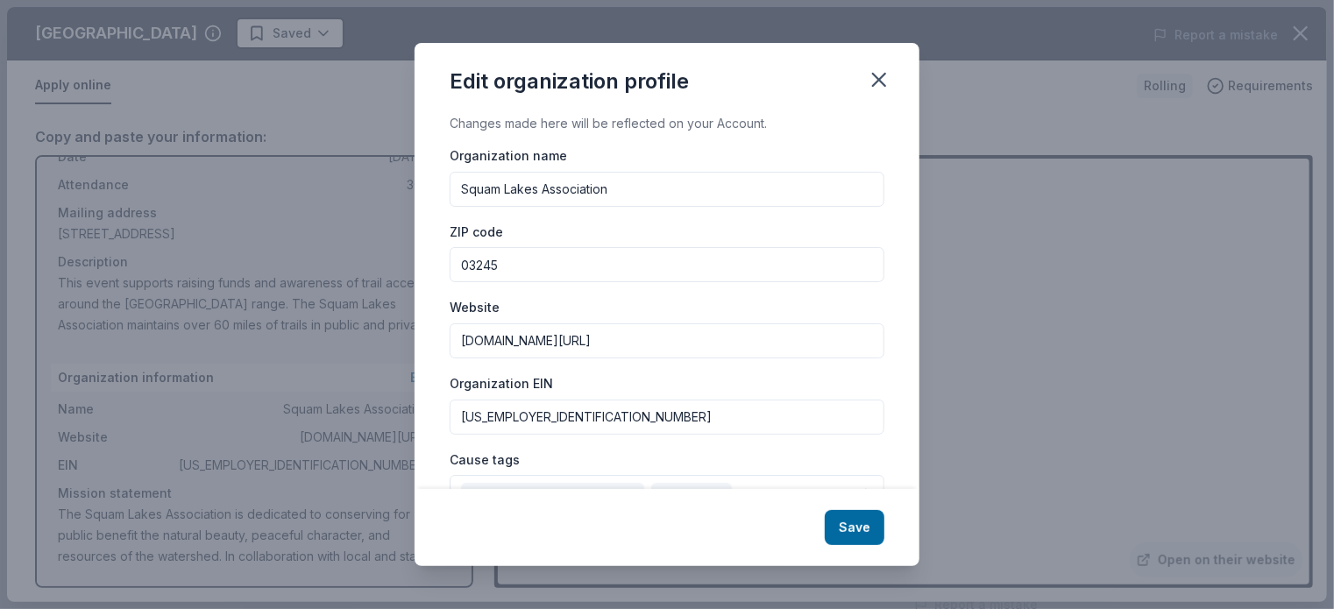
drag, startPoint x: 588, startPoint y: 414, endPoint x: 455, endPoint y: 425, distance: 133.8
click at [455, 425] on input "02-0256498" at bounding box center [667, 417] width 435 height 35
click at [874, 76] on icon "button" at bounding box center [879, 80] width 12 height 12
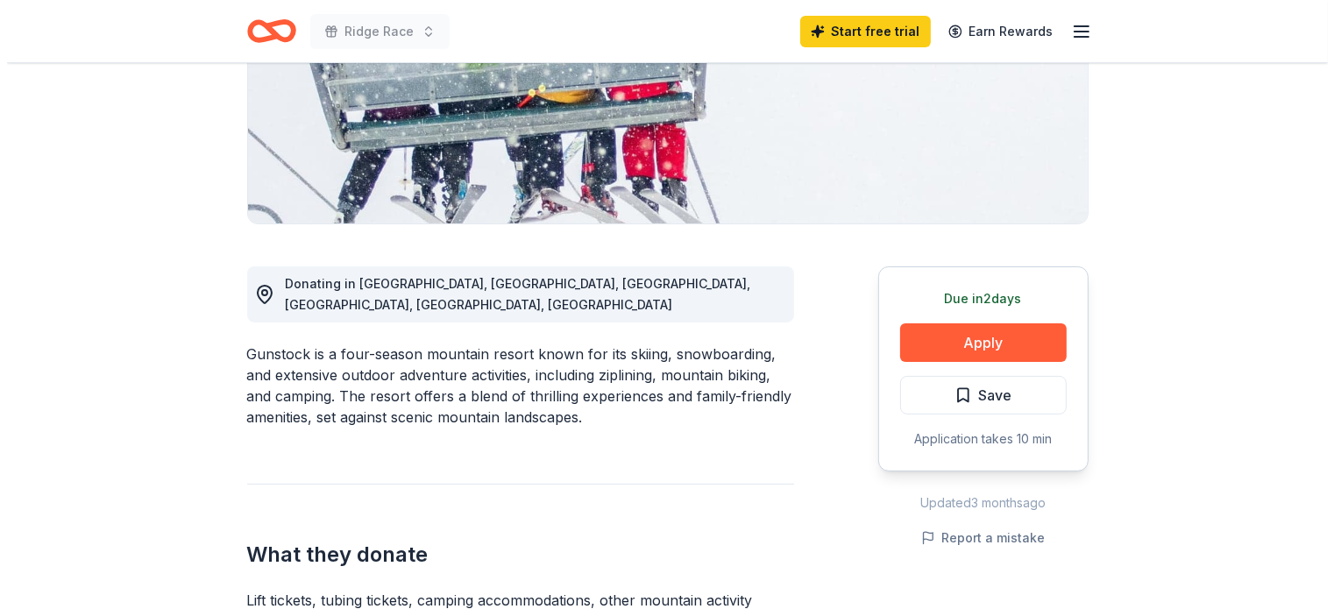
scroll to position [438, 0]
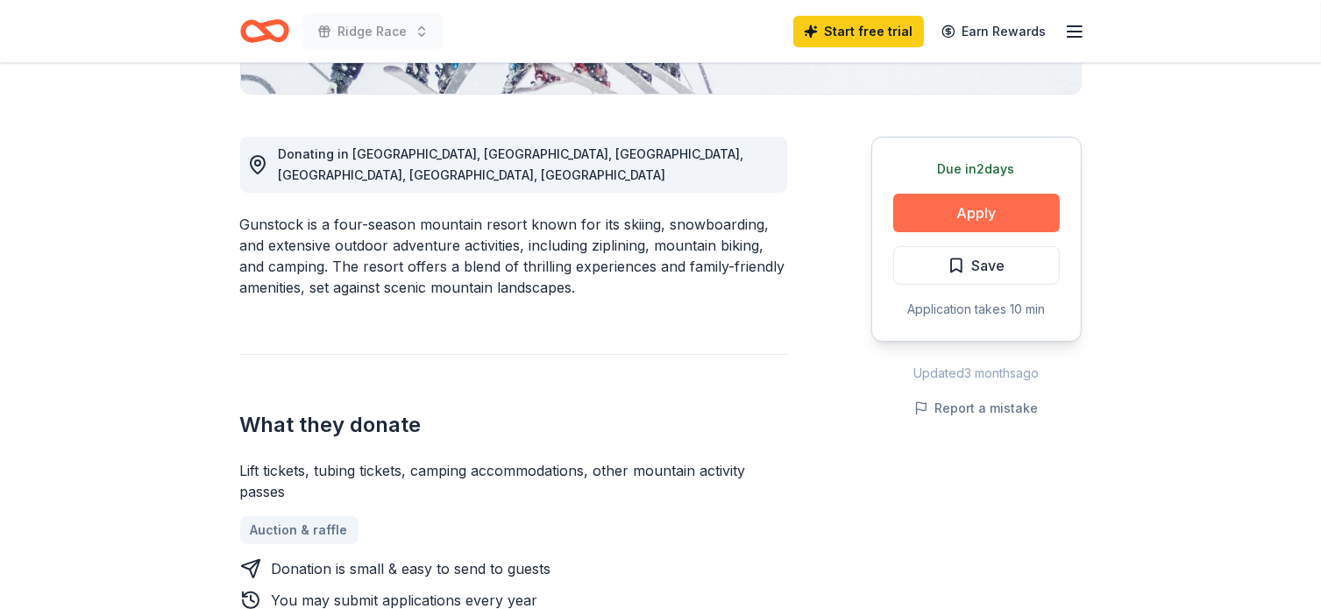
click at [966, 209] on button "Apply" at bounding box center [976, 213] width 167 height 39
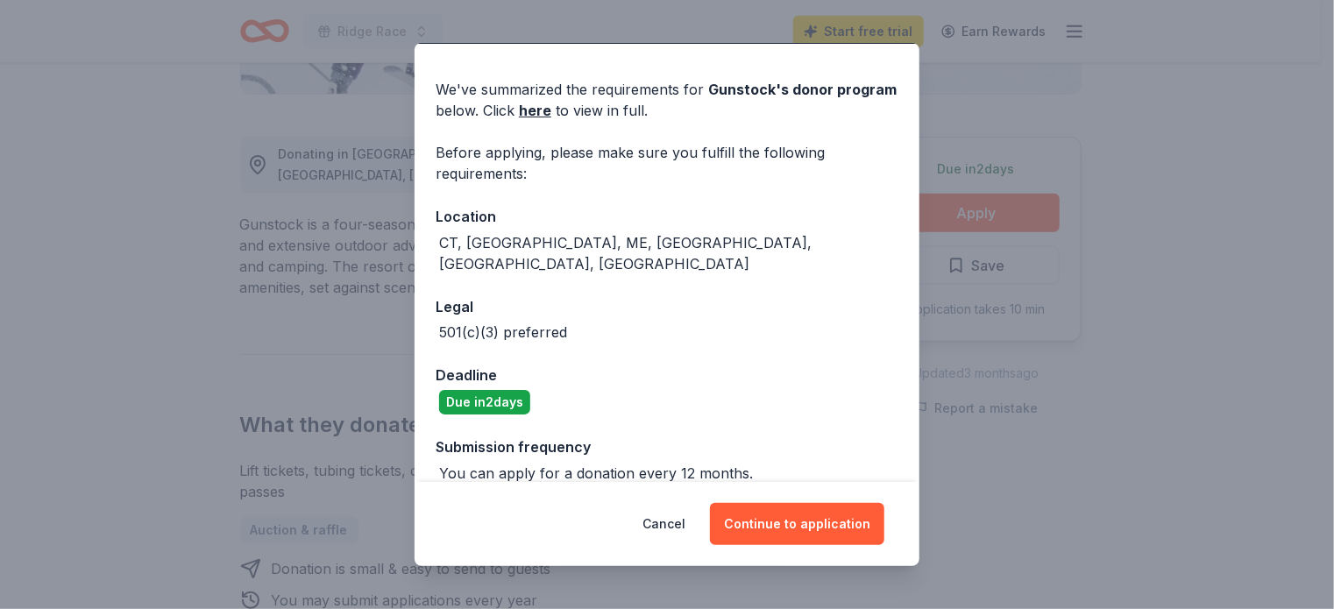
scroll to position [49, 0]
click at [822, 526] on button "Continue to application" at bounding box center [797, 524] width 174 height 42
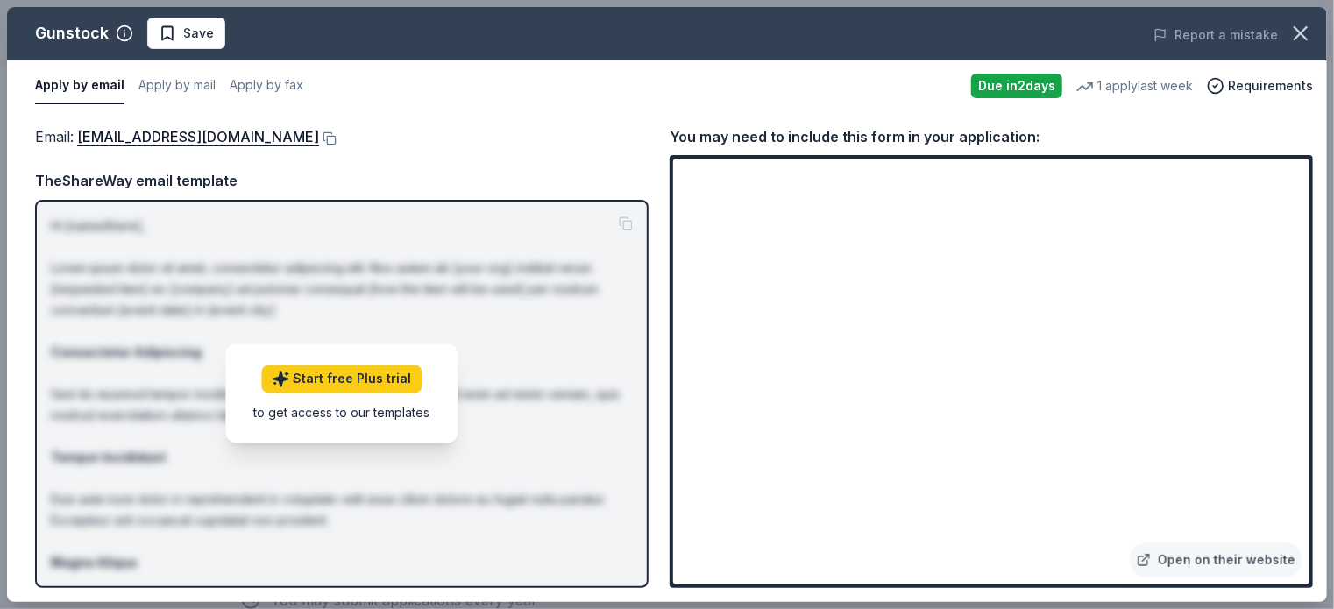
click at [1185, 125] on div "You may need to include this form in your application:" at bounding box center [992, 136] width 644 height 23
click at [516, 124] on div "Email : [EMAIL_ADDRESS][DOMAIN_NAME] Email : [EMAIL_ADDRESS][DOMAIN_NAME] TheSh…" at bounding box center [667, 356] width 1320 height 491
click at [319, 134] on button at bounding box center [328, 139] width 18 height 14
